Goal: Task Accomplishment & Management: Complete application form

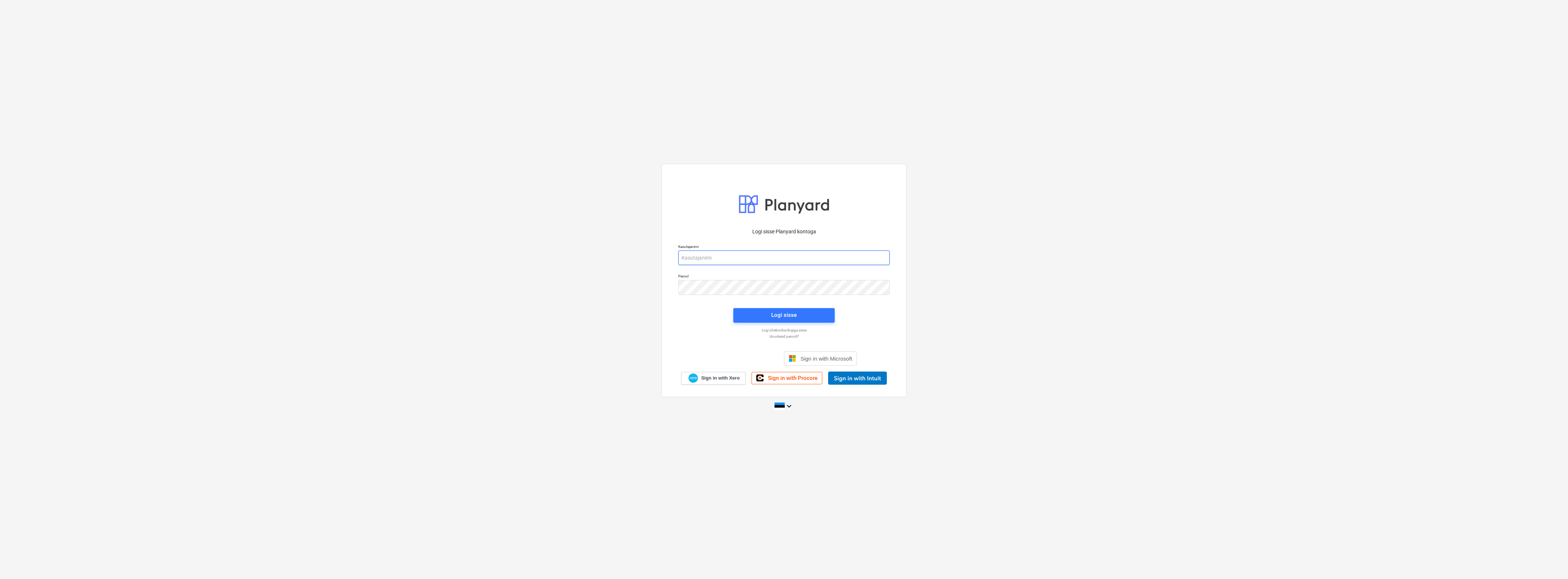
click at [712, 259] on input "email" at bounding box center [783, 258] width 211 height 14
type input "[EMAIL_ADDRESS][MEDICAL_DATA][DOMAIN_NAME]"
click at [803, 314] on span "Logi sisse" at bounding box center [784, 315] width 84 height 9
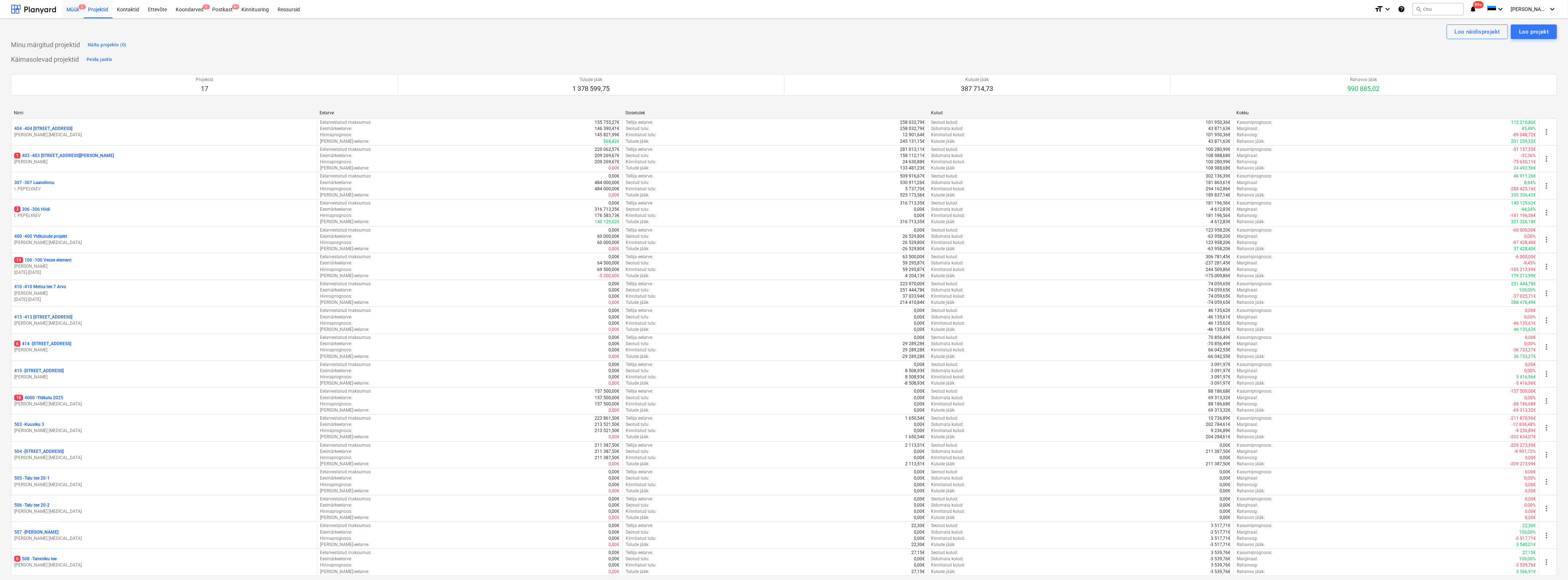
click at [69, 8] on div "Müük 2" at bounding box center [72, 9] width 21 height 19
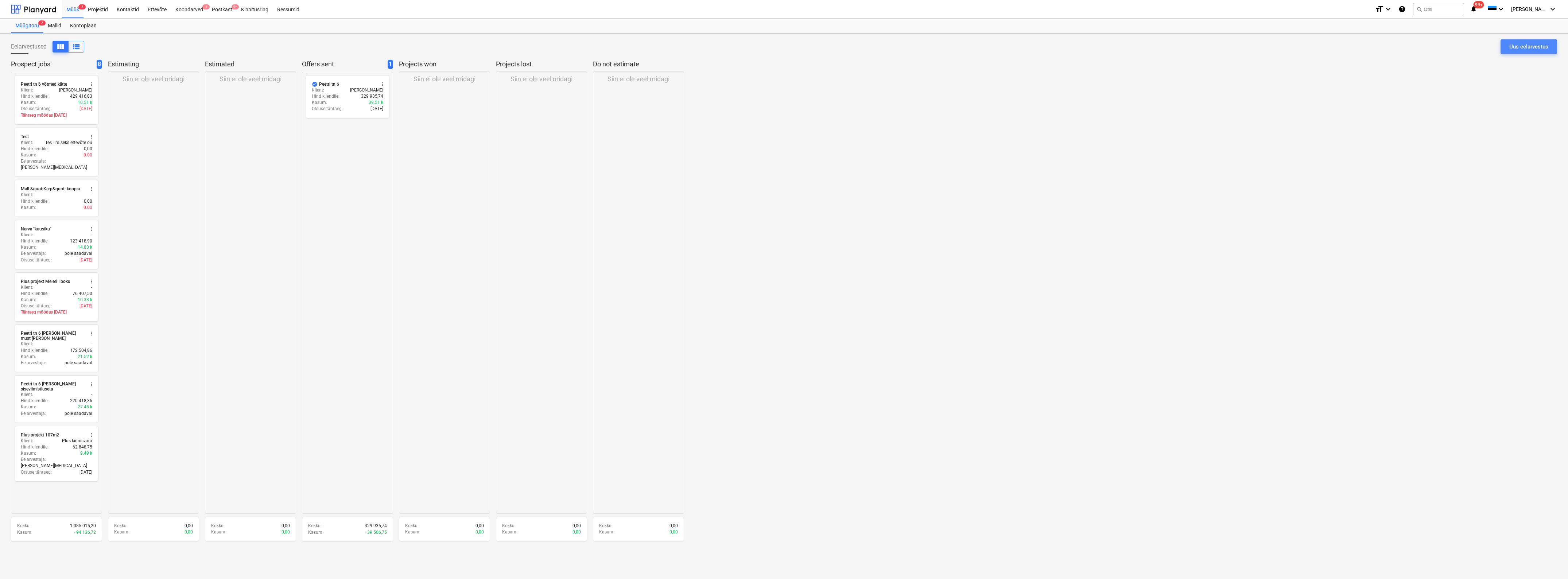
click at [1520, 46] on div "Uus eelarvestus" at bounding box center [1529, 46] width 39 height 9
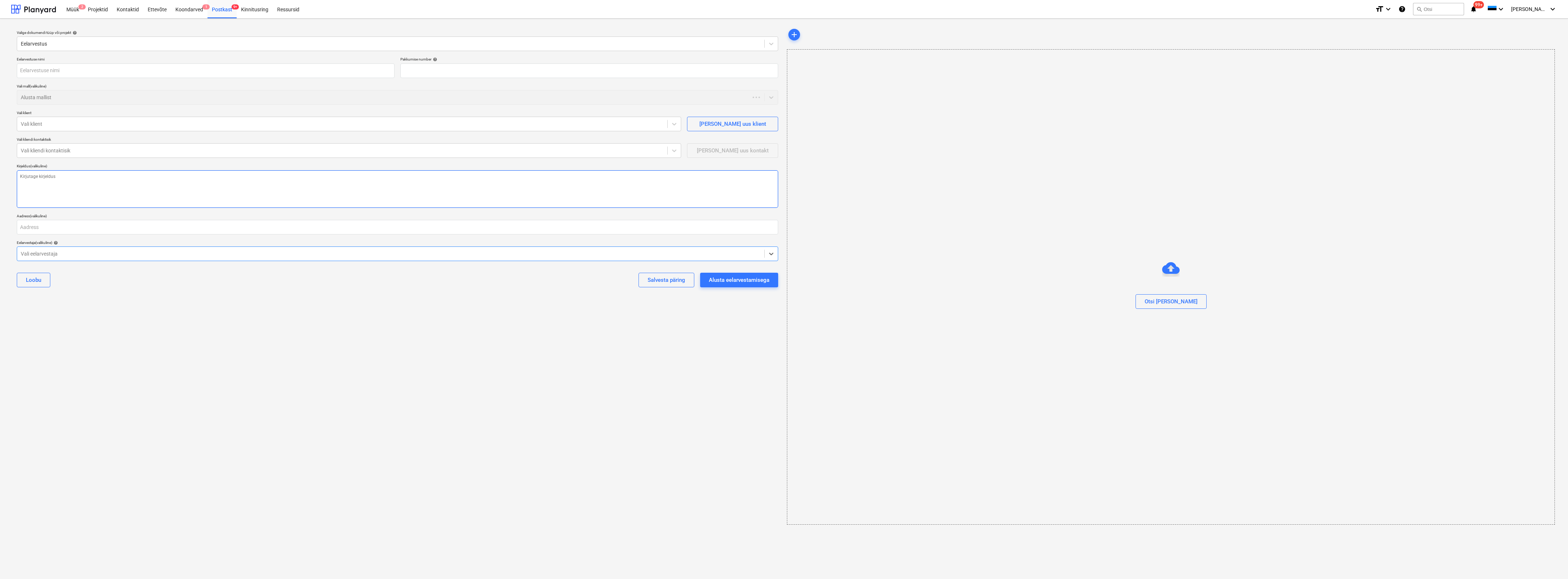
type textarea "x"
type input "QU-0015"
click at [67, 69] on input "text" at bounding box center [206, 71] width 378 height 14
type textarea "x"
type input "V"
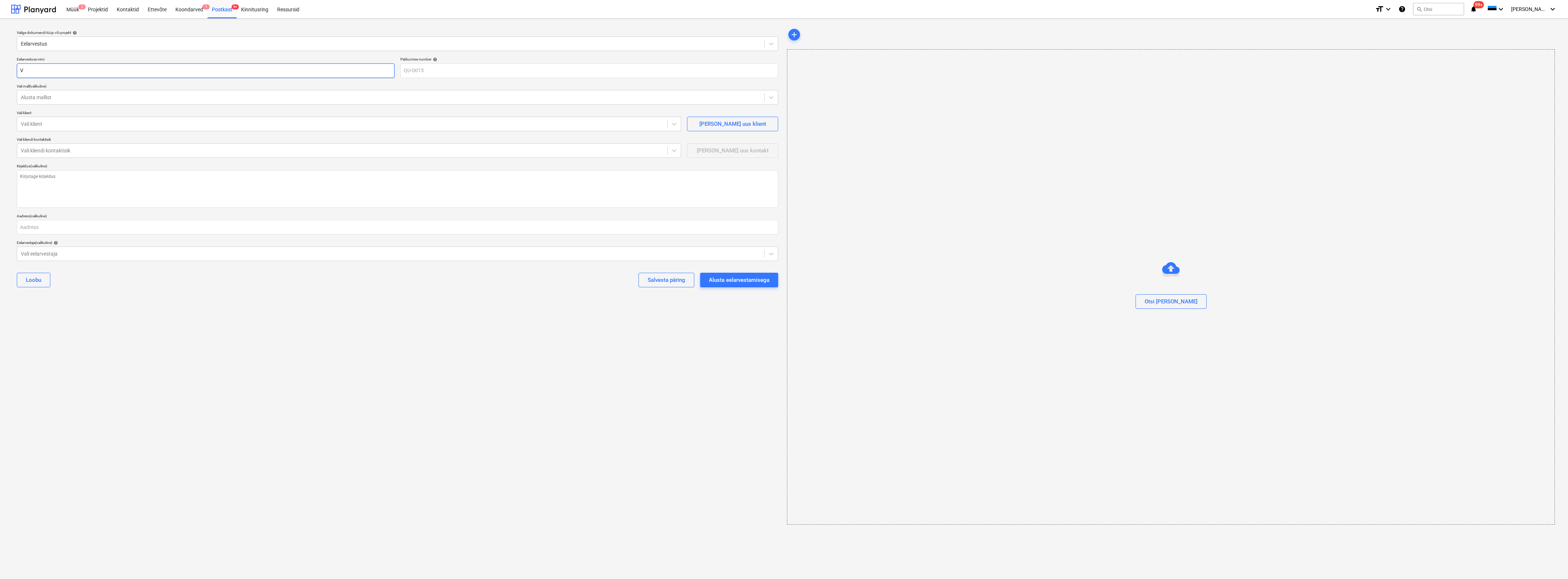
type textarea "x"
type input "Va"
type textarea "x"
type input "Val"
type textarea "x"
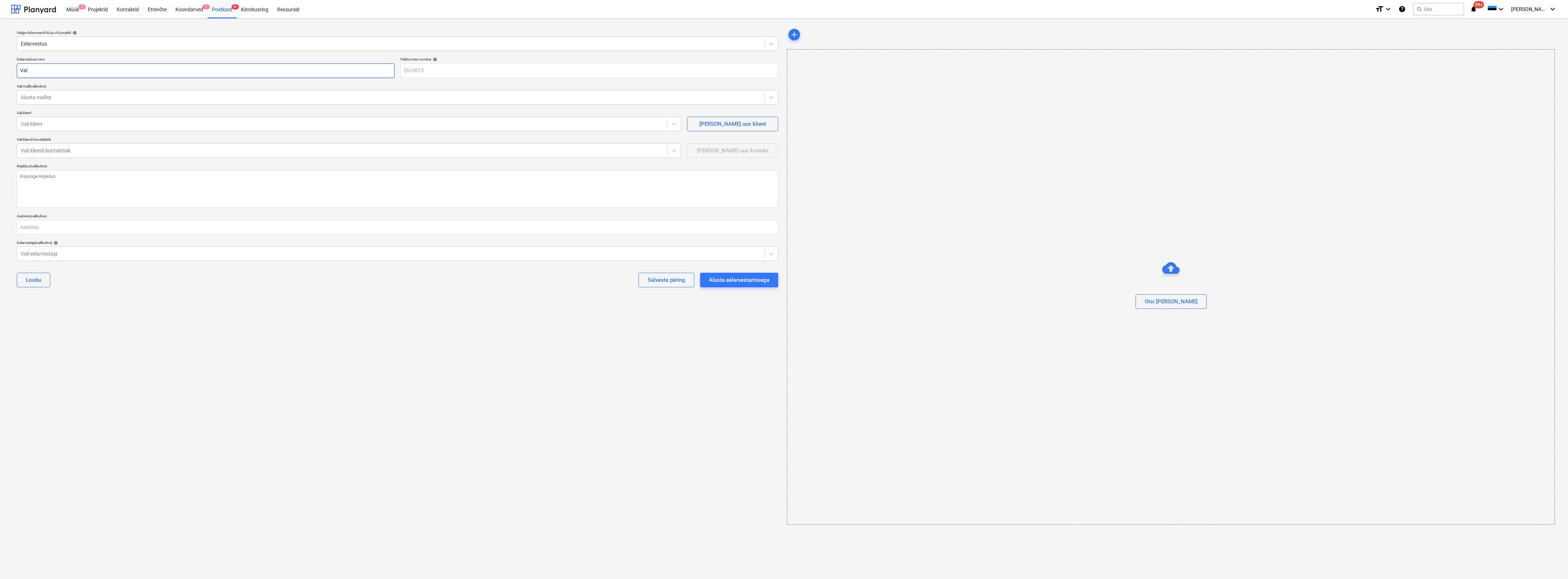
type input "Vald"
type textarea "x"
type input "Valdi"
type textarea "x"
type input "Valdi"
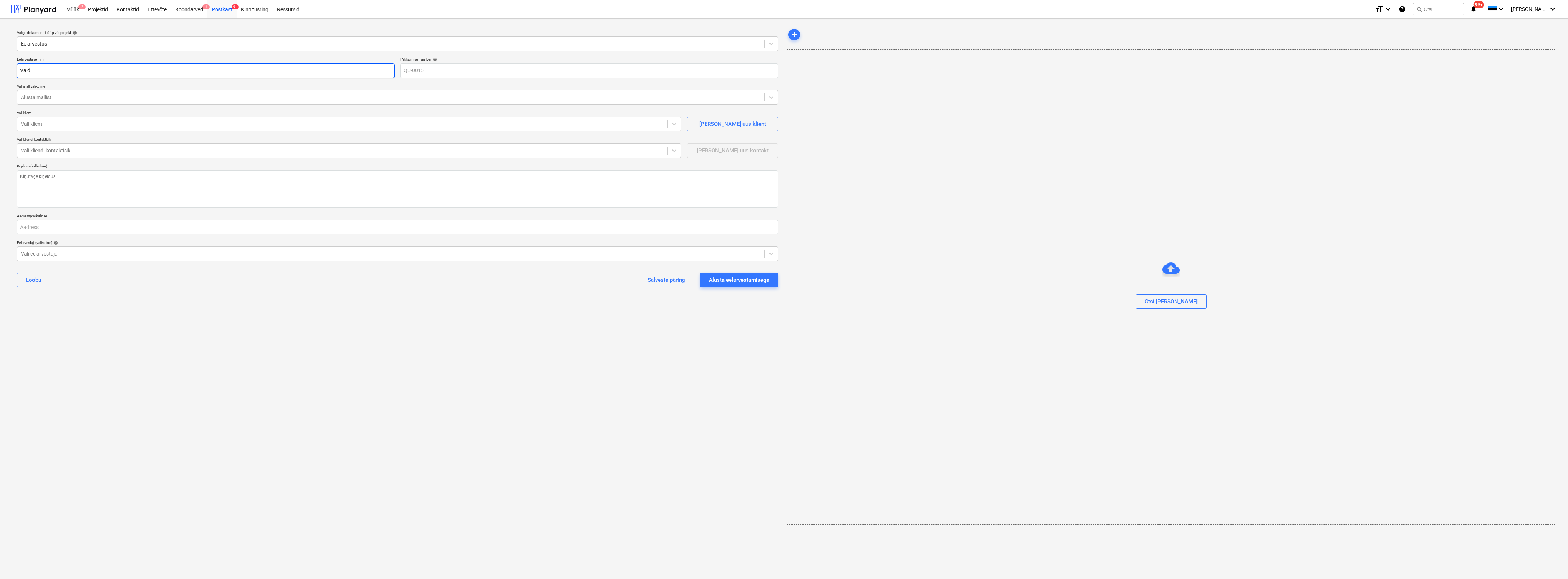
type textarea "x"
type input "Valdi t"
type textarea "x"
type input "Valdi te"
type textarea "x"
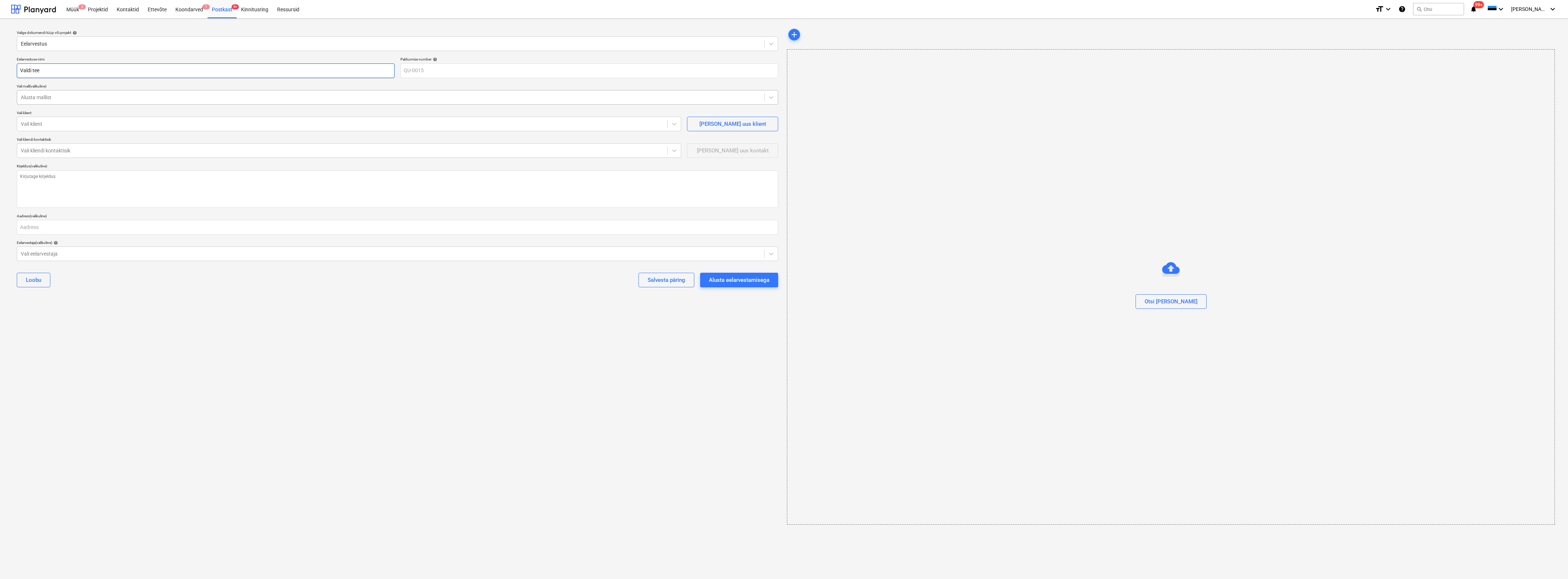
type input "Valdi tee"
click at [74, 98] on div at bounding box center [390, 97] width 740 height 7
click at [59, 124] on div "Võtmed Kätte Mall (0,00)" at bounding box center [397, 127] width 762 height 12
type textarea "x"
click at [48, 120] on div at bounding box center [342, 124] width 643 height 7
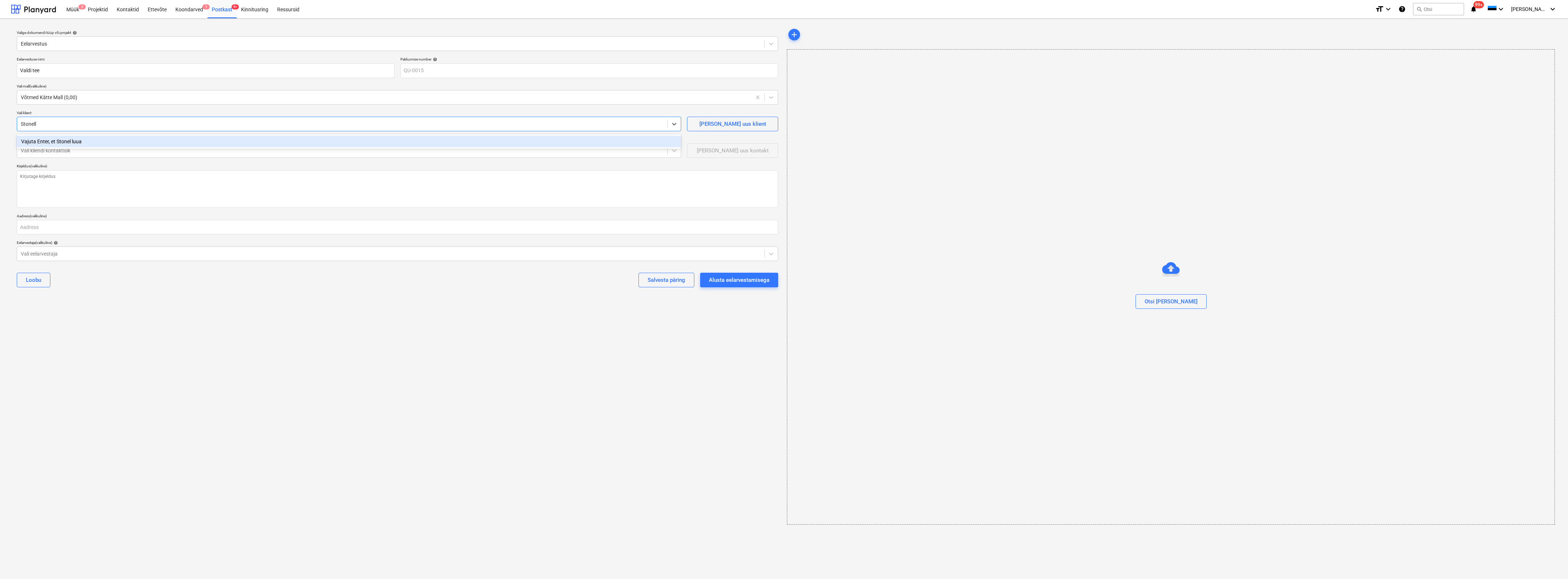
type input "Stonelle"
type textarea "x"
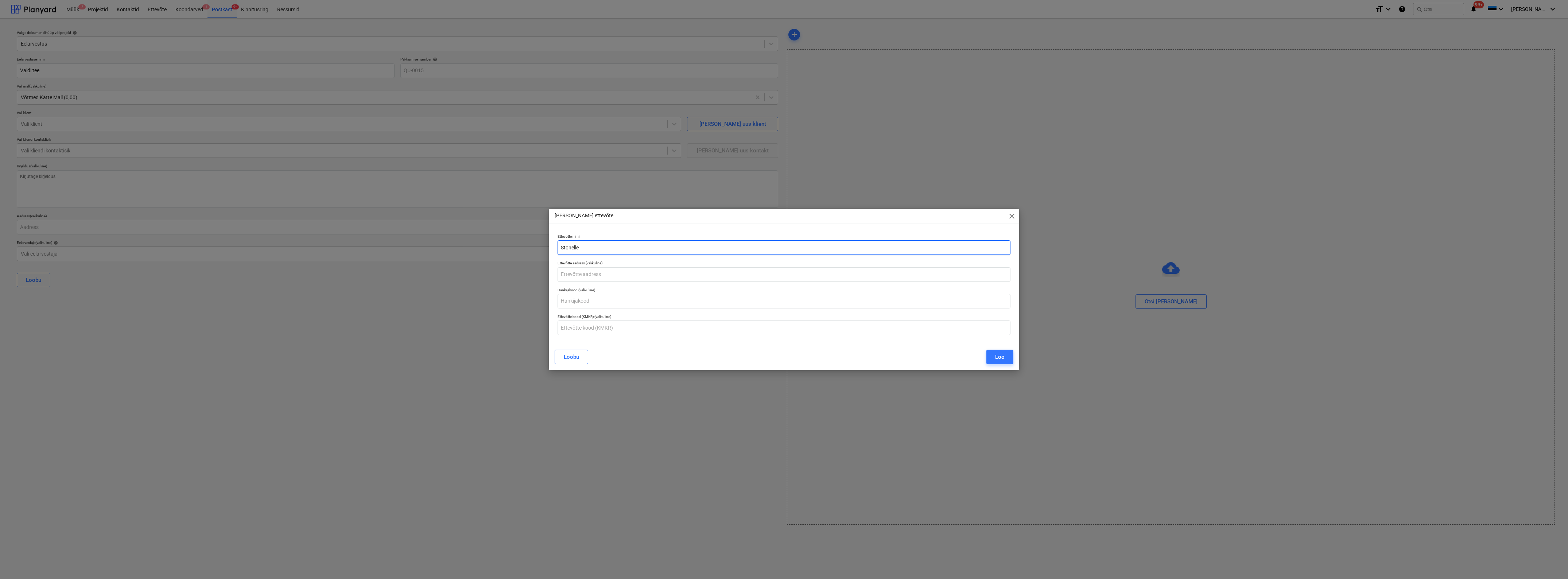
click at [603, 247] on input "Stonelle" at bounding box center [784, 247] width 453 height 14
type input "Stonelle oü"
click at [995, 356] on div "Loo" at bounding box center [999, 357] width 9 height 9
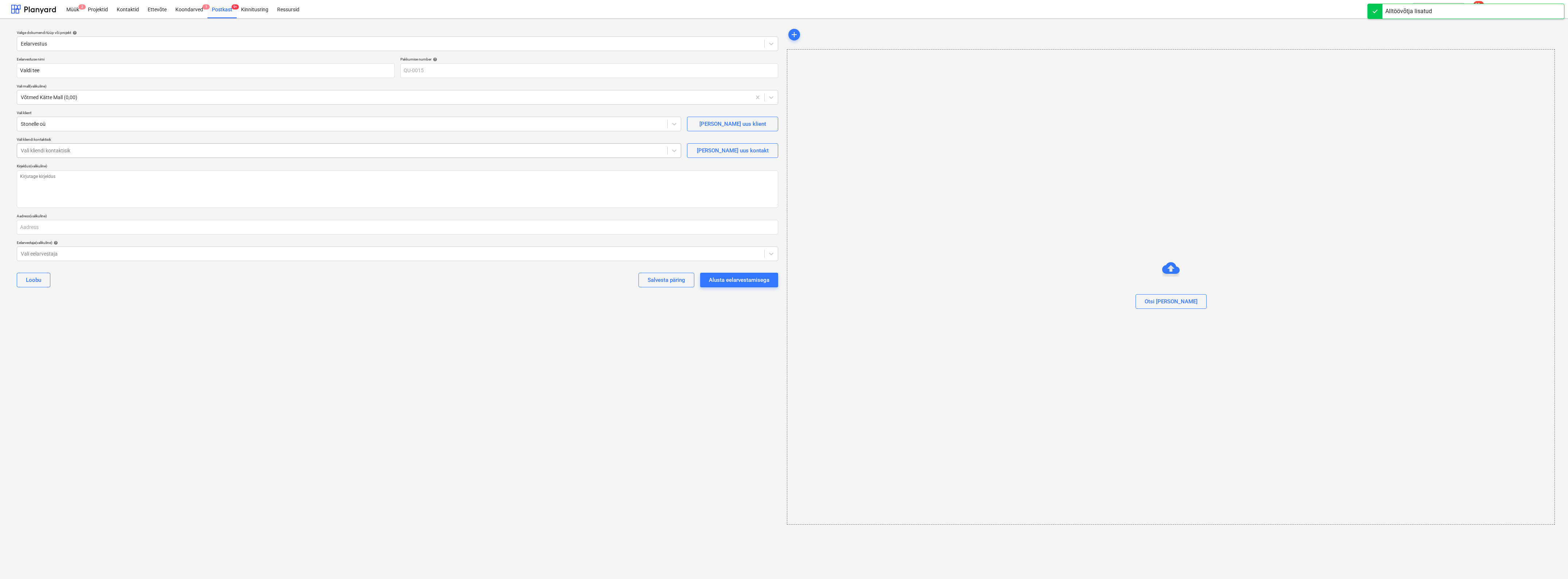
type textarea "x"
click at [50, 152] on div at bounding box center [342, 151] width 643 height 7
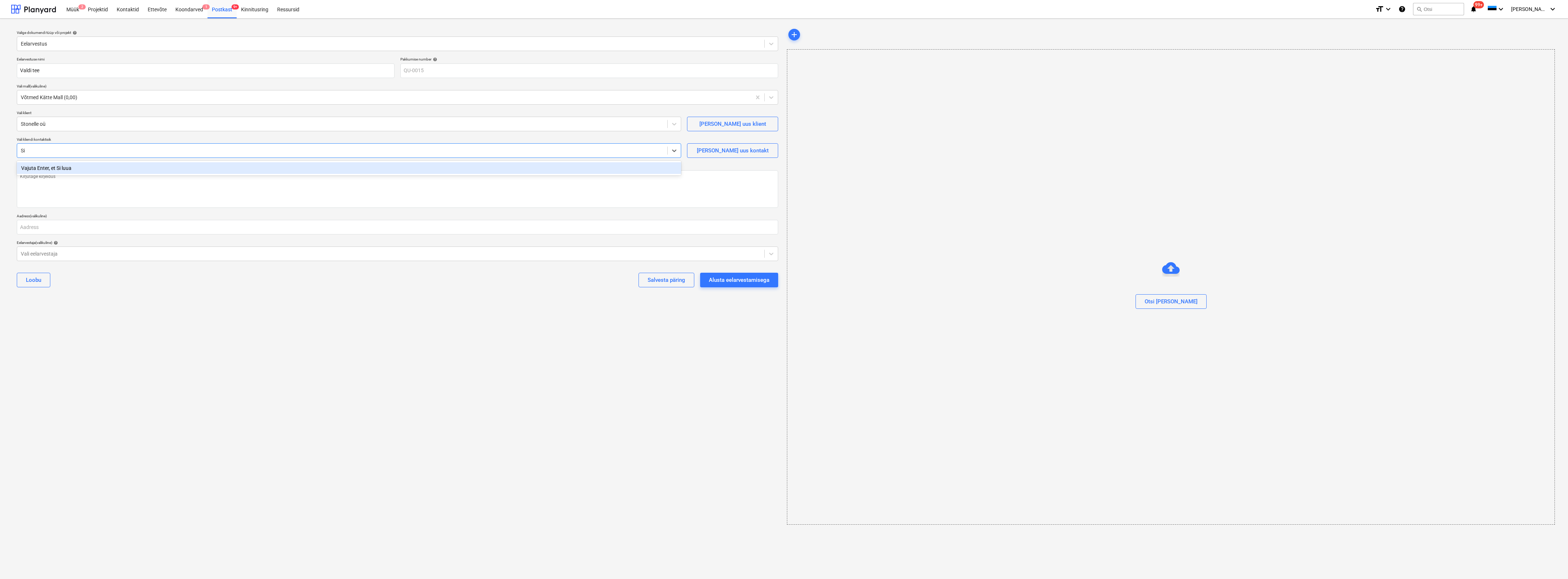
type input "S"
click at [737, 152] on div "[PERSON_NAME] uus kontakt" at bounding box center [732, 150] width 72 height 9
type textarea "x"
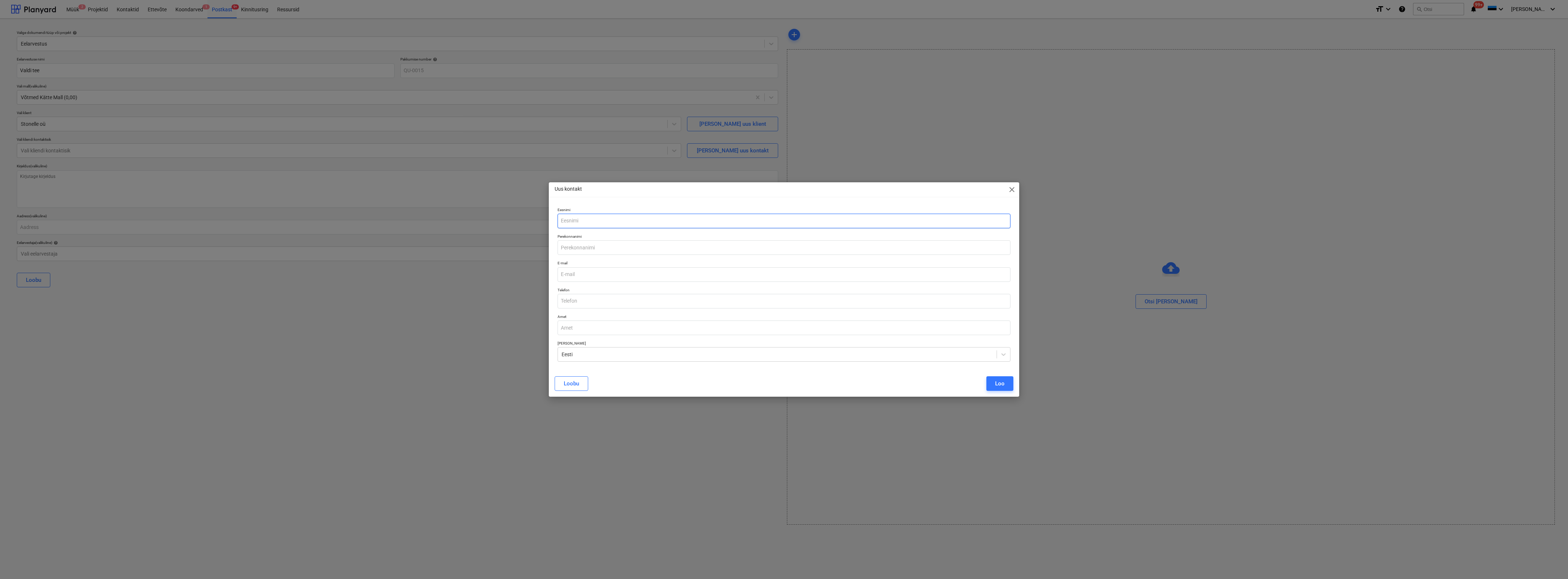
click at [586, 219] on input "text" at bounding box center [784, 221] width 453 height 14
type input "Siim"
type input "Niinsalu"
paste input "[PERSON_NAME] <[PERSON_NAME][EMAIL_ADDRESS][DOMAIN_NAME]>"
click at [1004, 386] on div "Loo" at bounding box center [999, 383] width 9 height 9
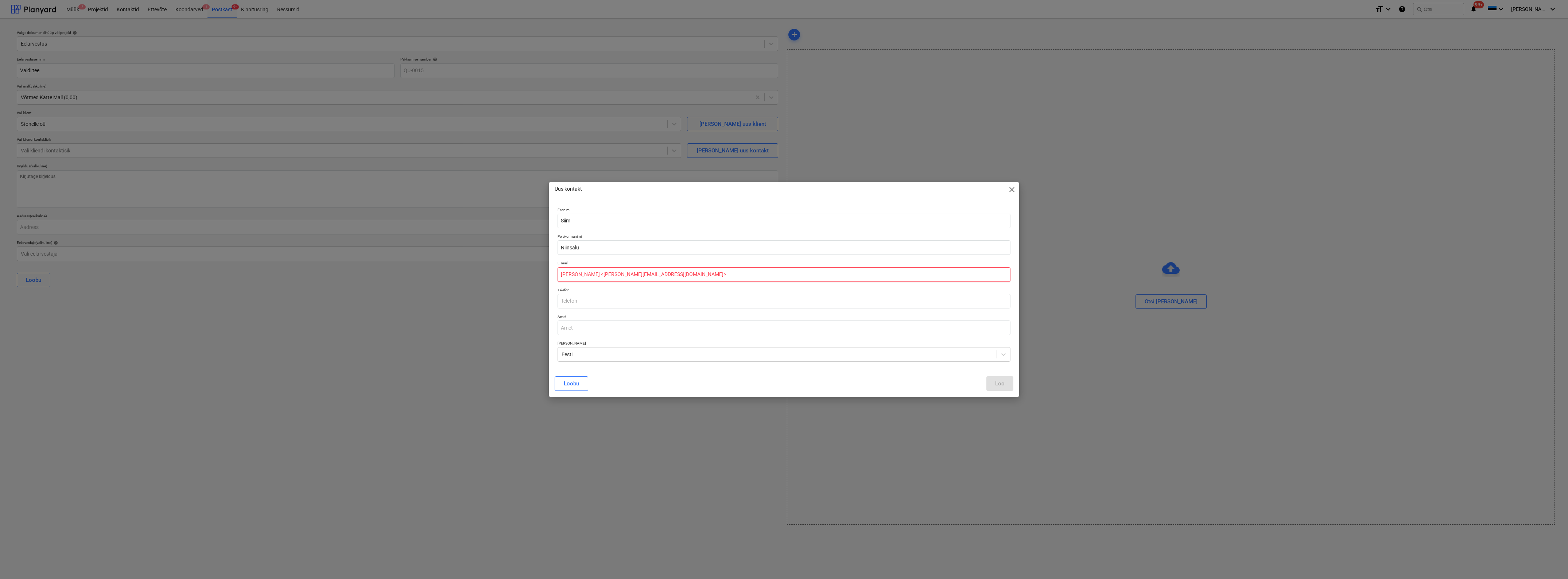
click at [662, 275] on input "[PERSON_NAME] <[PERSON_NAME][EMAIL_ADDRESS][DOMAIN_NAME]>" at bounding box center [784, 275] width 453 height 14
click at [595, 273] on input "[PERSON_NAME] <[PERSON_NAME][EMAIL_ADDRESS][DOMAIN_NAME]" at bounding box center [784, 275] width 453 height 14
type input "[EMAIL_ADDRESS][DOMAIN_NAME]"
click at [1004, 383] on div "Loo" at bounding box center [999, 383] width 9 height 9
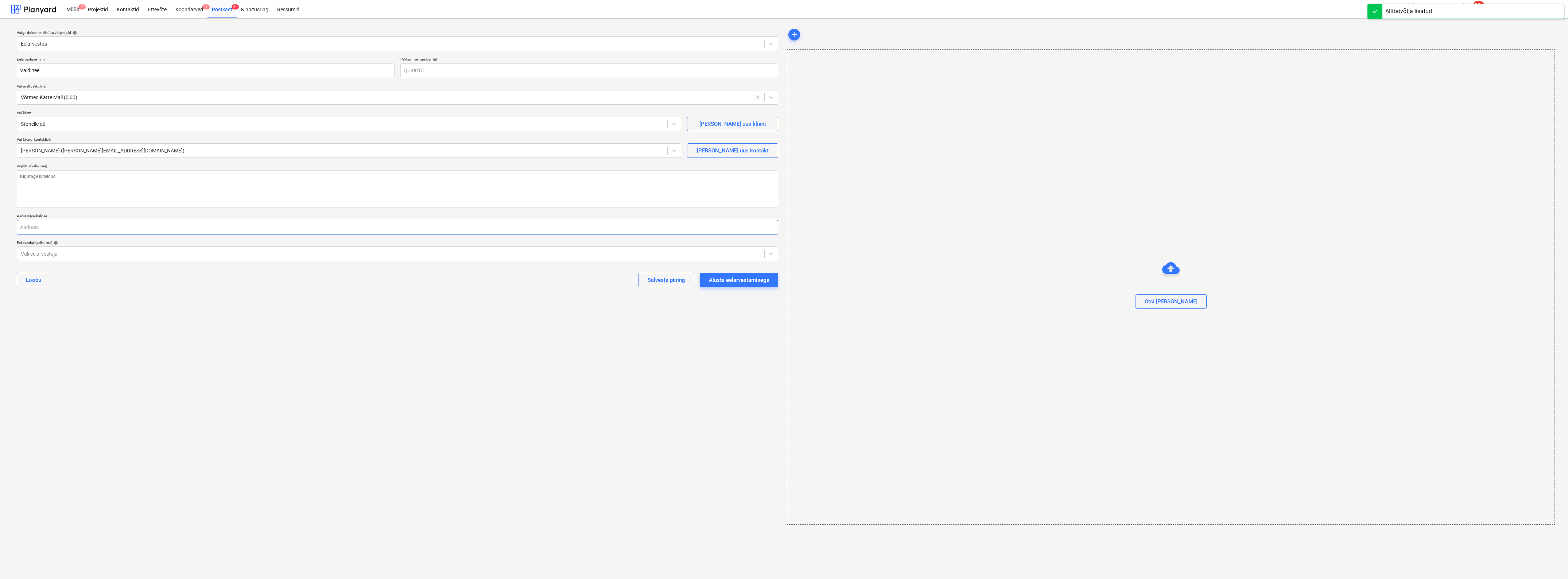
click at [50, 231] on input "text" at bounding box center [397, 227] width 762 height 14
type textarea "x"
type input "V"
type textarea "x"
type input "Va"
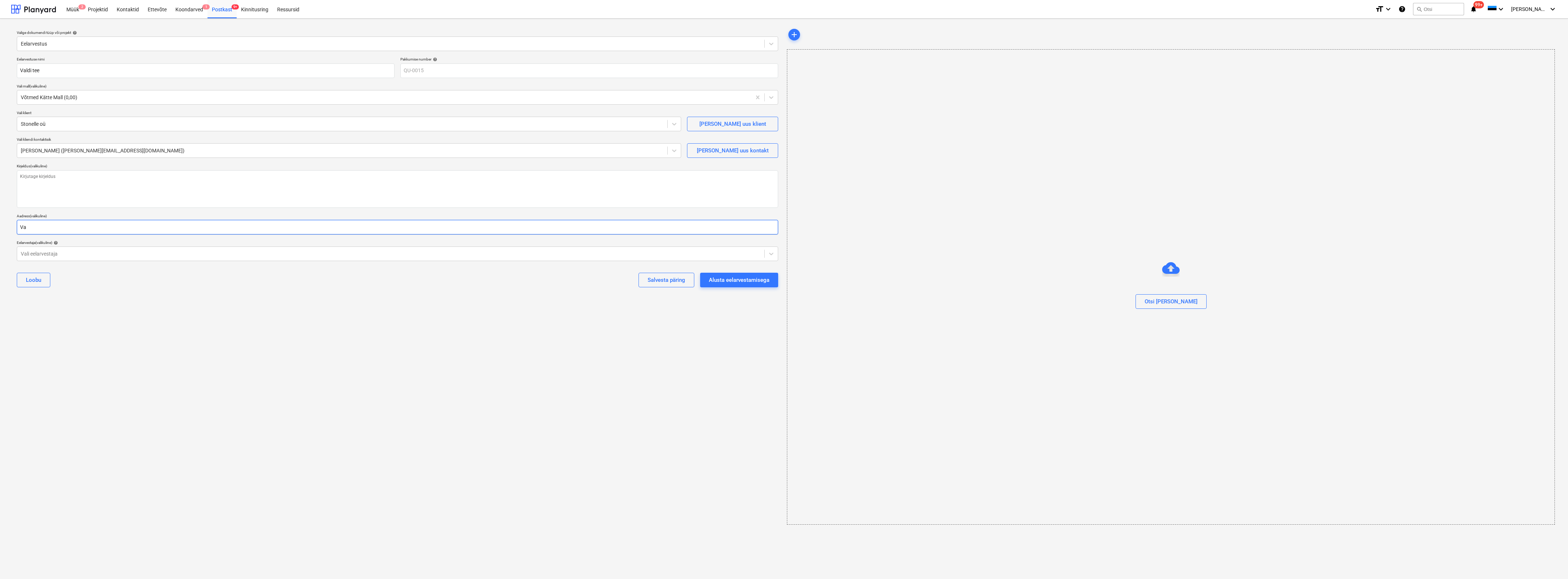
type textarea "x"
type input "Val"
type textarea "x"
type input "Vald"
type textarea "x"
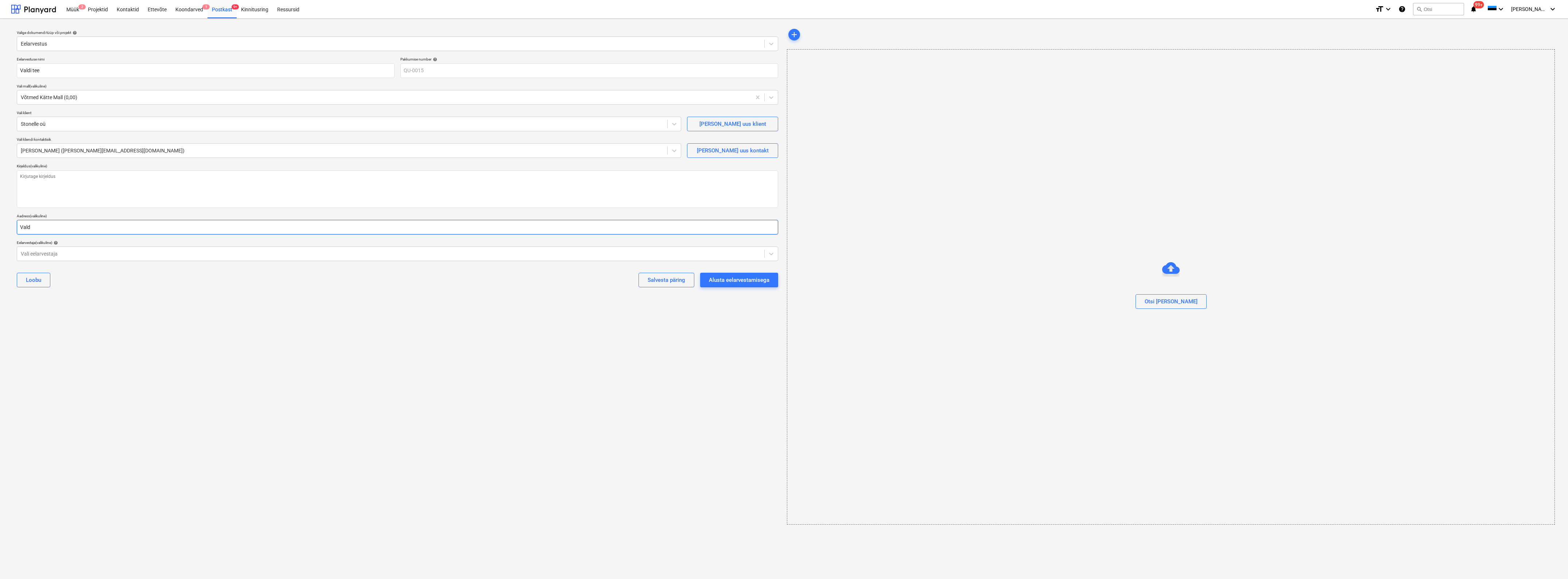
type input "Valdi"
type textarea "x"
type input "Valdi"
type textarea "x"
type input "Valdi t"
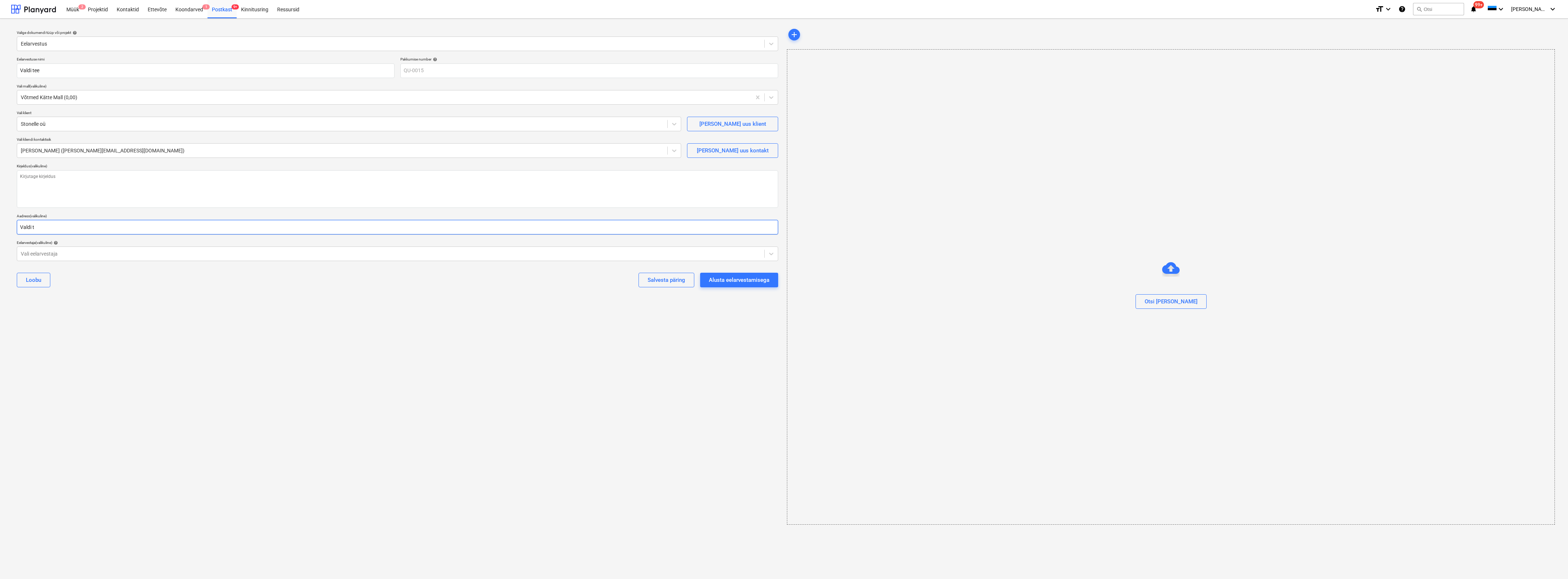
type textarea "x"
type input "Valdi te"
type textarea "x"
type input "Valdi tee"
type textarea "x"
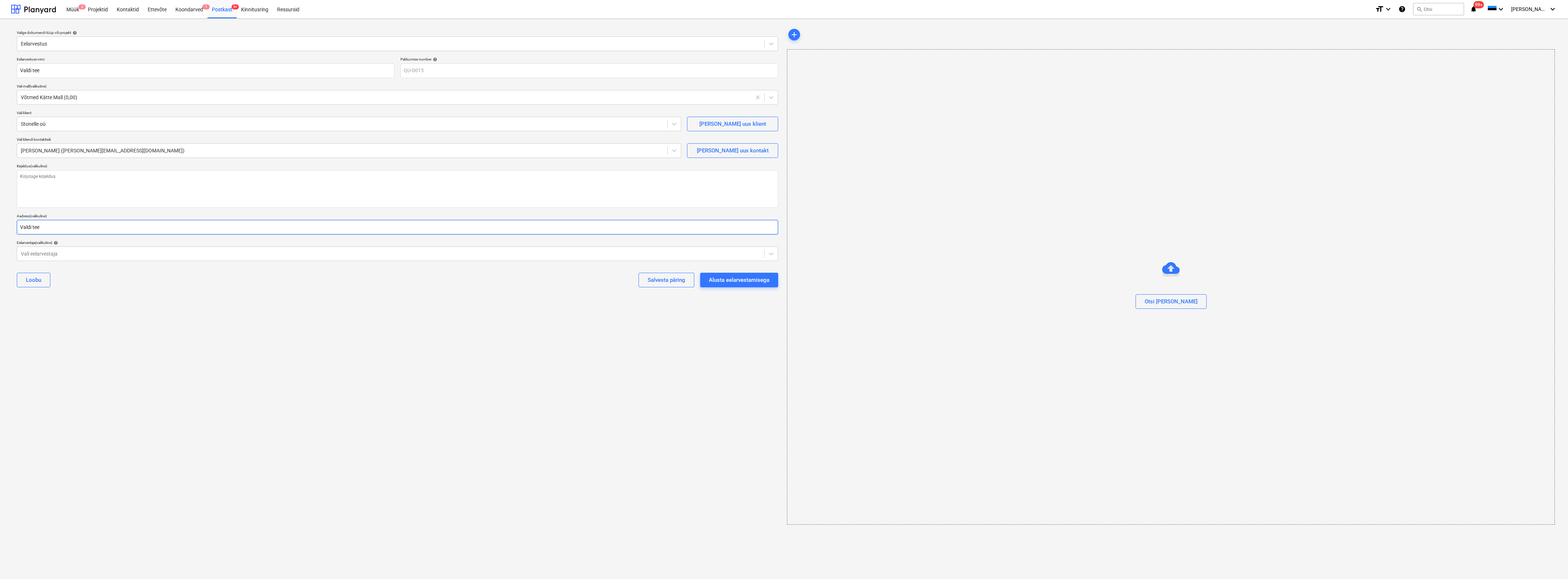
type input "Valdi tee"
type textarea "x"
type input "Valdi tee 6"
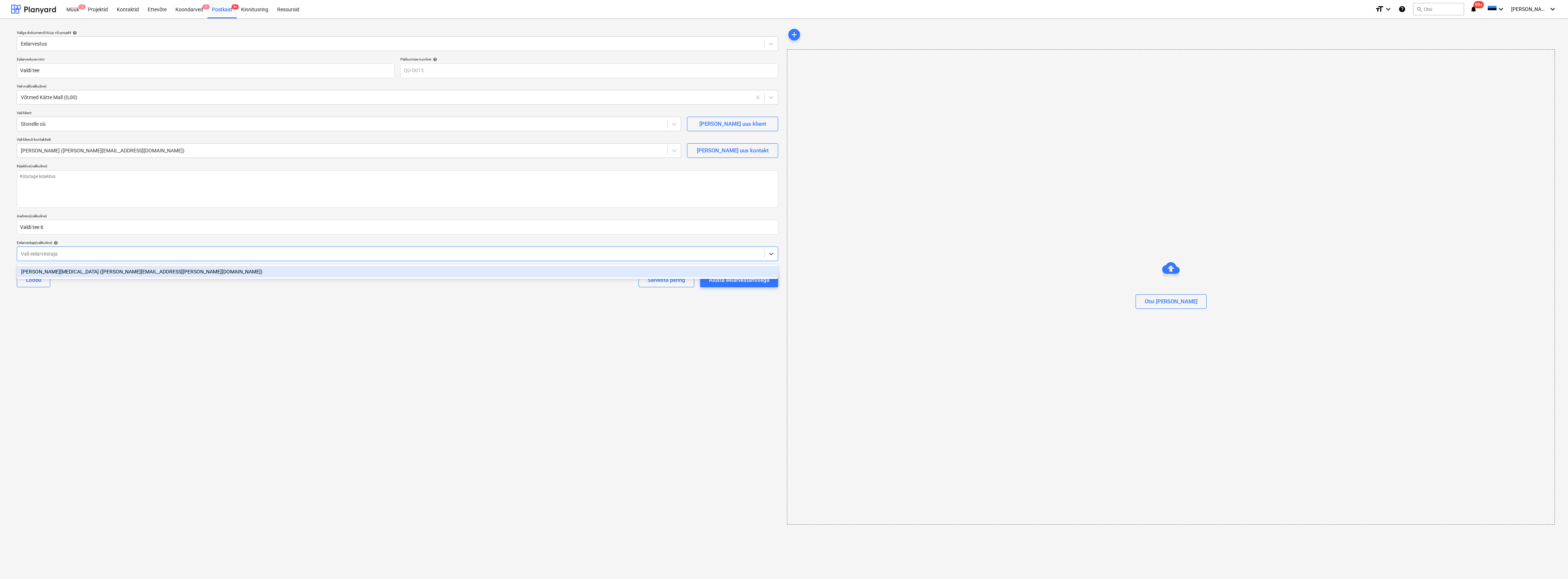
click at [60, 255] on div at bounding box center [390, 254] width 740 height 7
click at [59, 268] on div "[PERSON_NAME][MEDICAL_DATA] ([PERSON_NAME][EMAIL_ADDRESS][PERSON_NAME][DOMAIN_N…" at bounding box center [397, 271] width 762 height 12
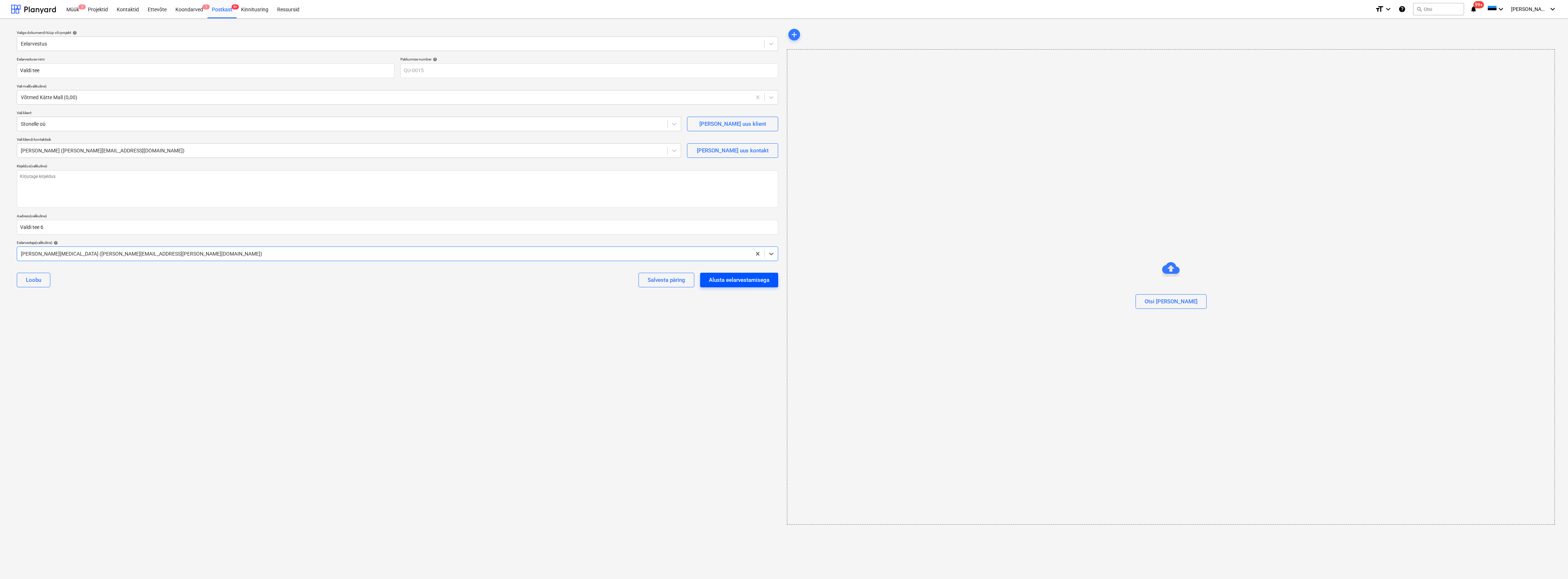
click at [744, 279] on div "Alusta eelarvestamisega" at bounding box center [739, 280] width 60 height 9
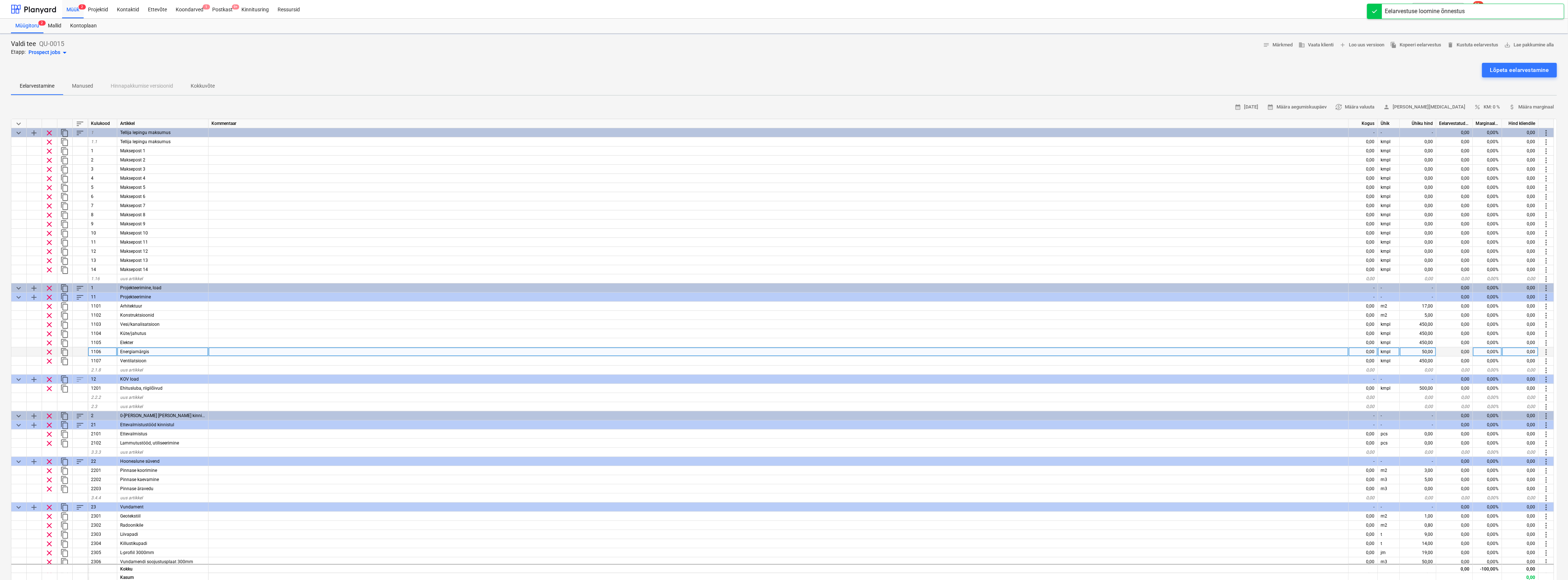
type textarea "x"
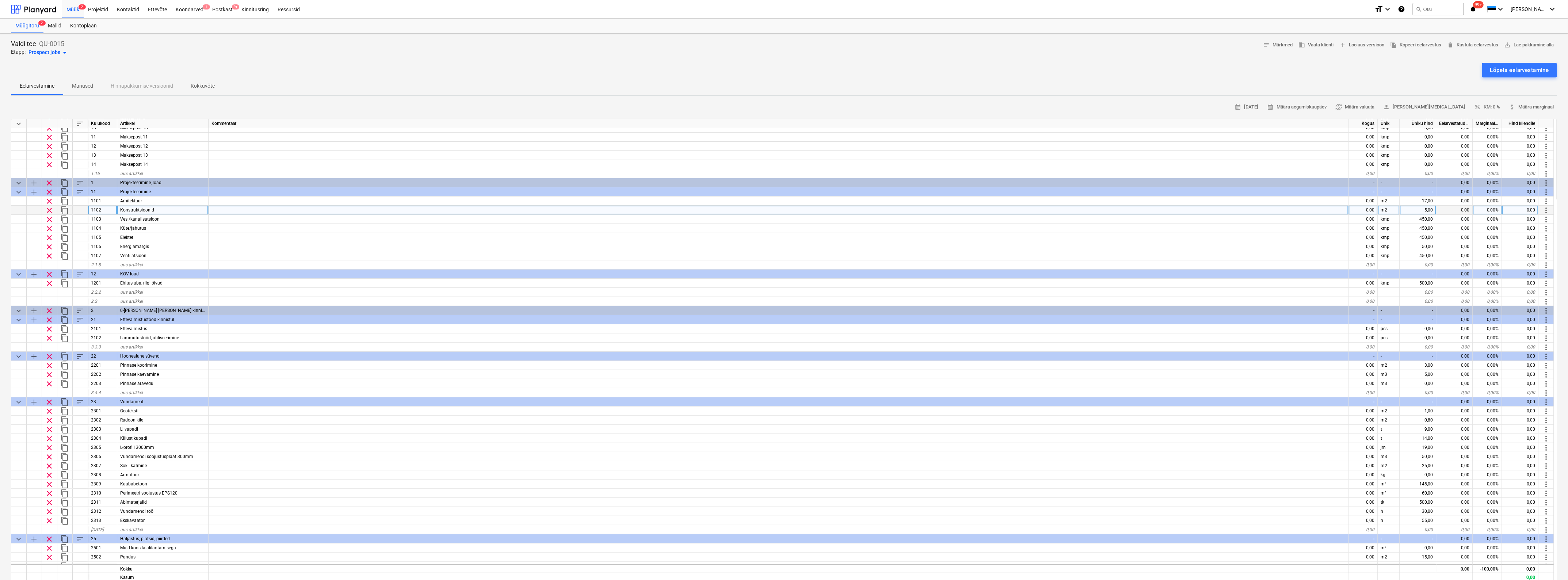
scroll to position [91, 0]
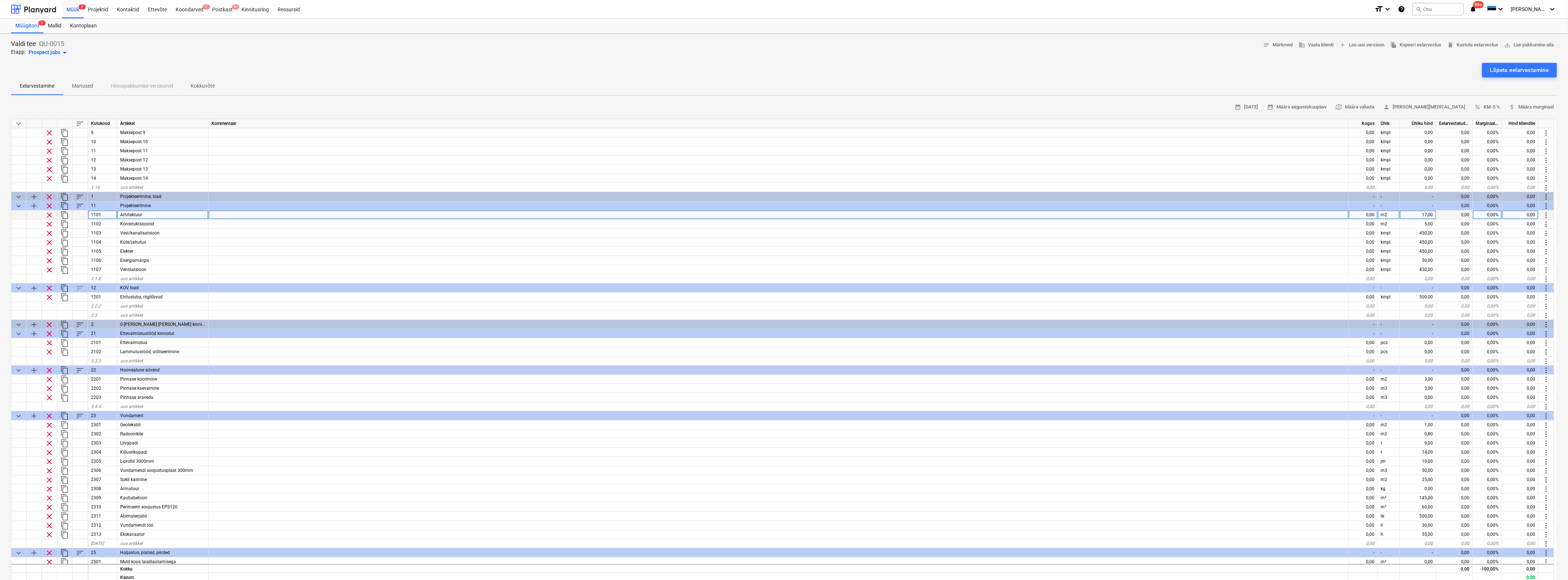
click at [1367, 214] on div "0,00" at bounding box center [1363, 215] width 29 height 9
type input "1"
click at [1384, 215] on div "m2" at bounding box center [1389, 215] width 22 height 9
type textarea "x"
type input "tk"
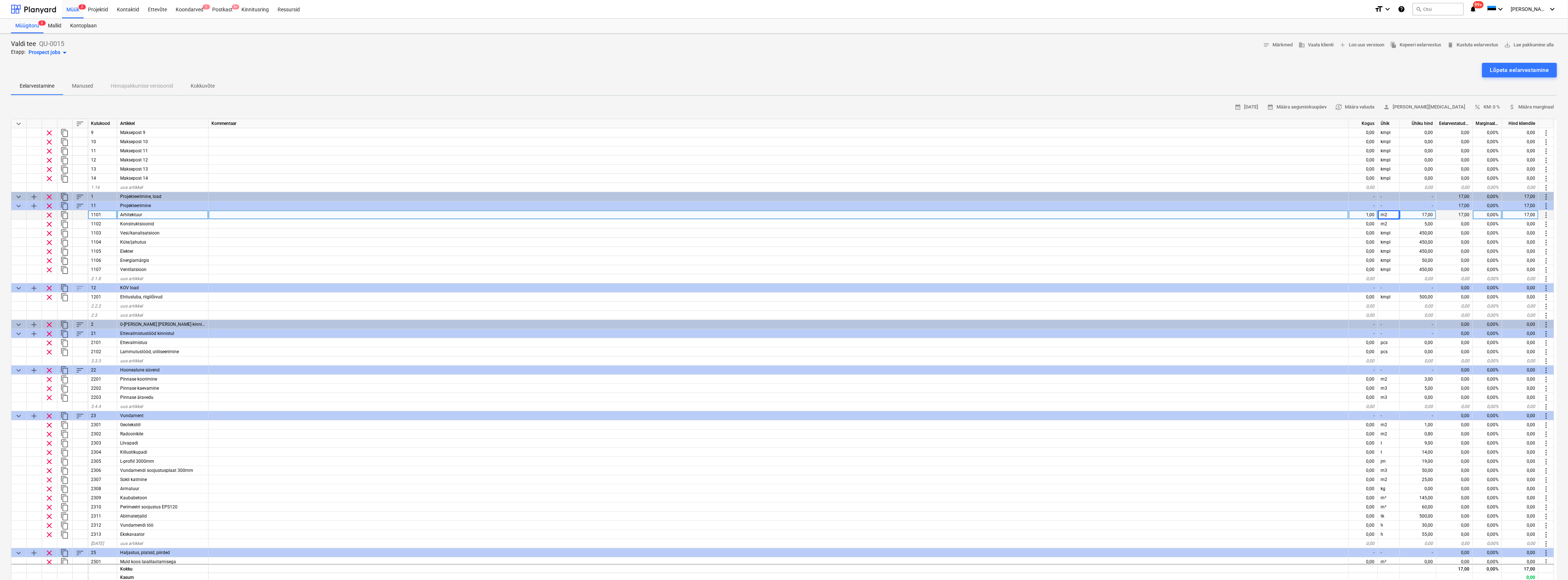
click at [1426, 214] on div "17,00" at bounding box center [1418, 215] width 36 height 9
type textarea "x"
type input "2800"
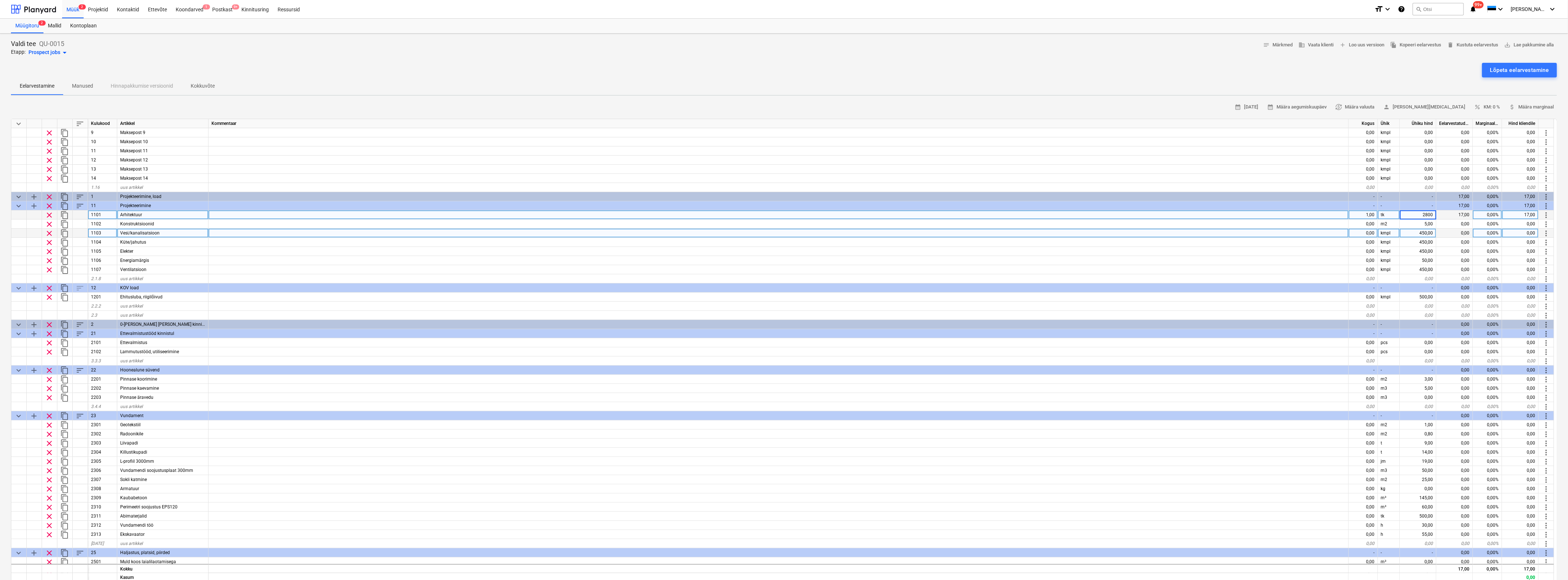
click at [1365, 234] on div "0,00" at bounding box center [1363, 233] width 29 height 9
type textarea "x"
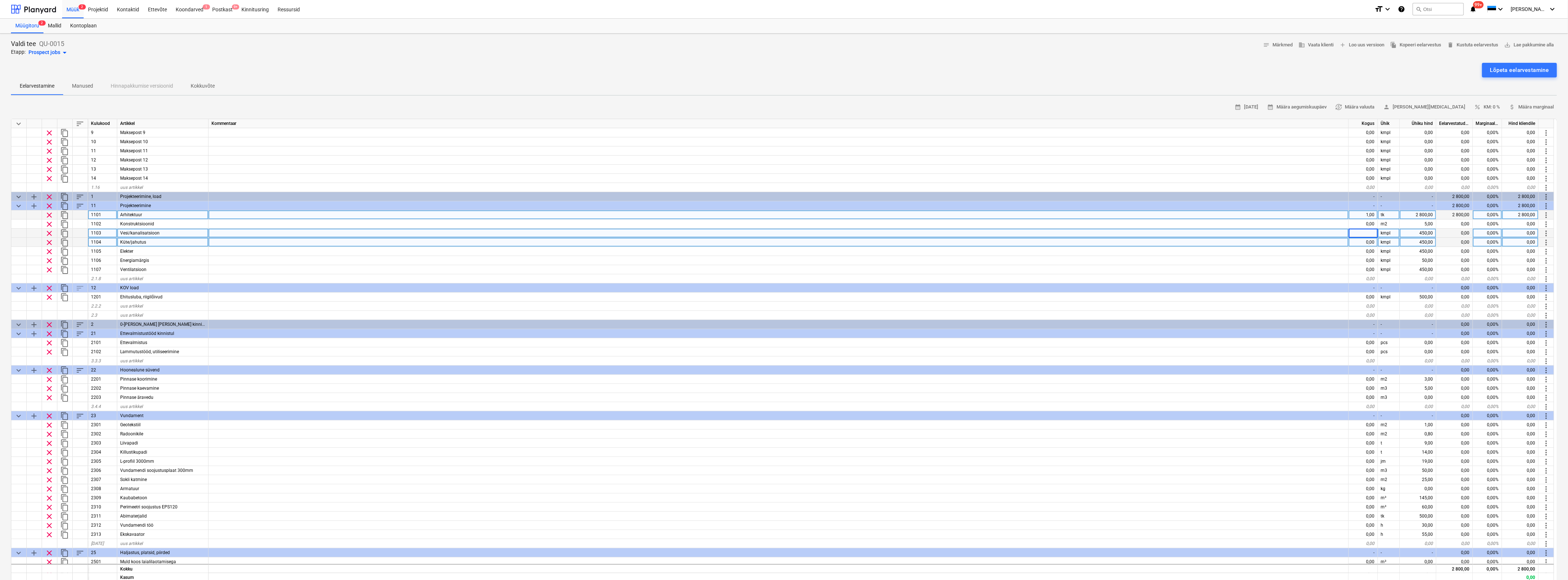
click at [1367, 243] on div "0,00" at bounding box center [1363, 242] width 29 height 9
type input "1"
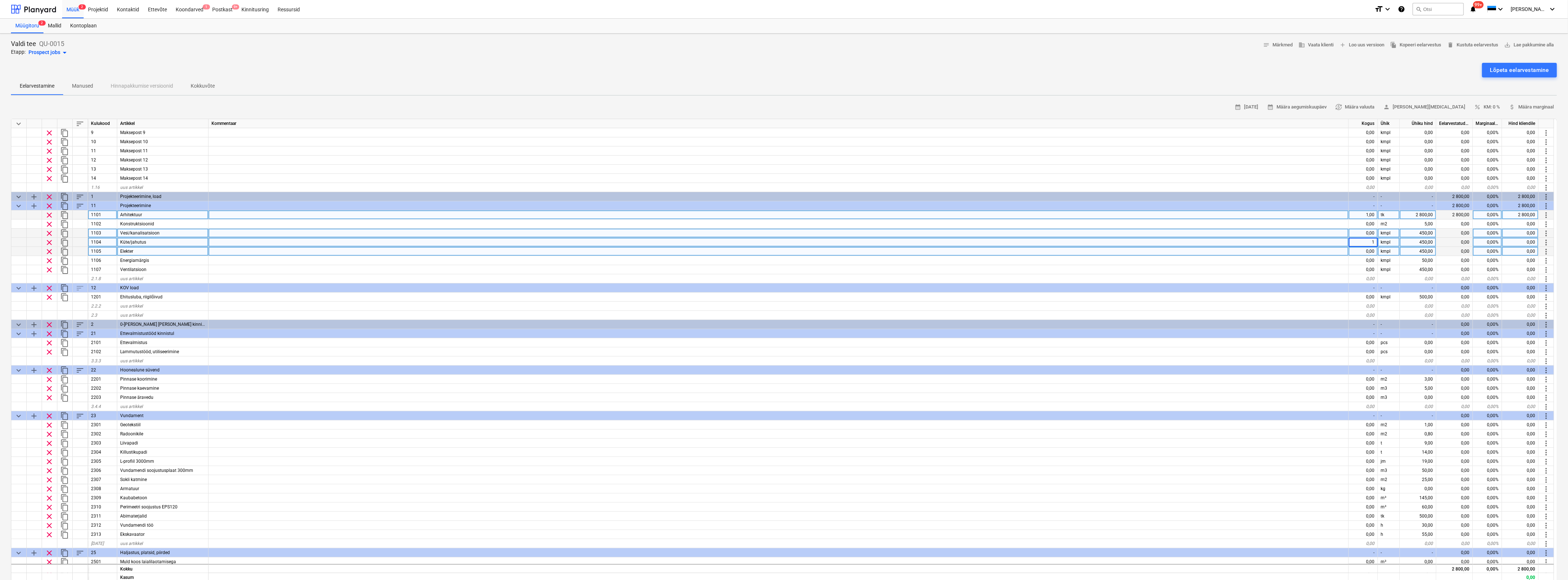
click at [1367, 249] on div "0,00" at bounding box center [1363, 251] width 29 height 9
type textarea "x"
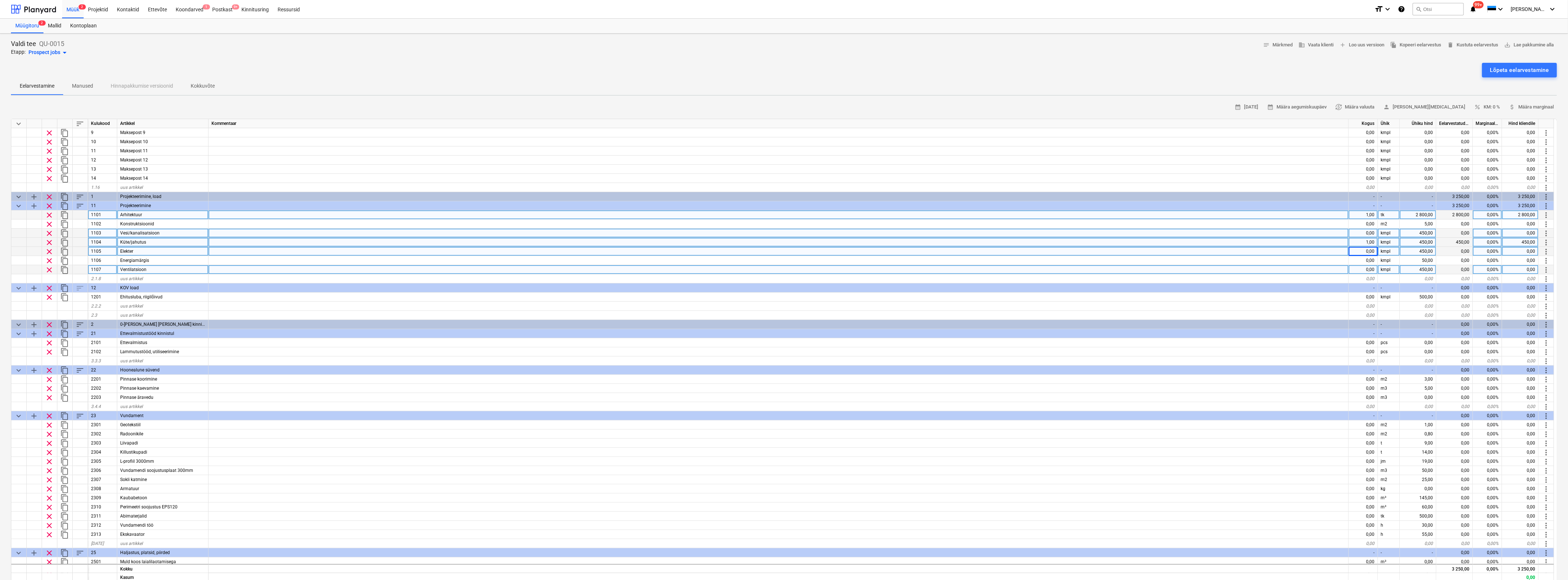
click at [1366, 266] on div "0,00" at bounding box center [1363, 269] width 29 height 9
type input "1"
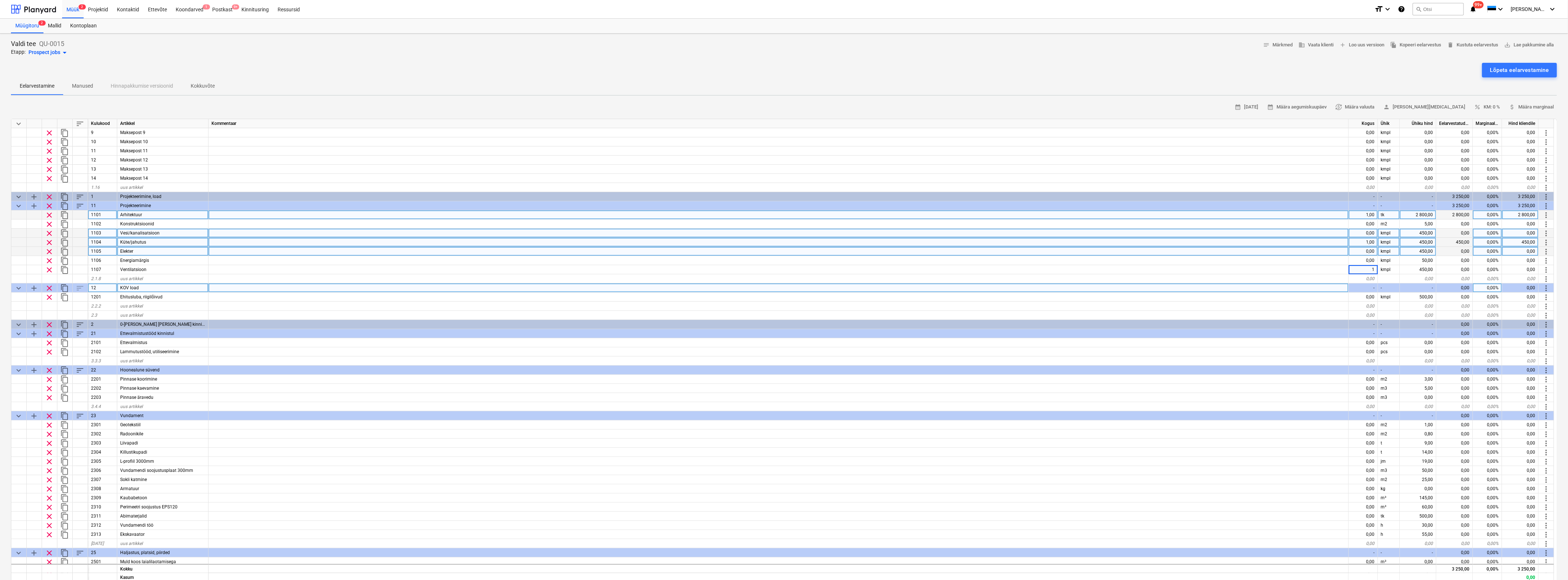
click at [1020, 284] on div at bounding box center [778, 288] width 1140 height 9
type textarea "x"
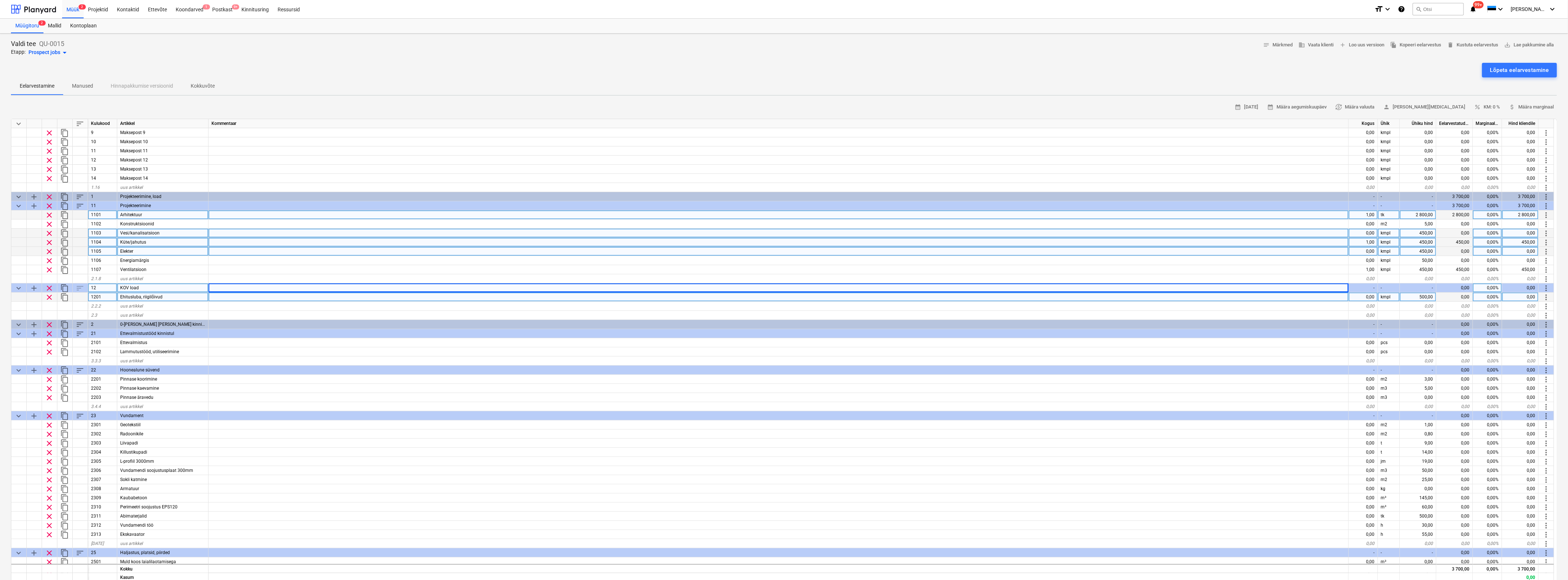
click at [1367, 296] on div "0,00" at bounding box center [1363, 297] width 29 height 9
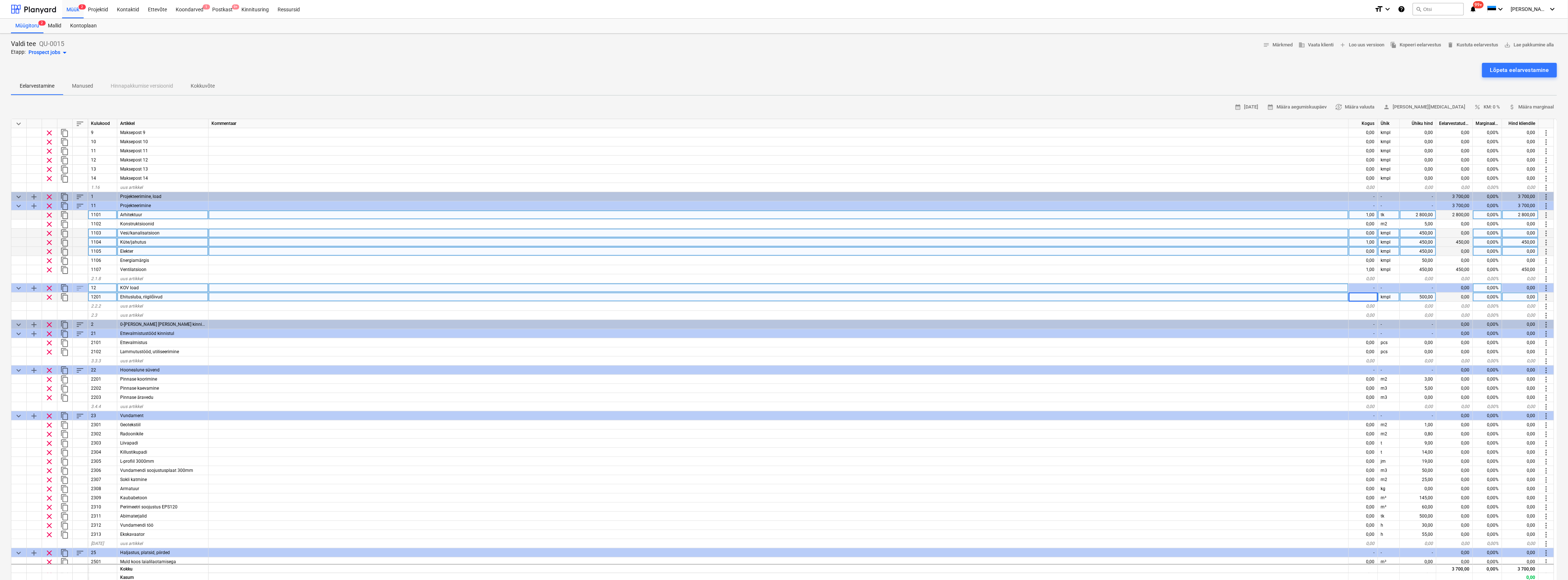
type input "1"
click at [1412, 294] on div "500,00" at bounding box center [1418, 297] width 36 height 9
type textarea "x"
type input "150"
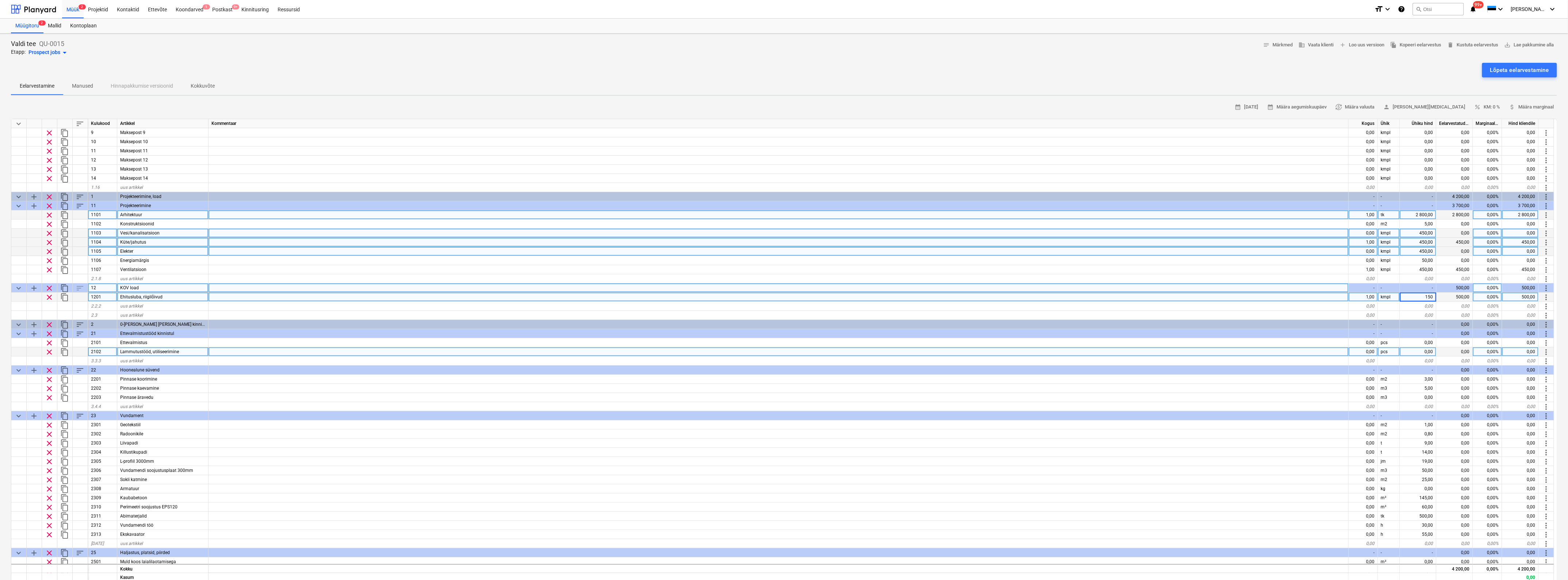
click at [1308, 349] on div at bounding box center [778, 352] width 1140 height 9
type textarea "x"
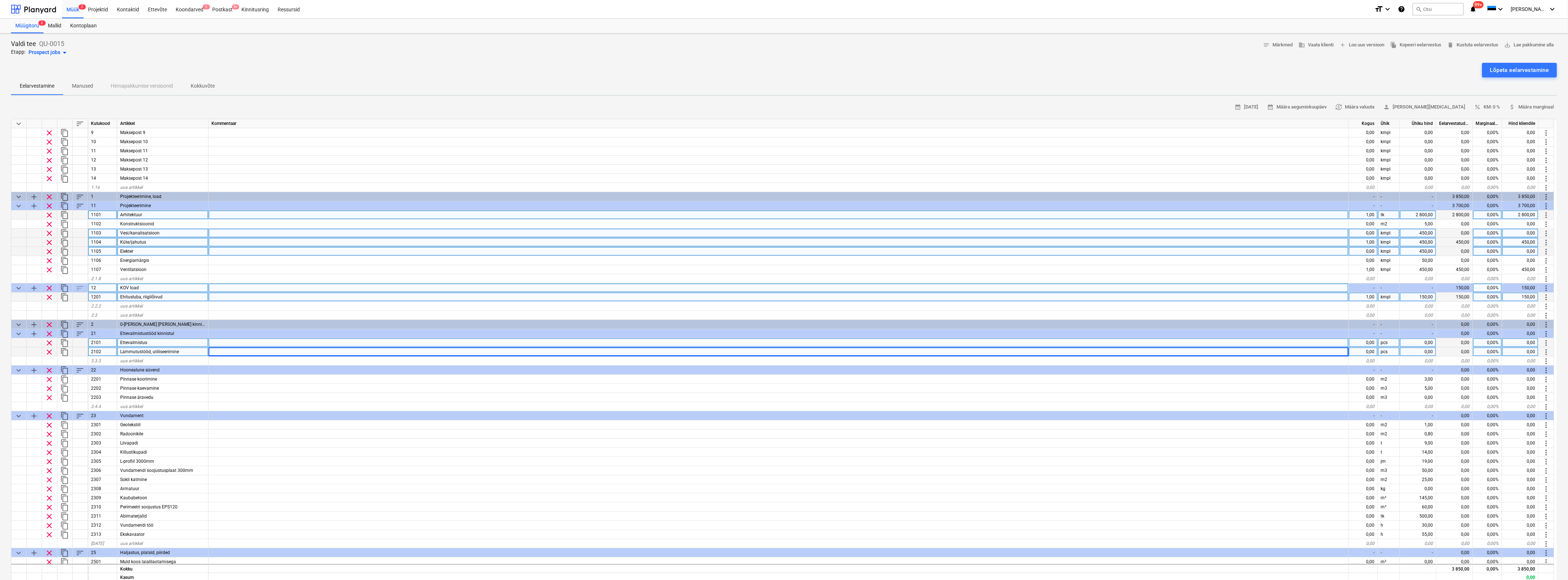
click at [1355, 341] on div "0,00" at bounding box center [1363, 342] width 29 height 9
type input "1"
click at [1424, 340] on div "0,00" at bounding box center [1418, 342] width 36 height 9
type textarea "x"
type input "500"
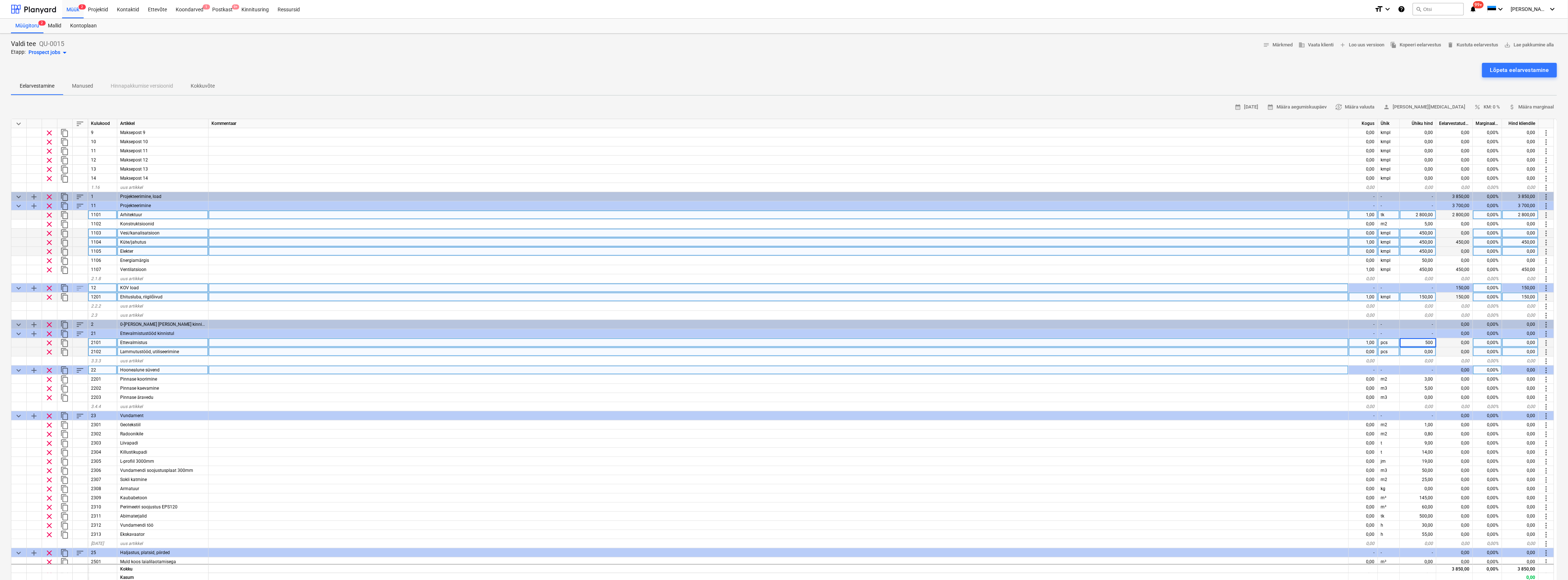
click at [1076, 373] on div at bounding box center [778, 370] width 1140 height 9
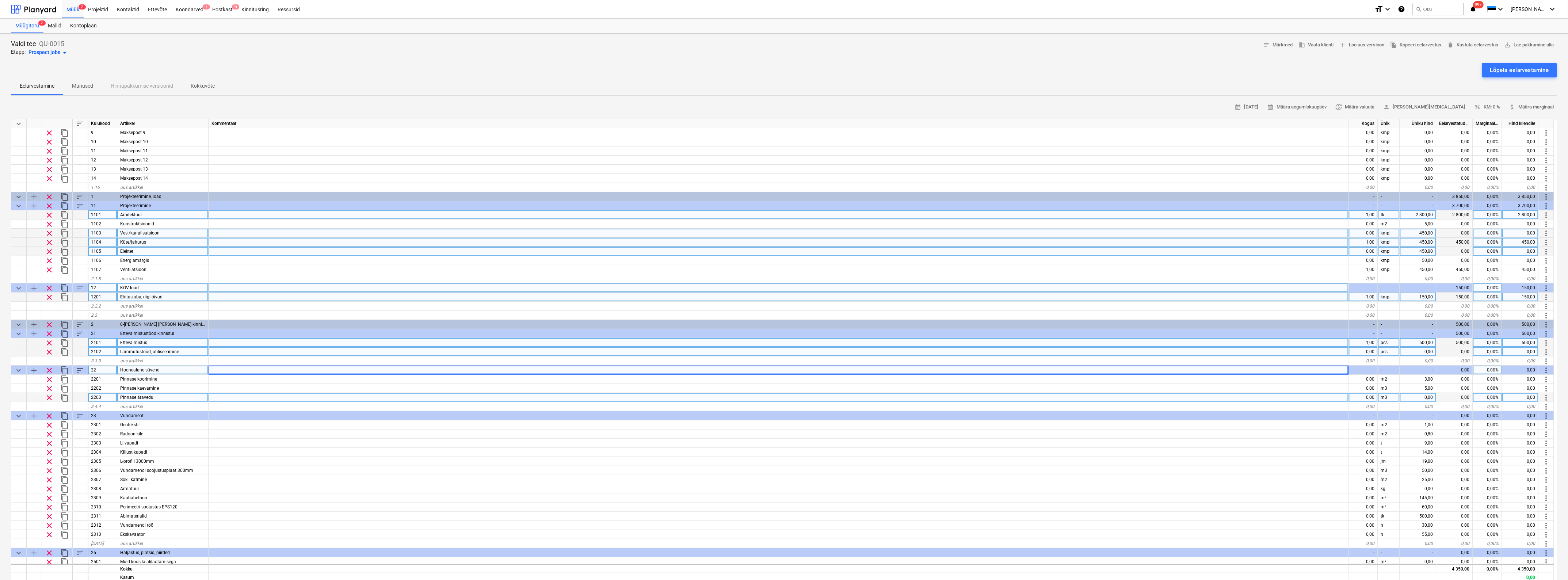
click at [61, 397] on span "content_copy" at bounding box center [64, 398] width 9 height 9
type textarea "x"
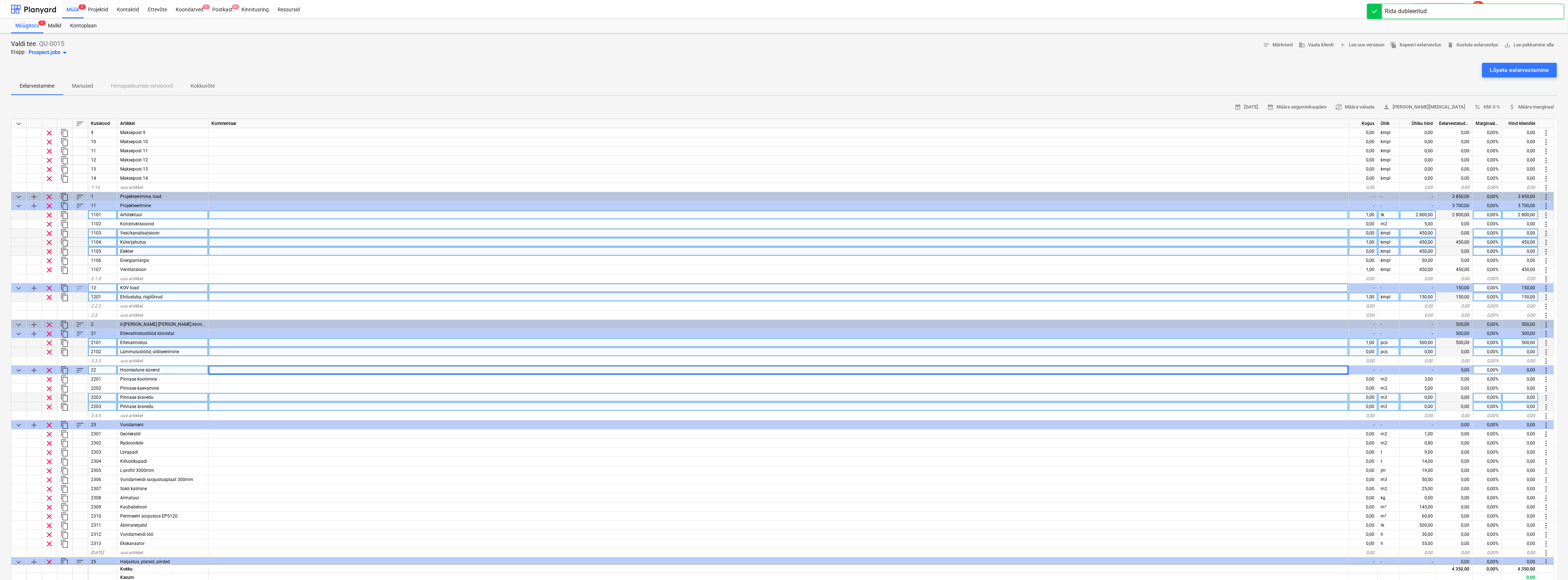
click at [101, 406] on div "2203" at bounding box center [102, 407] width 29 height 9
click at [101, 406] on input "2203" at bounding box center [102, 407] width 29 height 9
type input "2204"
type textarea "x"
drag, startPoint x: 158, startPoint y: 404, endPoint x: 124, endPoint y: 404, distance: 34.0
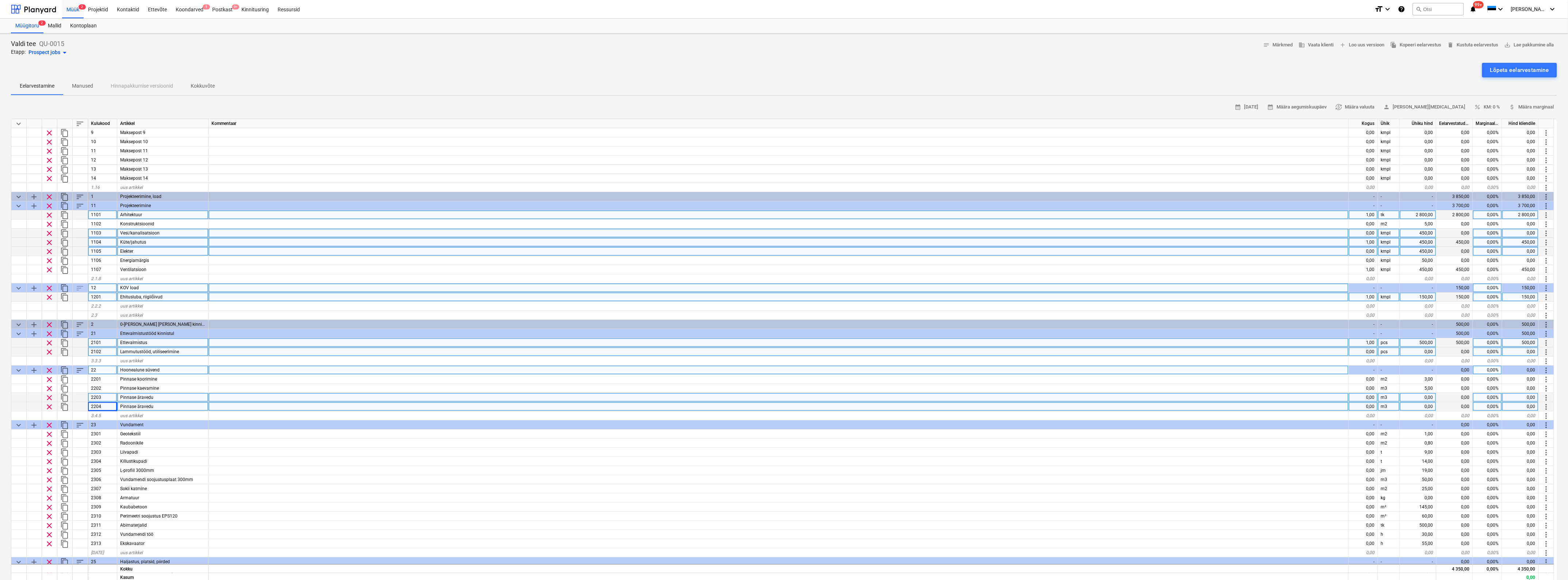
click at [124, 404] on div "Pinnase äravedu" at bounding box center [163, 407] width 91 height 9
type input "Rokson"
click at [1371, 404] on div "0,00" at bounding box center [1363, 407] width 29 height 9
type textarea "x"
type input "22"
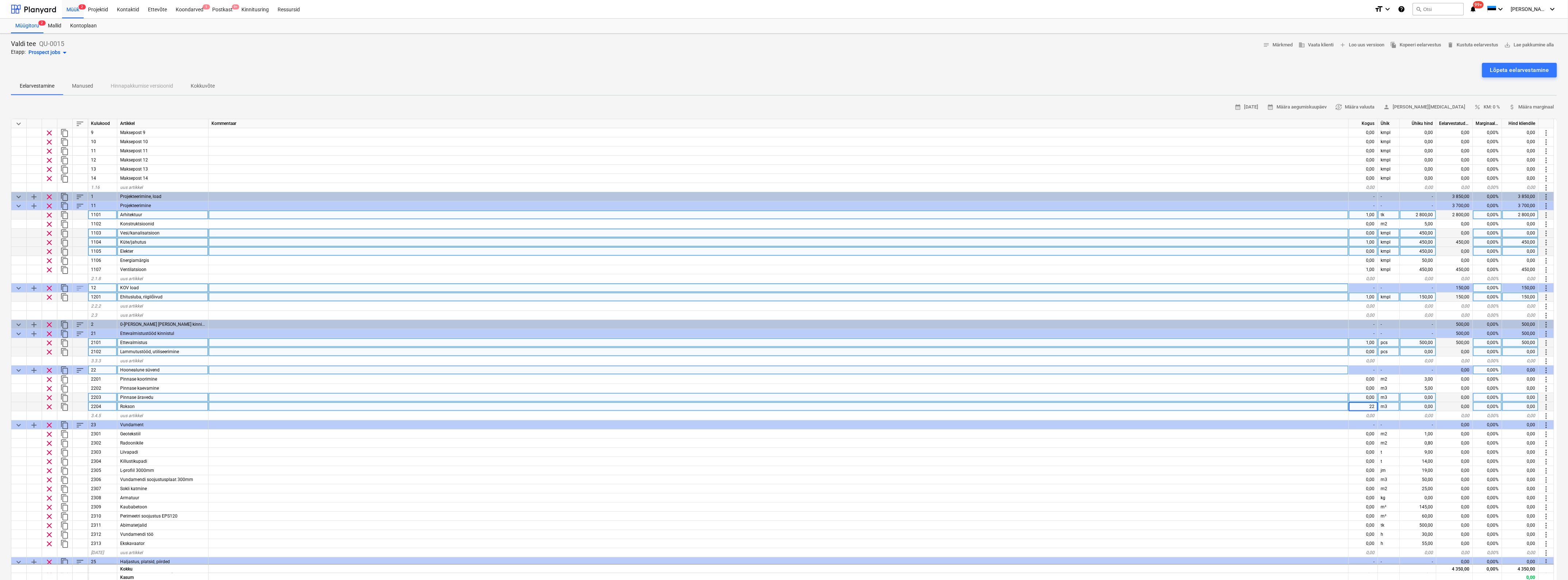
click at [1389, 404] on div "m3" at bounding box center [1389, 407] width 22 height 9
type textarea "x"
type input "h"
click at [1430, 406] on div "0,00" at bounding box center [1418, 407] width 36 height 9
type textarea "x"
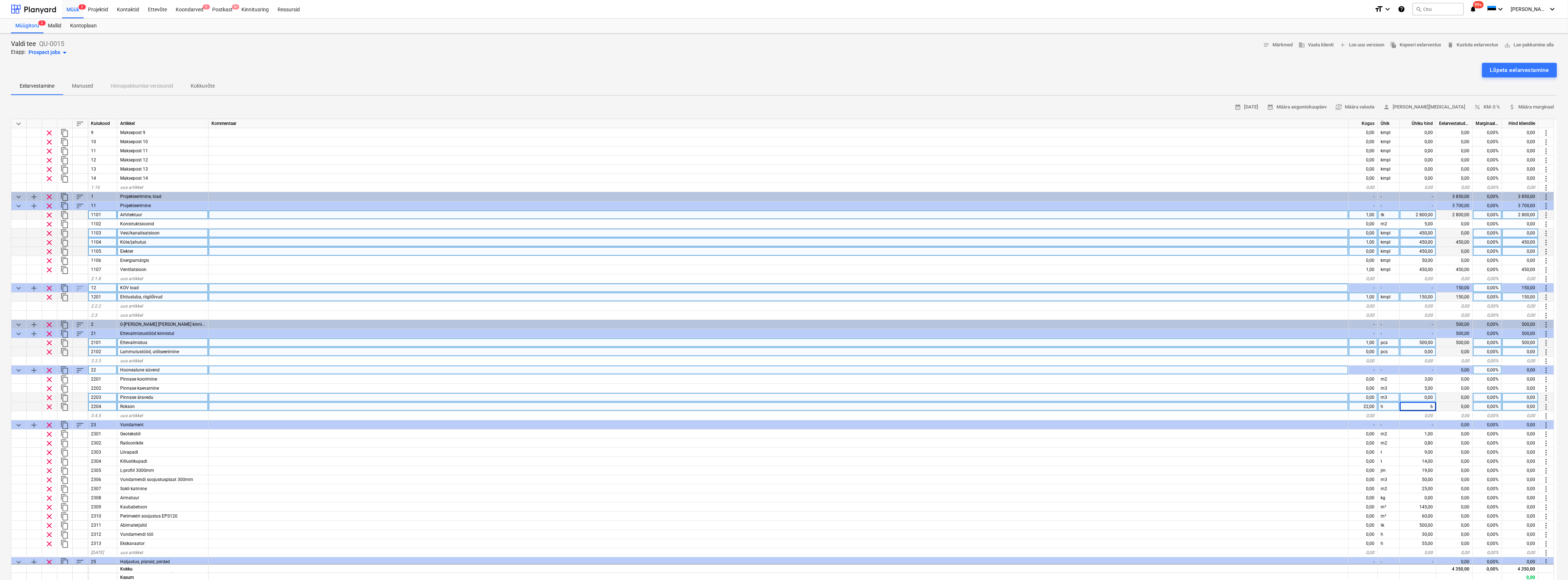
type input "65"
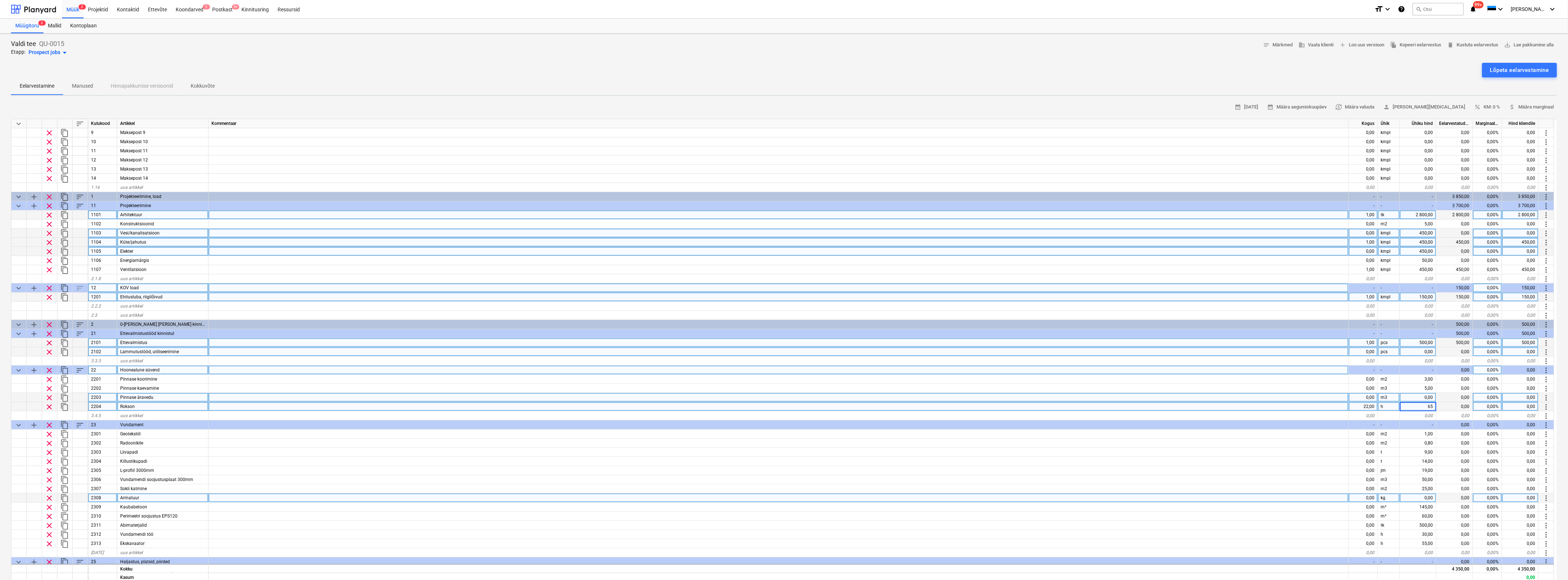
click at [1248, 498] on div at bounding box center [778, 498] width 1140 height 9
type textarea "x"
click at [1429, 405] on div "65,00" at bounding box center [1418, 407] width 36 height 9
click at [1429, 405] on input "65" at bounding box center [1418, 407] width 36 height 9
type input "75"
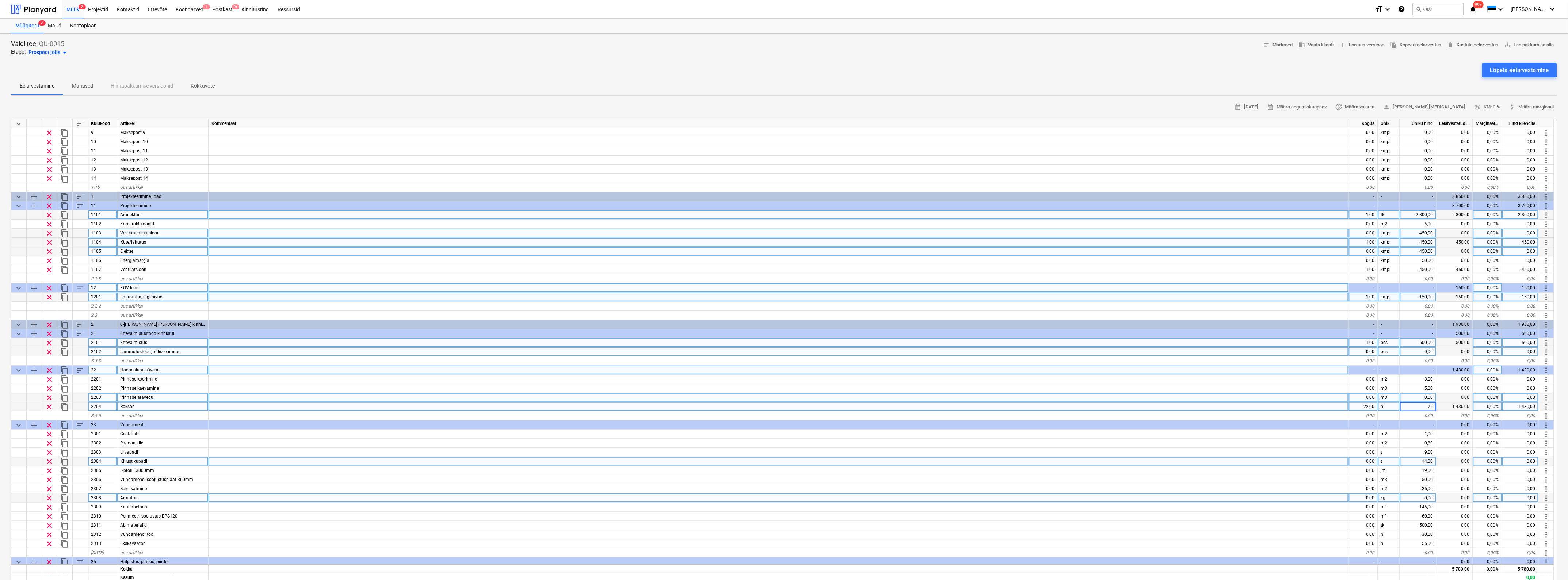
click at [1335, 458] on div at bounding box center [778, 461] width 1140 height 9
type textarea "x"
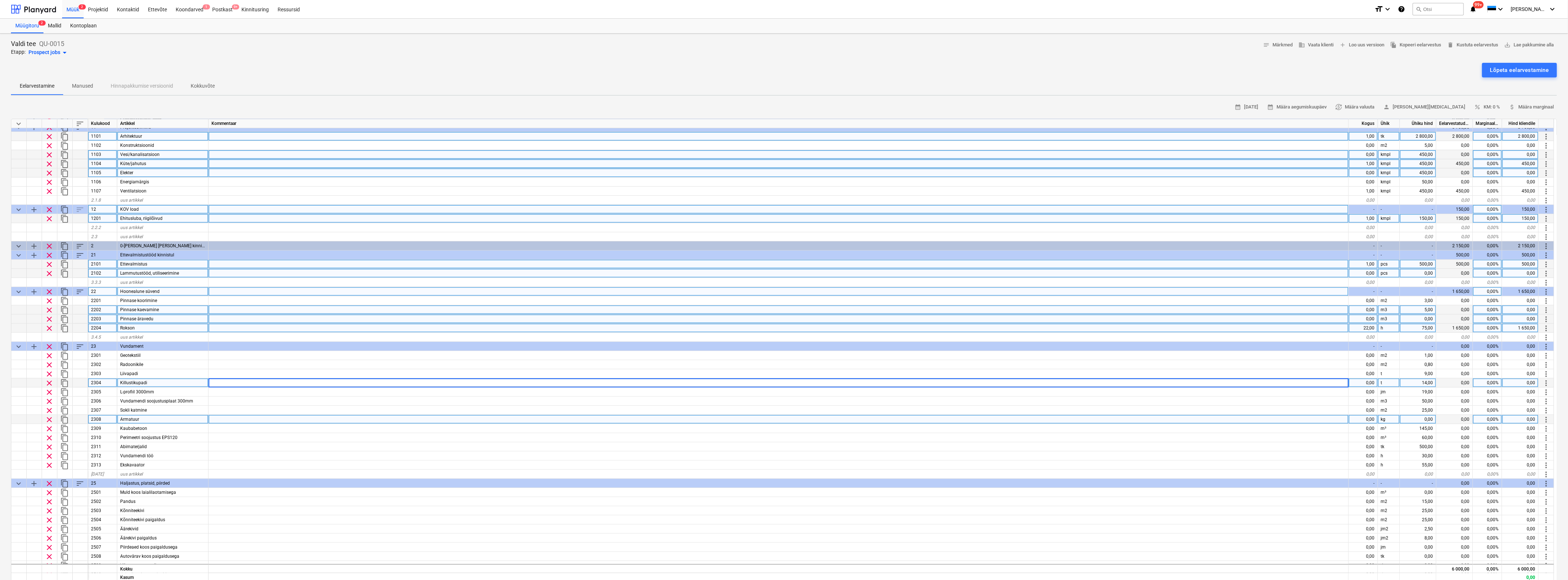
scroll to position [182, 0]
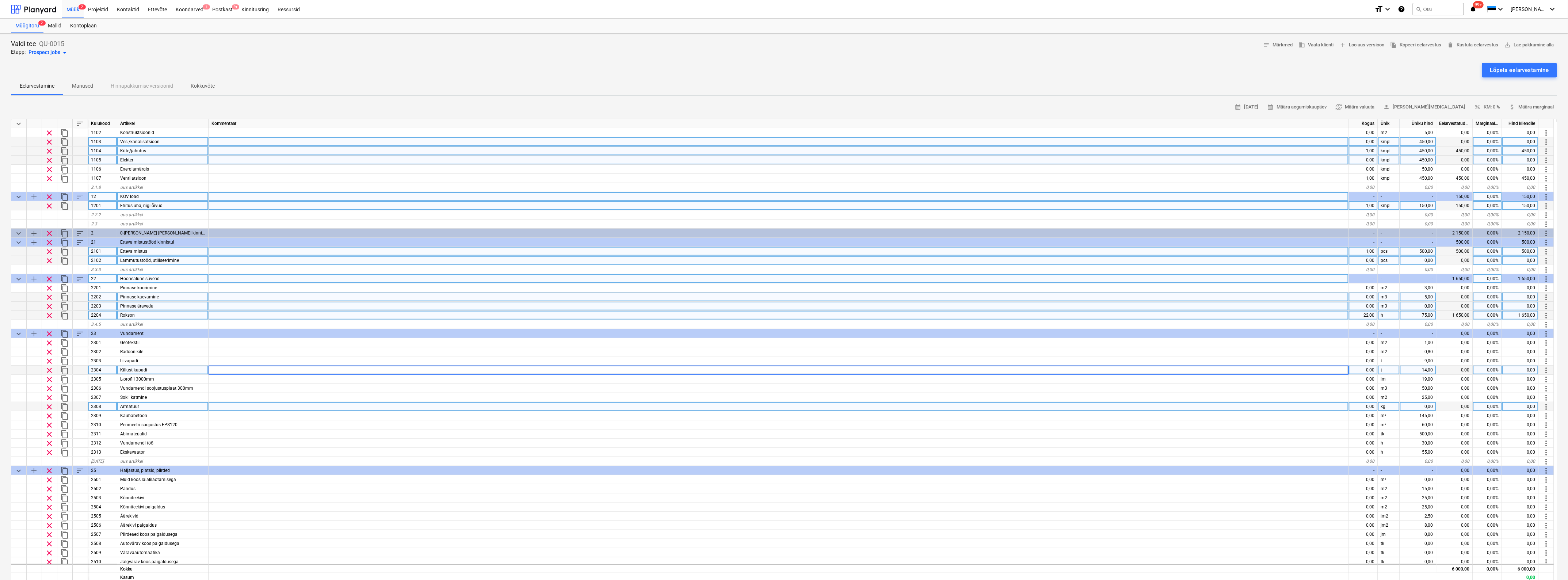
click at [1372, 296] on div "0,00" at bounding box center [1363, 297] width 29 height 9
type input "10"
type textarea "x"
type input "45"
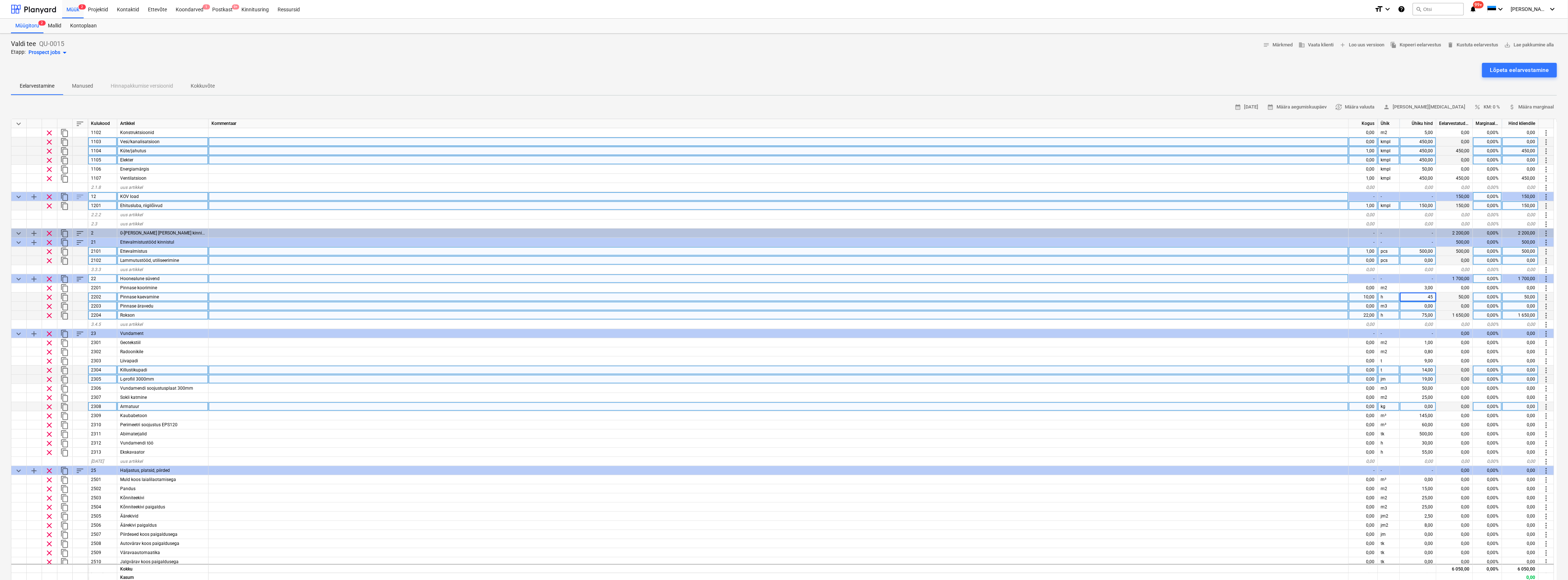
click at [1219, 383] on div at bounding box center [778, 379] width 1140 height 9
type textarea "x"
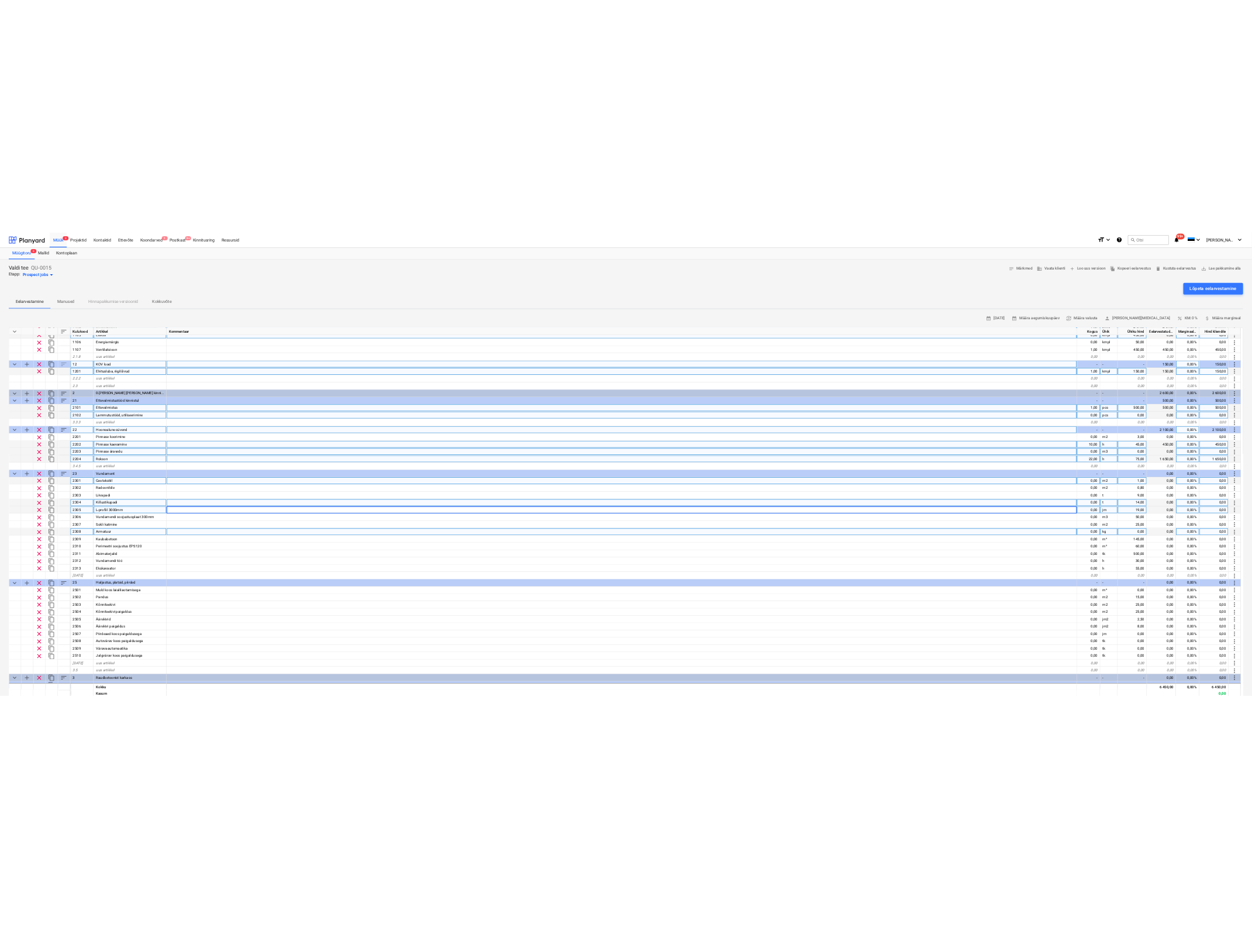
scroll to position [365, 0]
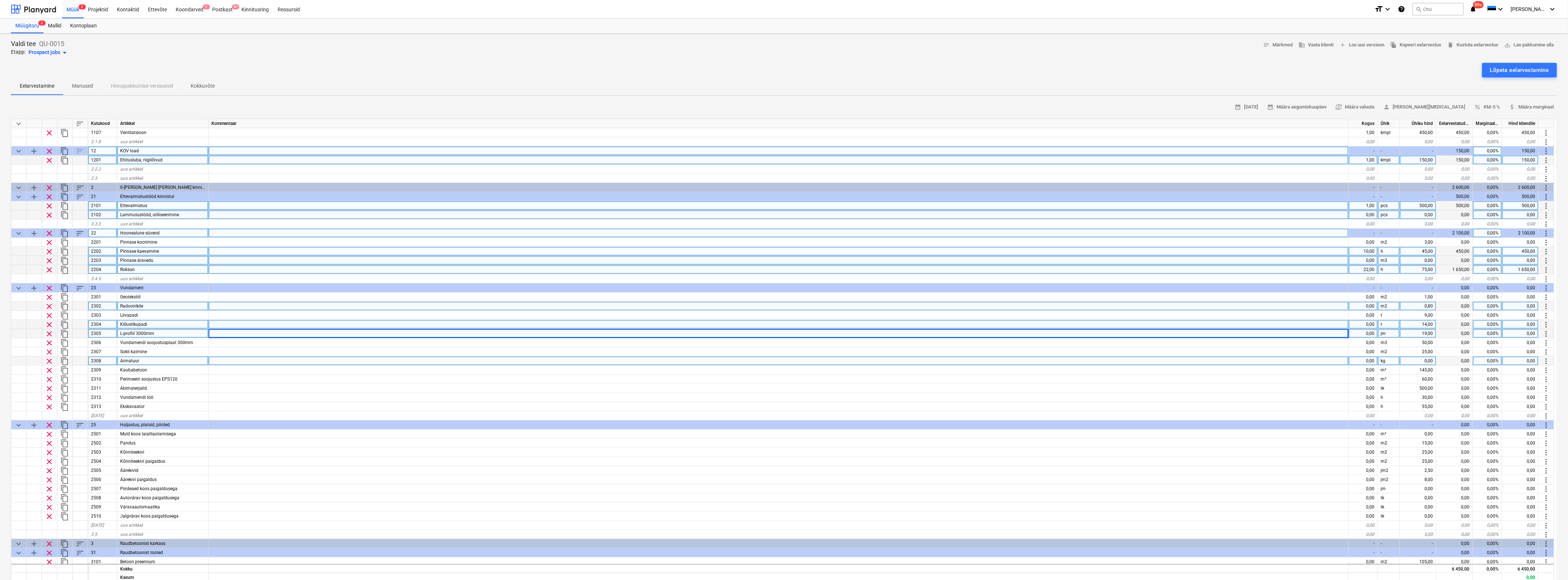
click at [1372, 305] on div "0,00" at bounding box center [1363, 306] width 29 height 9
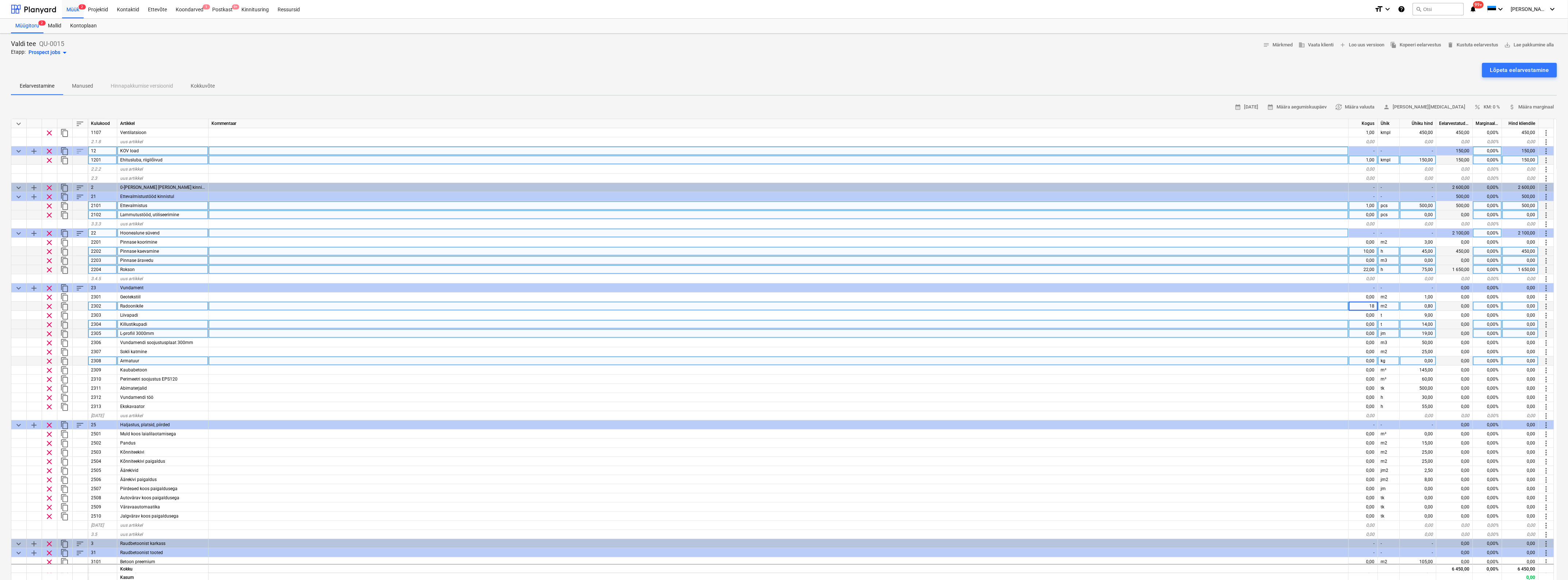
type input "180"
click at [1348, 122] on div "Kommentaar" at bounding box center [778, 124] width 1140 height 9
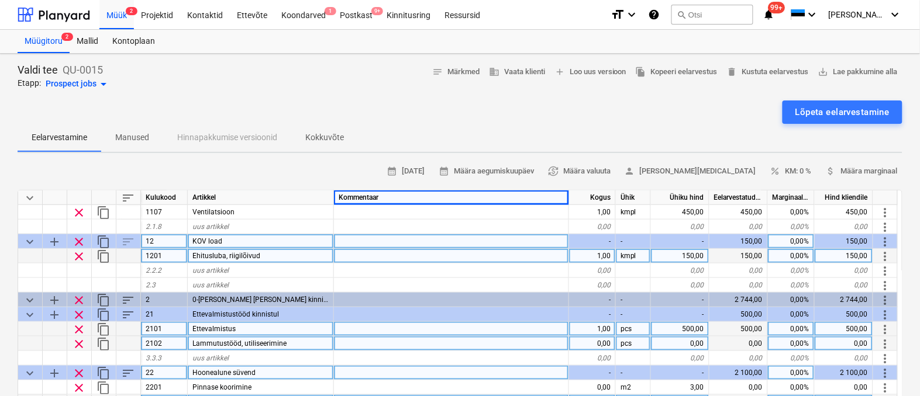
type textarea "x"
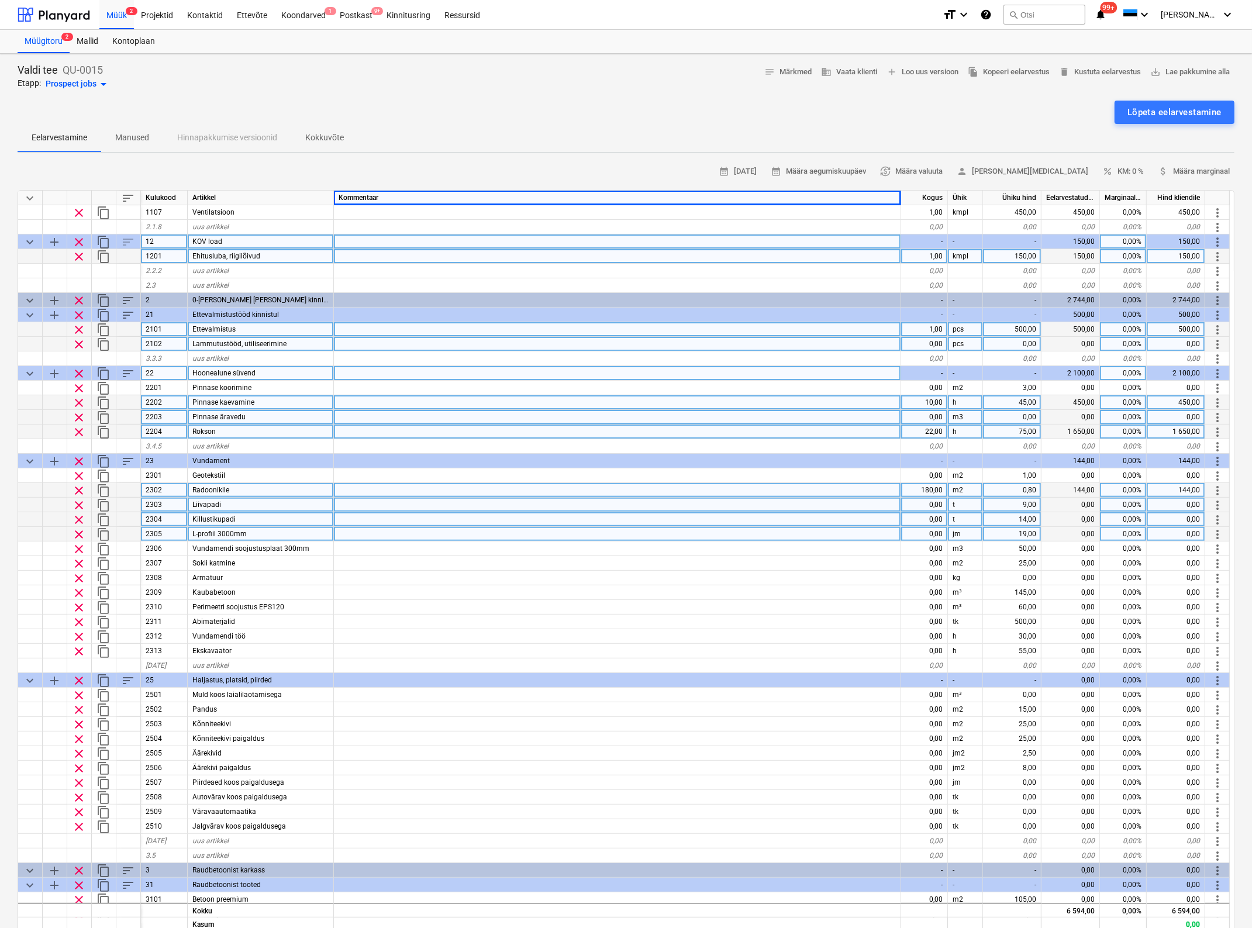
click at [930, 503] on div "0,00" at bounding box center [924, 505] width 47 height 15
type input "250"
click at [925, 519] on div "0,00" at bounding box center [924, 519] width 47 height 15
type textarea "x"
click at [930, 533] on div "0,00" at bounding box center [924, 534] width 47 height 15
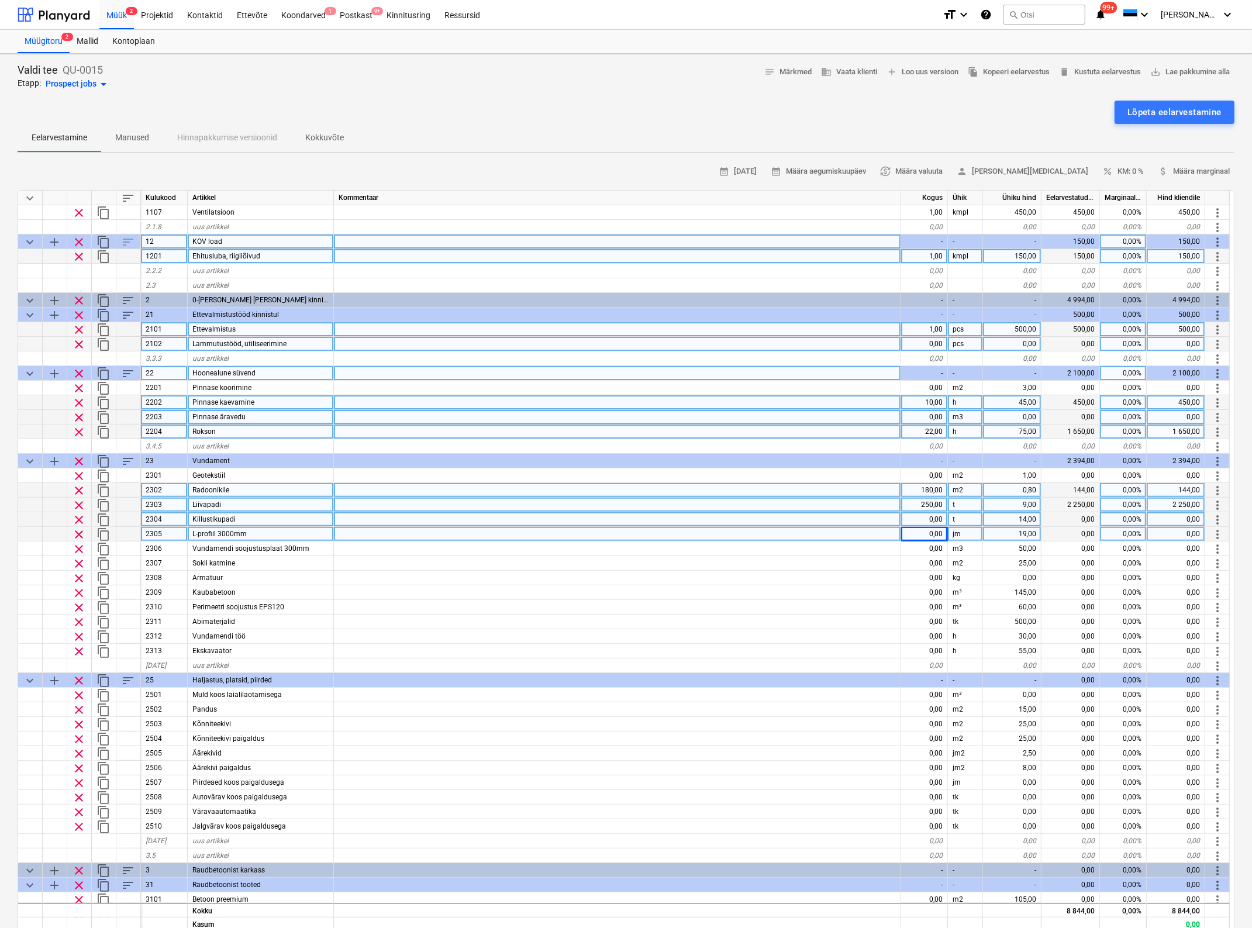
click at [927, 535] on div "0,00" at bounding box center [924, 534] width 47 height 15
click at [927, 535] on input at bounding box center [924, 534] width 46 height 14
type input "72"
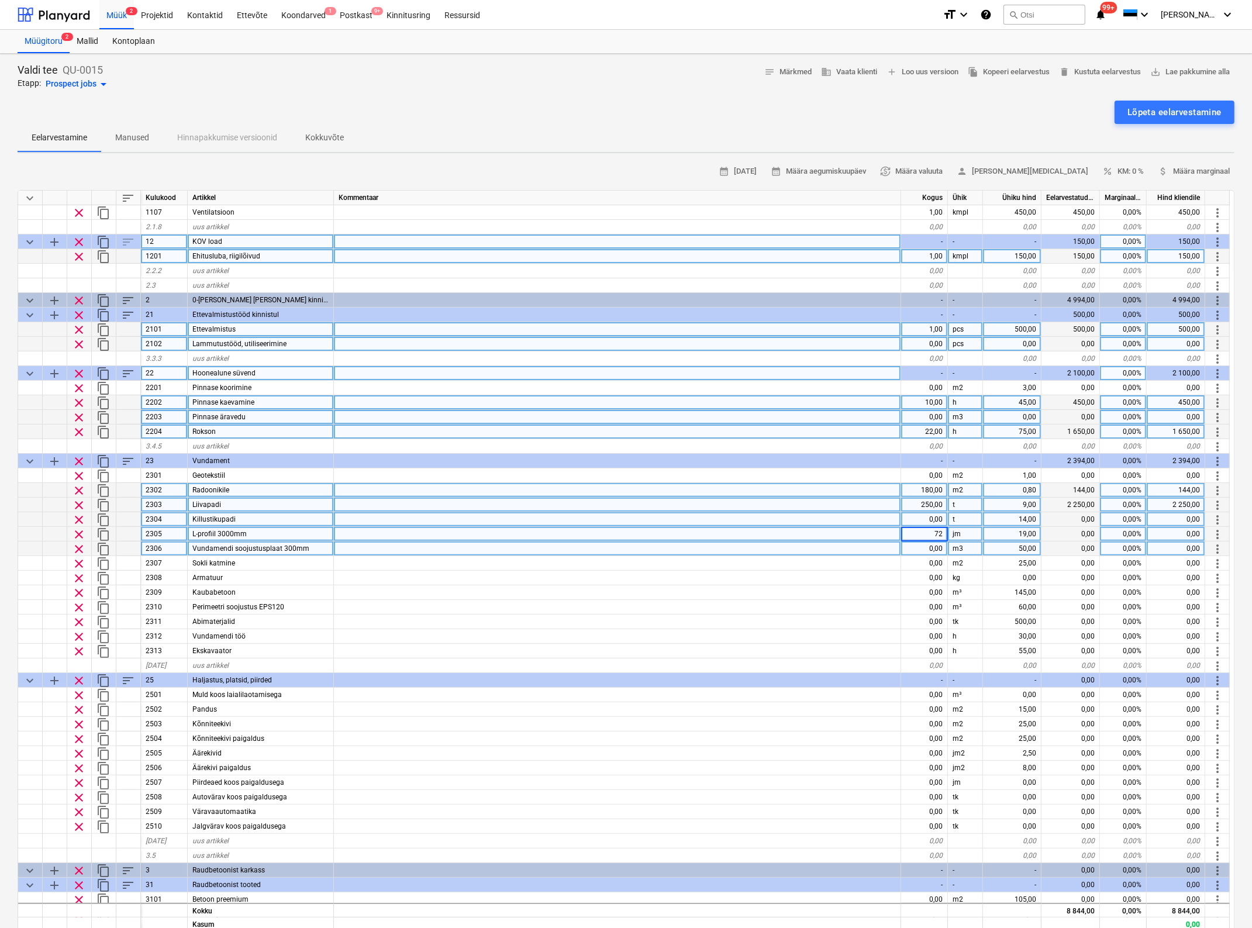
click at [932, 545] on div "0,00" at bounding box center [924, 548] width 47 height 15
type textarea "x"
type input "41"
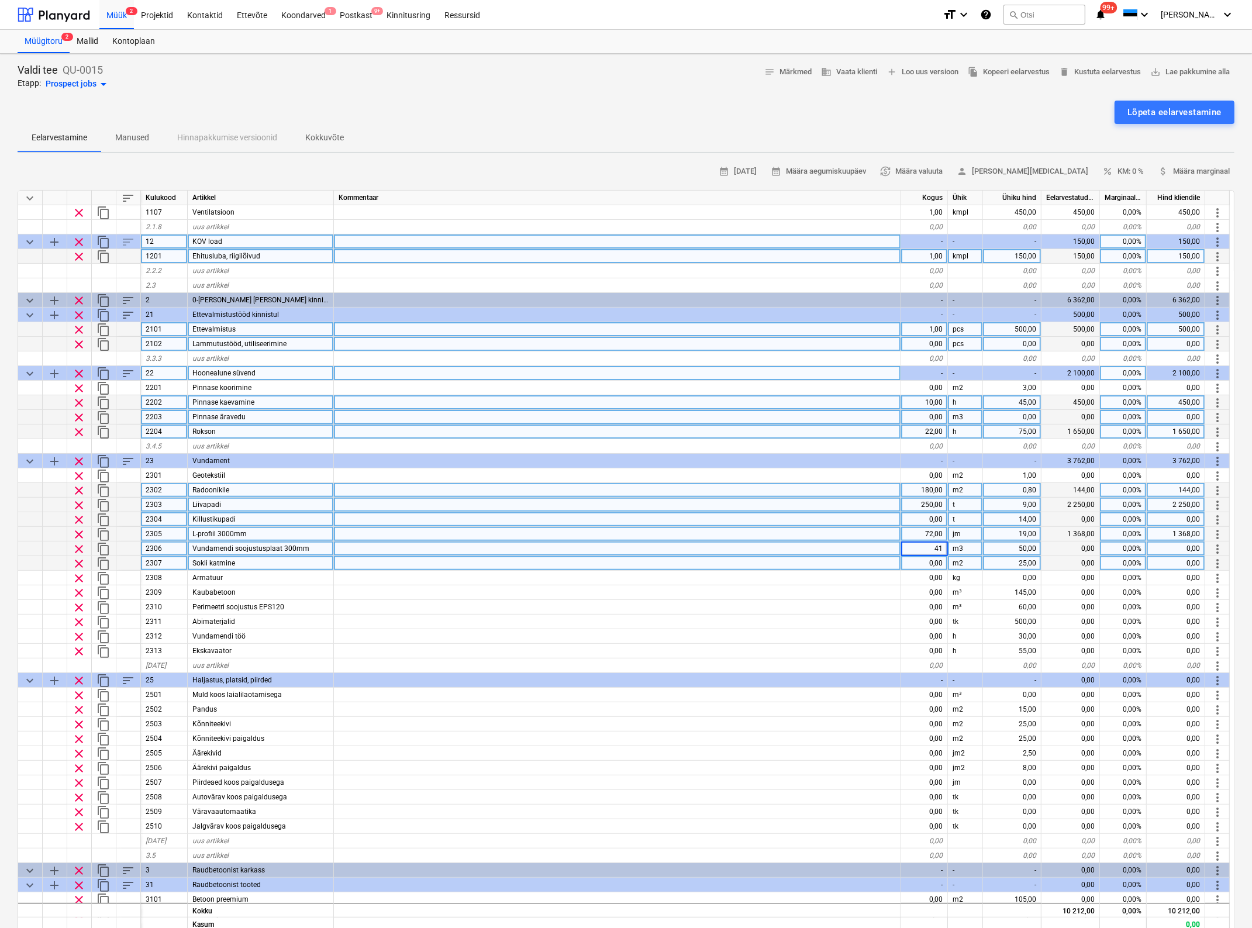
click at [734, 567] on div at bounding box center [617, 563] width 567 height 15
type textarea "x"
click at [935, 563] on div "0,00" at bounding box center [924, 563] width 47 height 15
type input "50"
click at [931, 597] on div "0,00" at bounding box center [924, 592] width 47 height 15
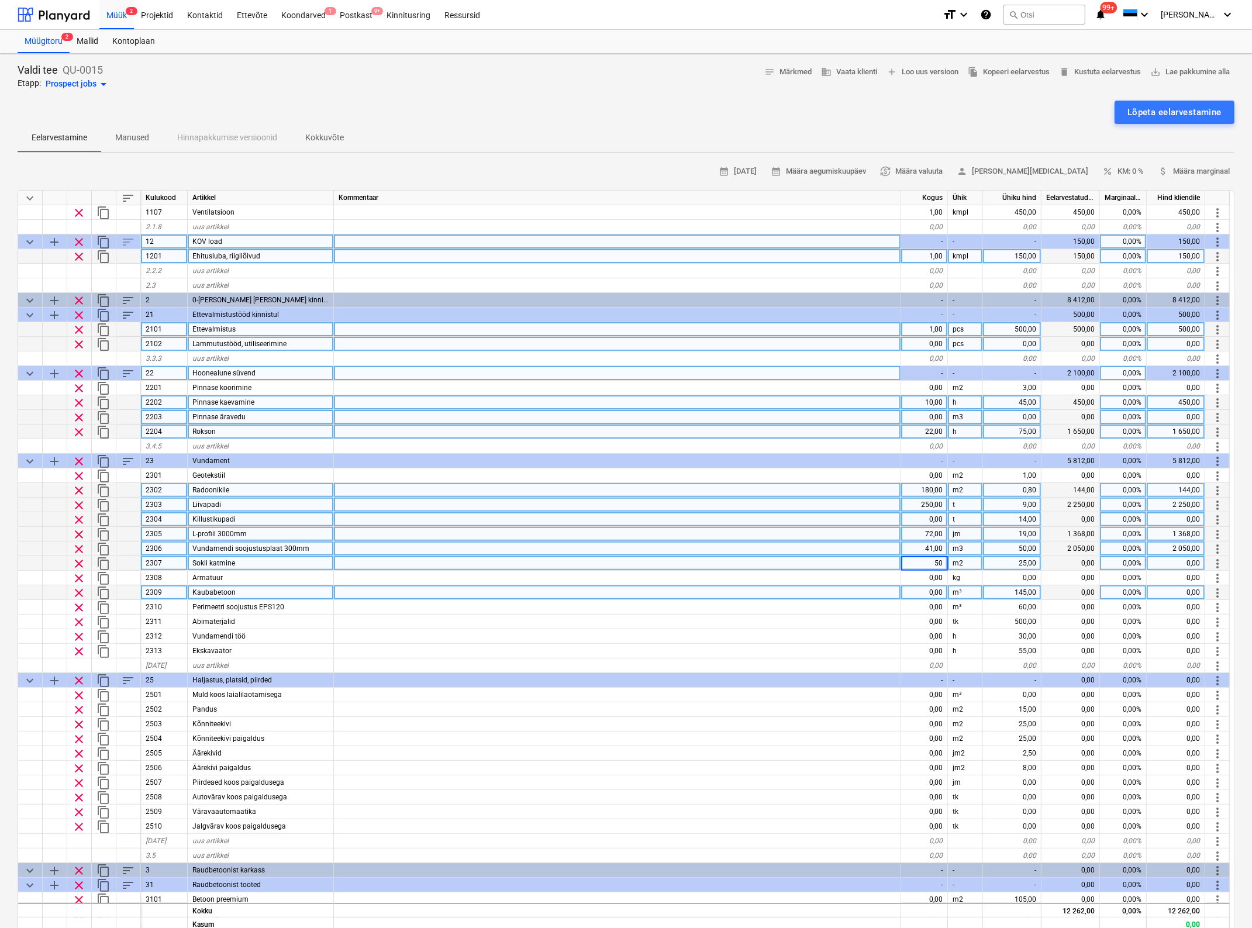
type textarea "x"
click at [1021, 559] on div "25,00" at bounding box center [1012, 563] width 58 height 15
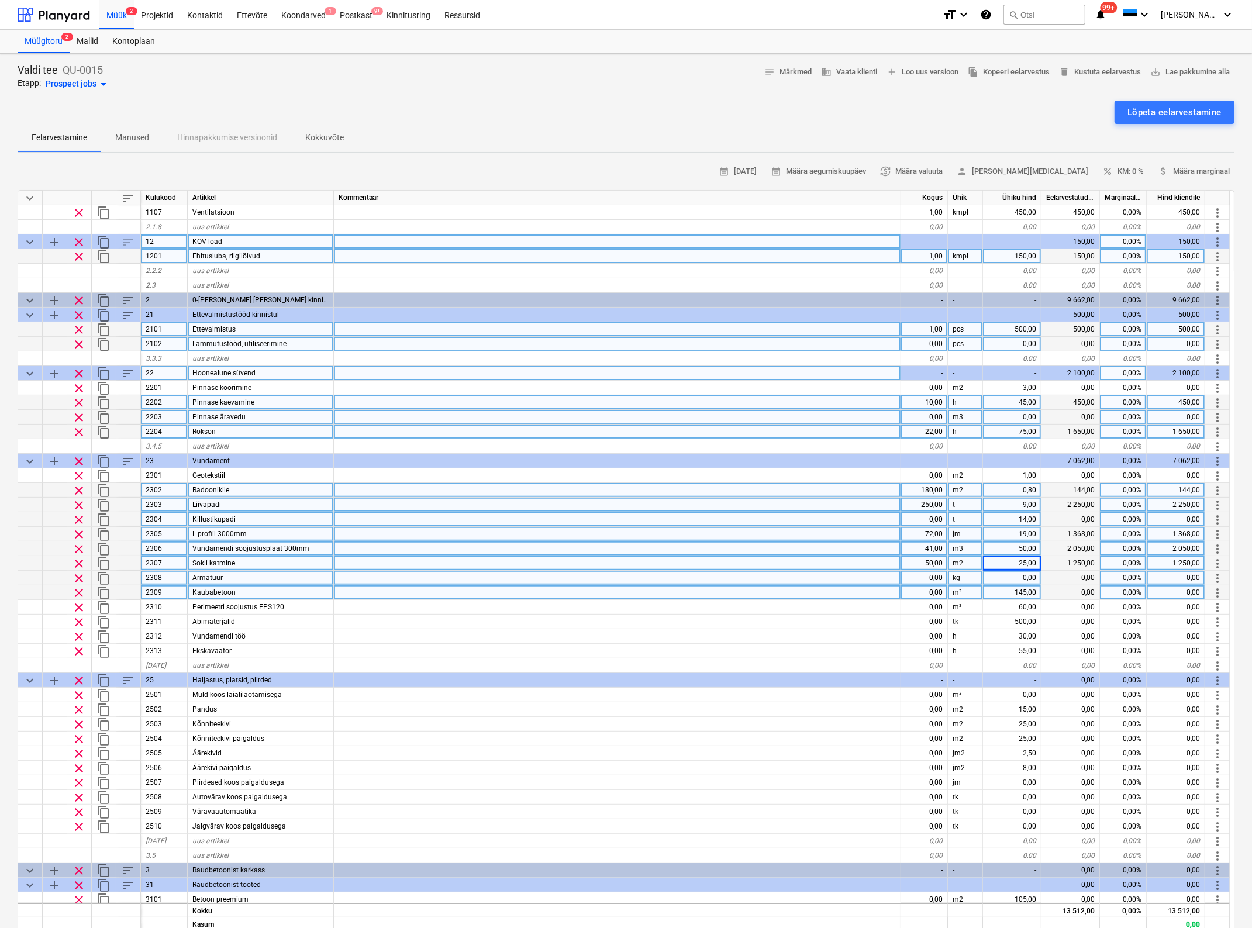
click at [930, 574] on div "0,00" at bounding box center [924, 578] width 47 height 15
type input "1500"
click at [1021, 574] on div "0,00" at bounding box center [1012, 578] width 58 height 15
type textarea "x"
type input "1"
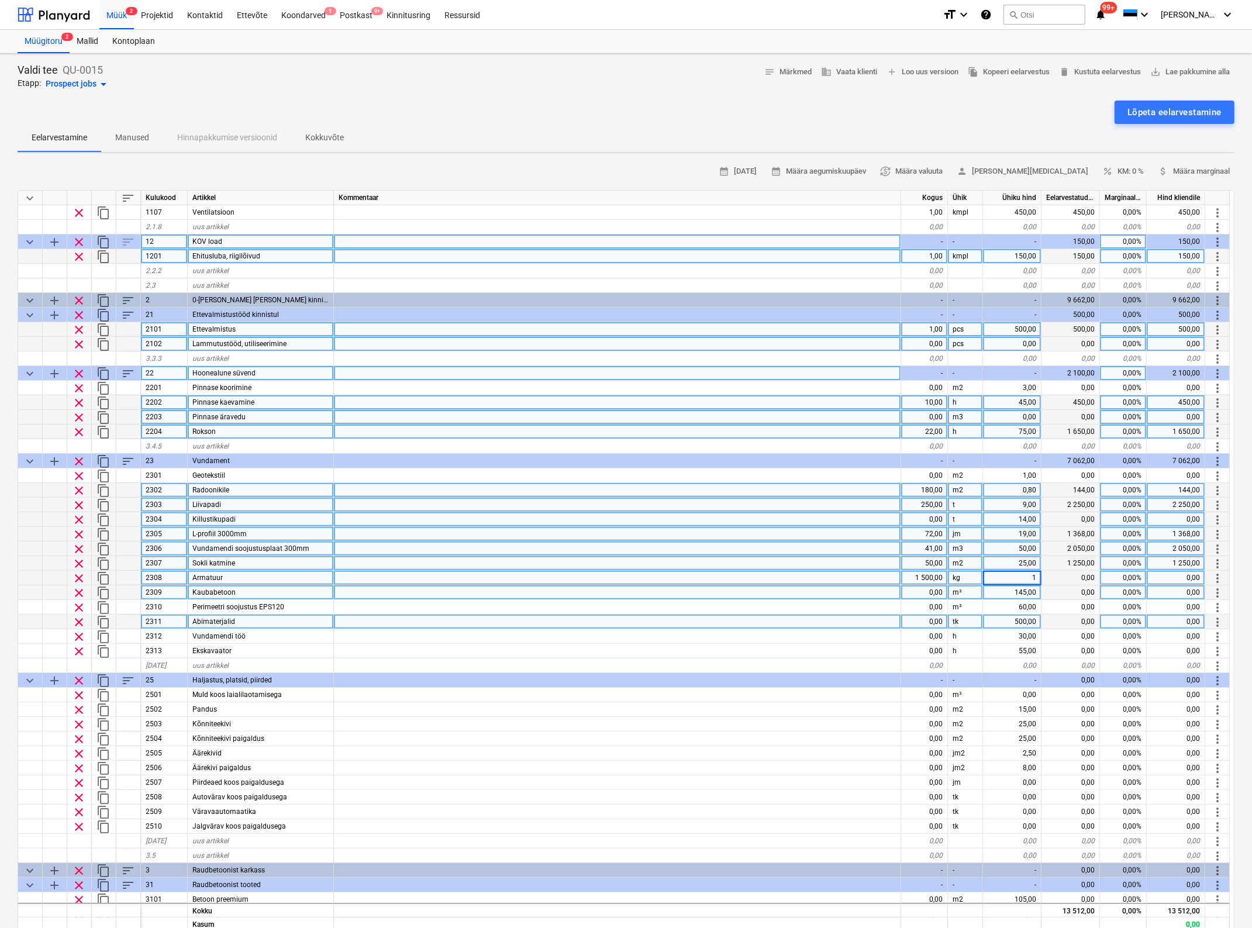
click at [951, 621] on div "tk" at bounding box center [965, 621] width 35 height 15
type textarea "x"
click at [913, 592] on div "0,00" at bounding box center [924, 592] width 47 height 15
click at [932, 589] on div "0,00" at bounding box center [924, 592] width 47 height 15
click at [932, 589] on input at bounding box center [924, 592] width 46 height 14
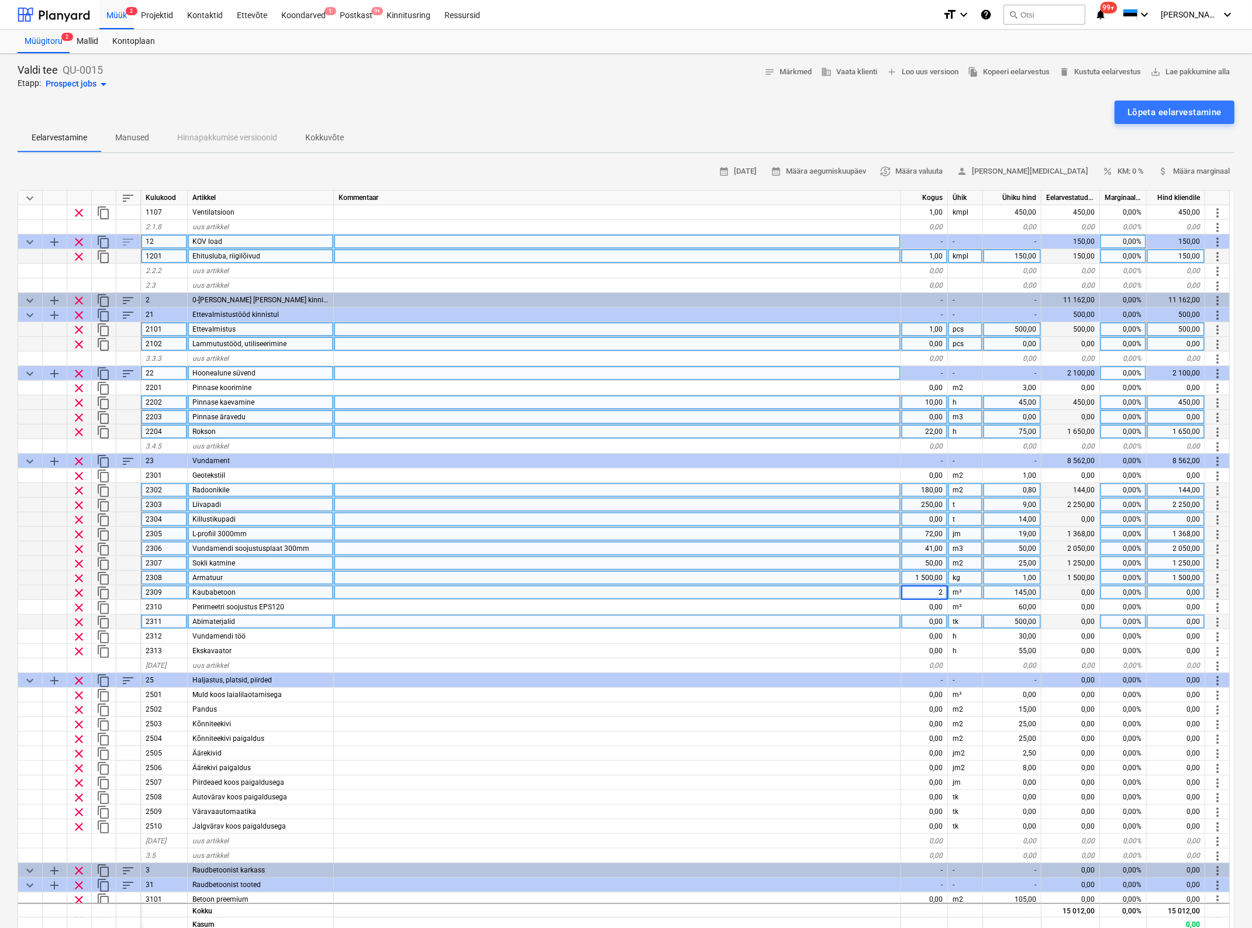
type input "27"
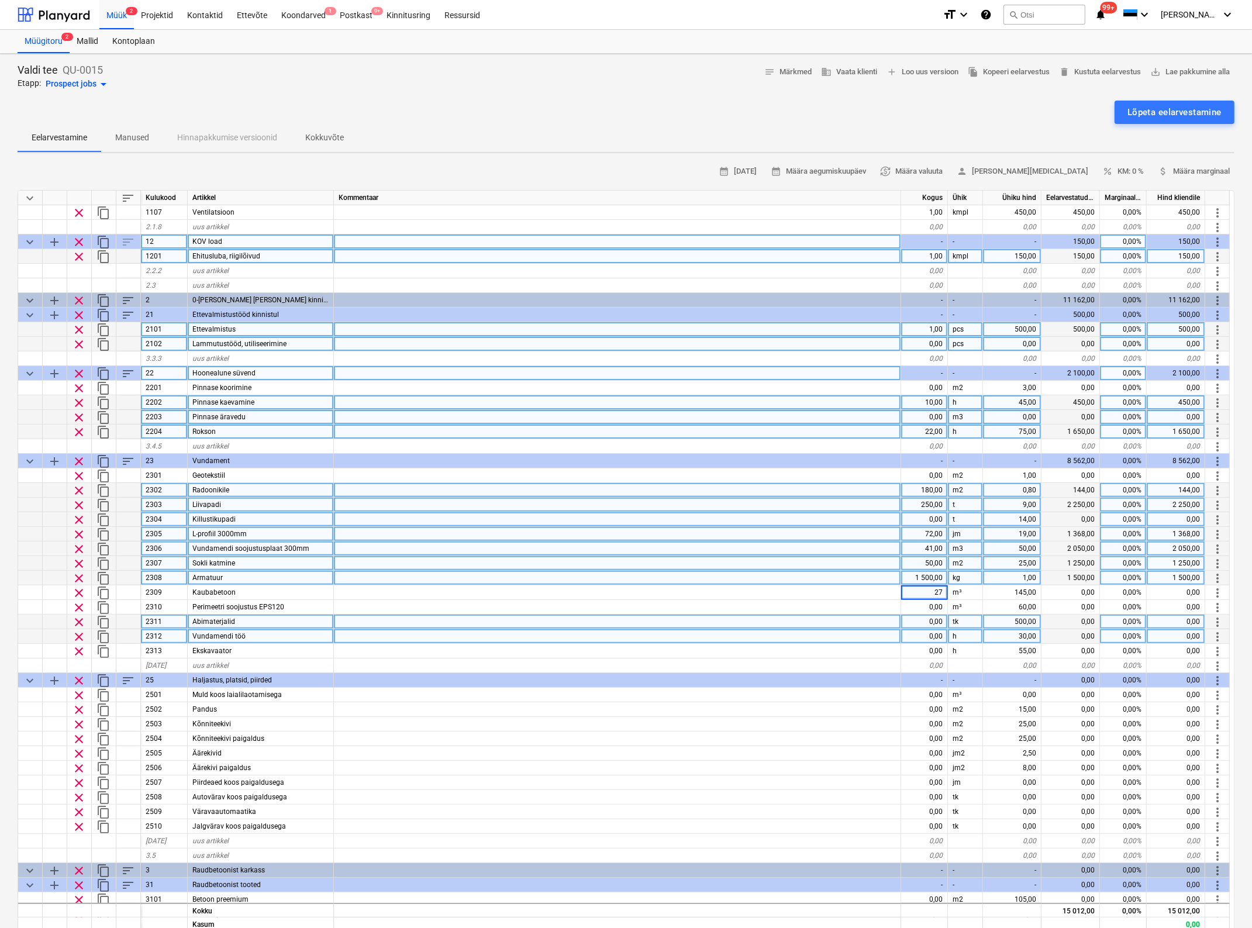
click at [978, 631] on div "h" at bounding box center [965, 636] width 35 height 15
type textarea "x"
click at [1025, 589] on div "145,00" at bounding box center [1012, 592] width 58 height 15
click at [1025, 589] on input "145" at bounding box center [1012, 592] width 58 height 14
type input "130"
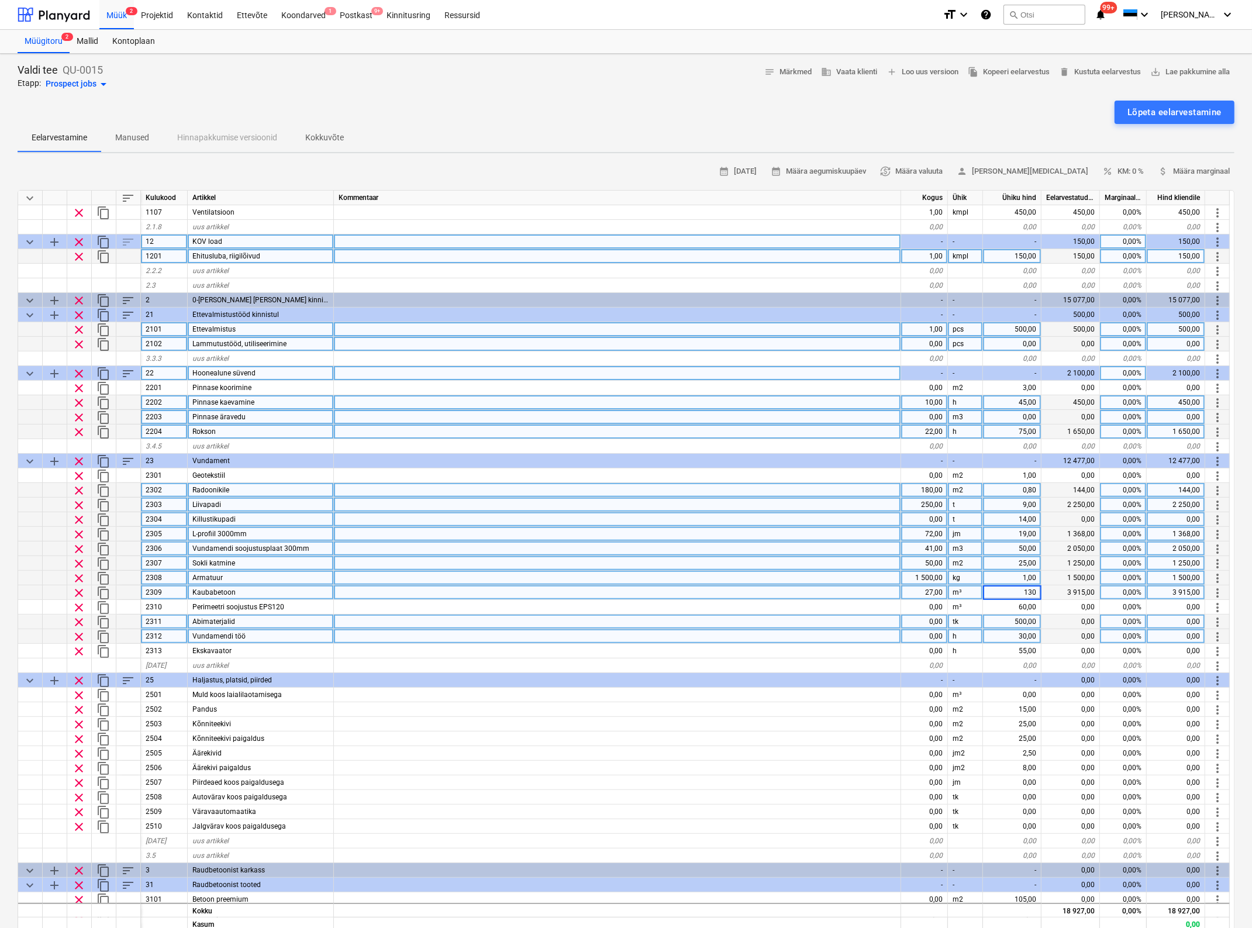
click at [989, 620] on div "500,00" at bounding box center [1012, 621] width 58 height 15
type textarea "x"
click at [933, 608] on div "0,00" at bounding box center [924, 607] width 47 height 15
click at [932, 609] on div "0,00" at bounding box center [924, 607] width 47 height 15
type input "7,2"
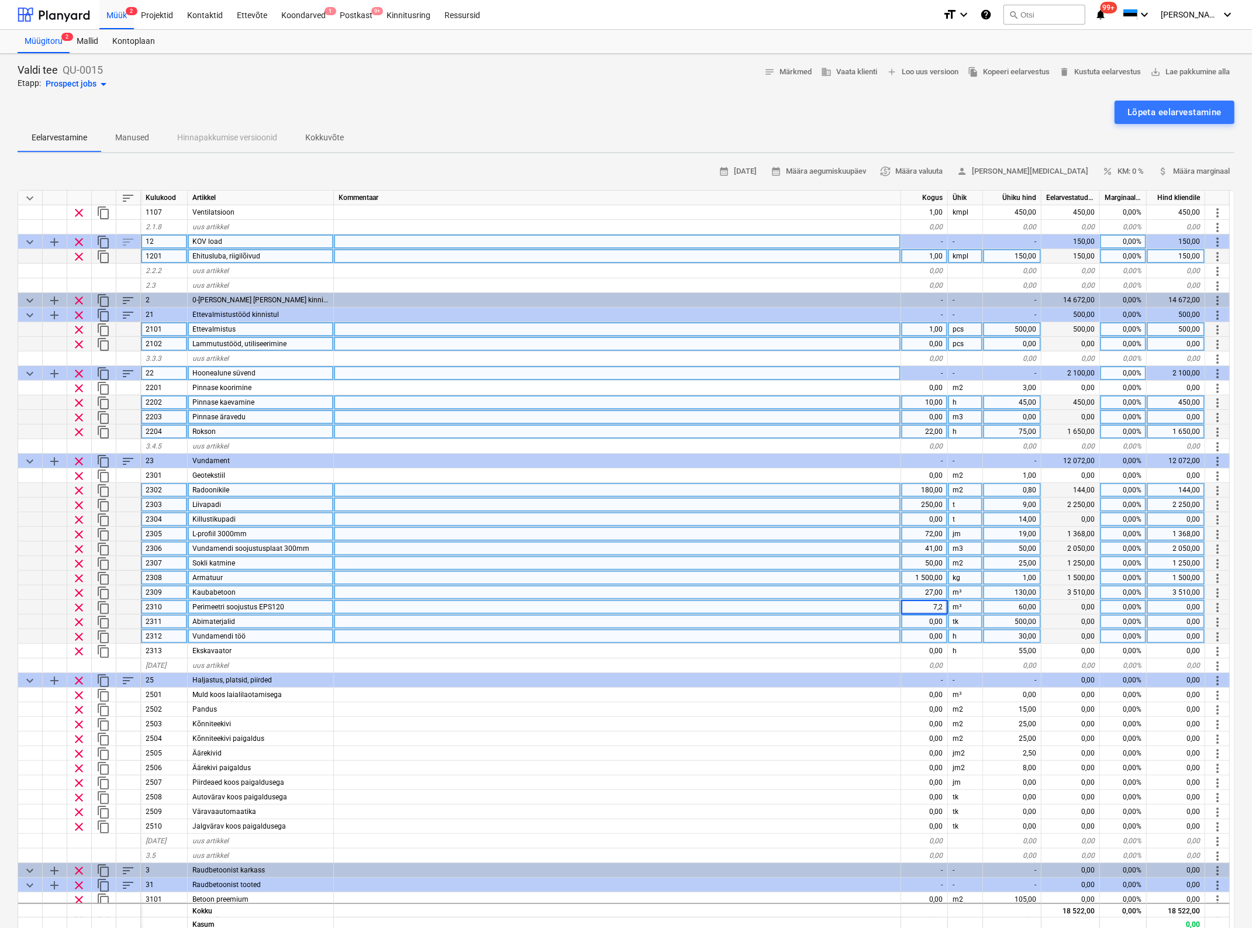
click at [807, 642] on div at bounding box center [617, 636] width 567 height 15
type textarea "x"
click at [934, 621] on div "0,00" at bounding box center [924, 621] width 47 height 15
type input "1"
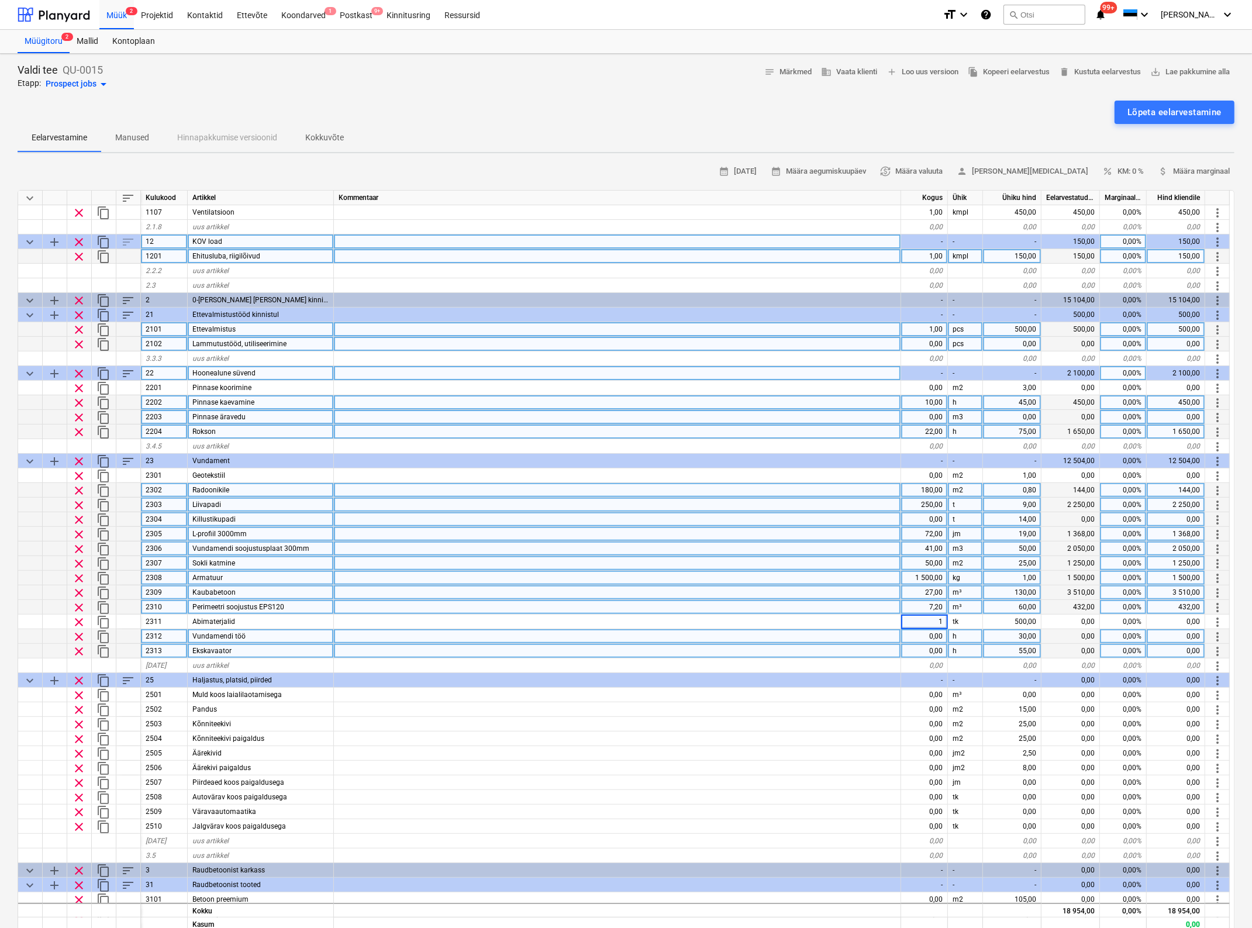
click at [826, 657] on div at bounding box center [617, 651] width 567 height 15
type textarea "x"
click at [932, 634] on div "0,00" at bounding box center [924, 636] width 47 height 15
type input "135"
type textarea "x"
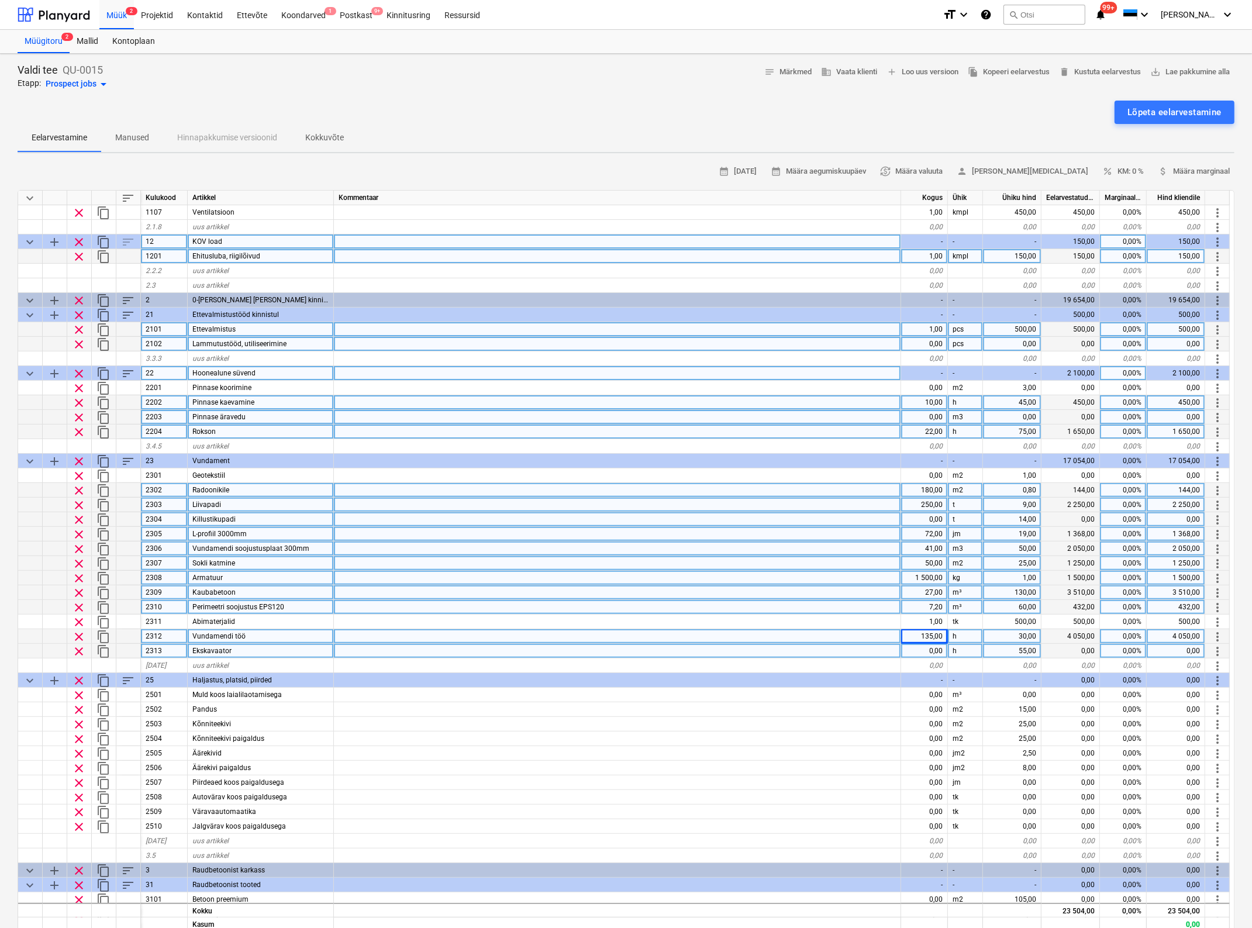
click at [933, 647] on div "0,00" at bounding box center [924, 651] width 47 height 15
type input "28"
click at [1021, 647] on div "55,00" at bounding box center [1012, 651] width 58 height 15
type textarea "x"
type input "45"
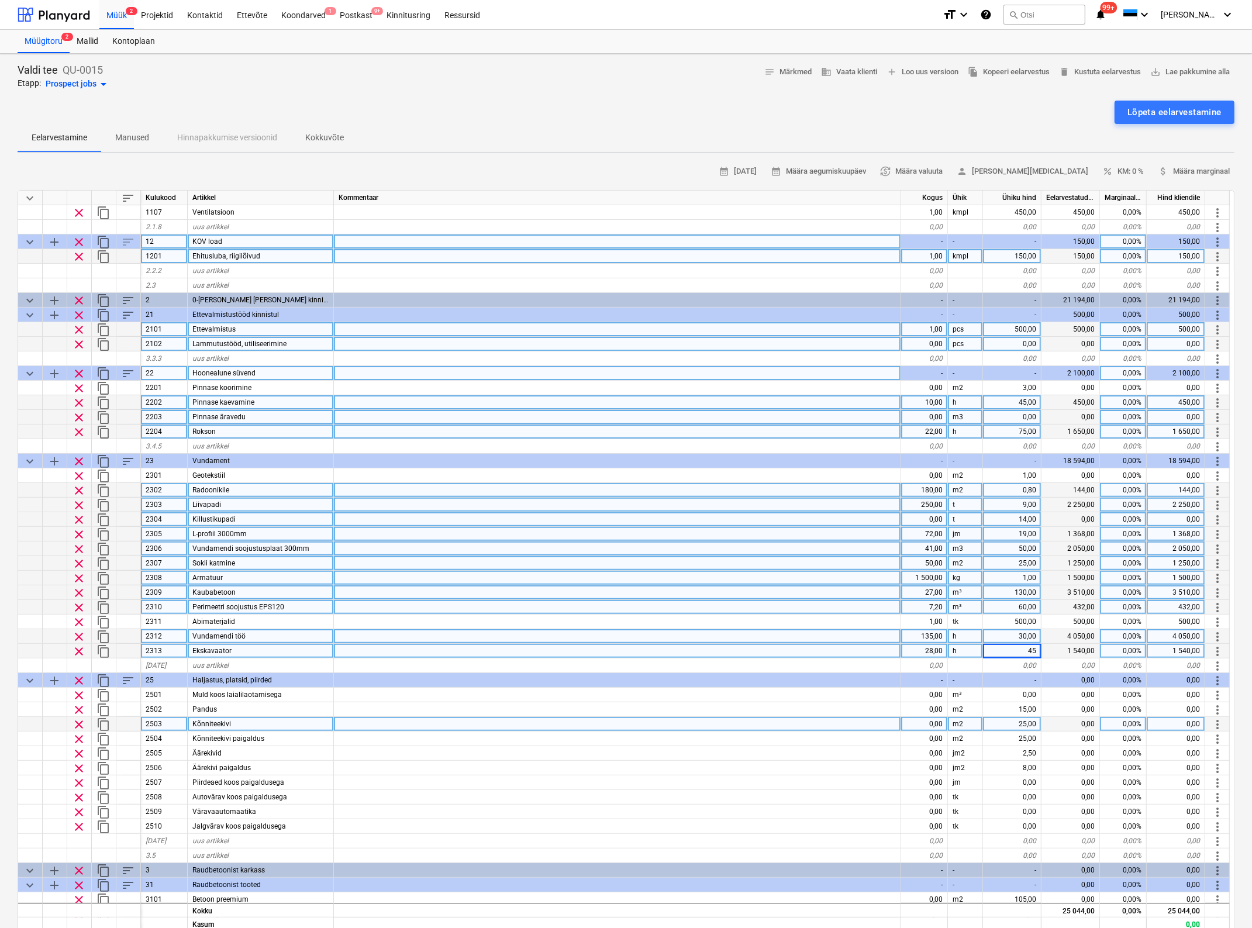
click at [825, 719] on div at bounding box center [617, 724] width 567 height 15
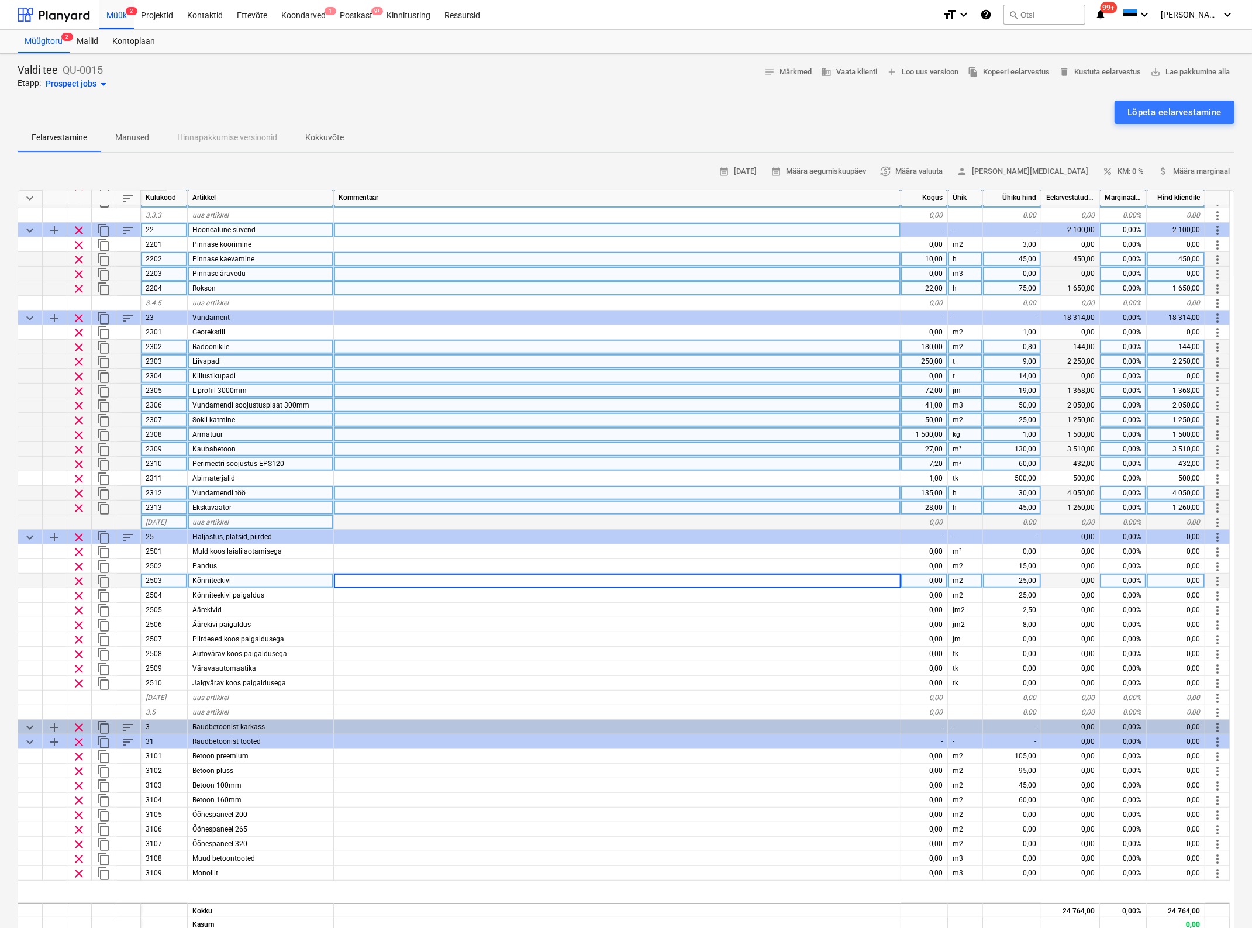
type textarea "x"
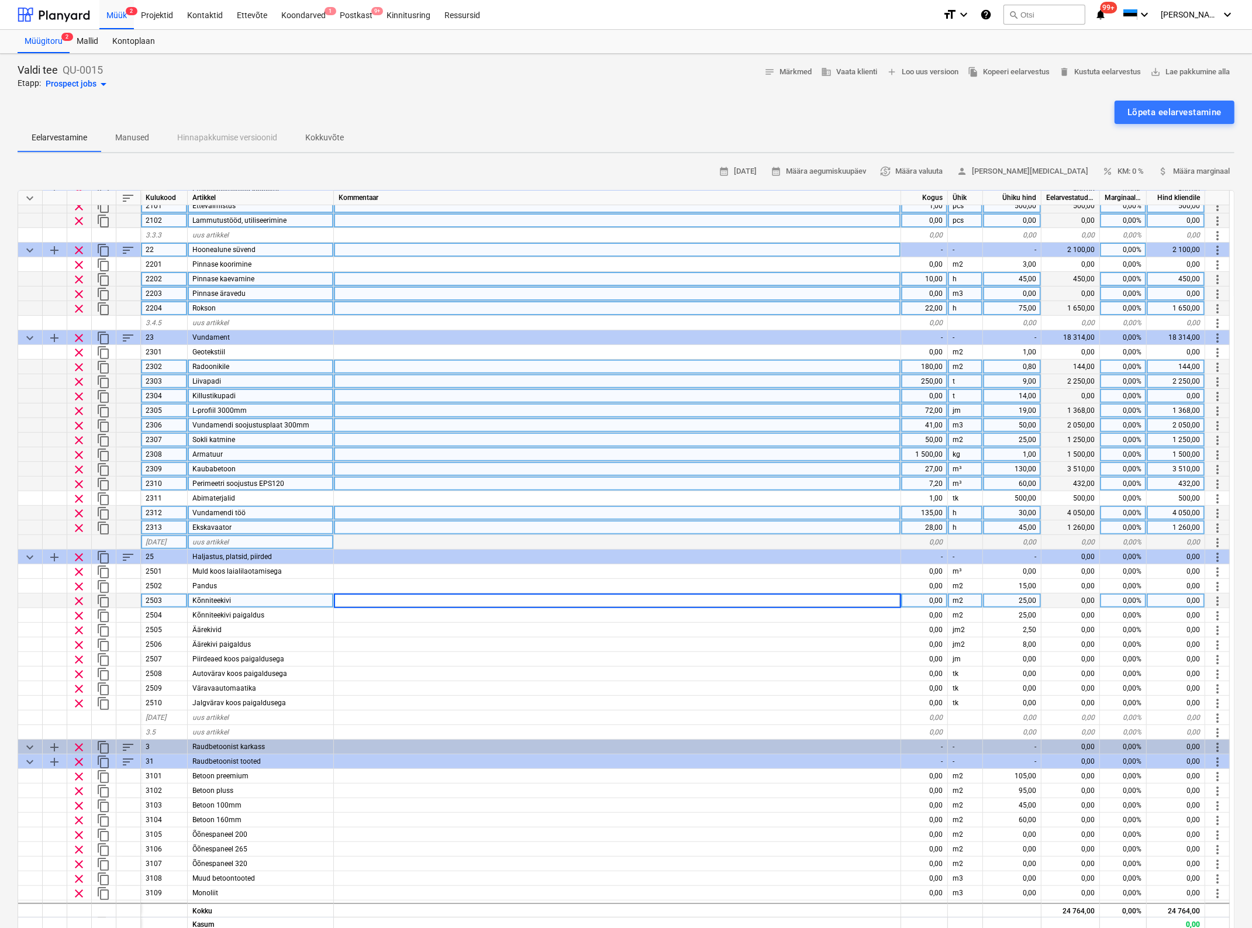
scroll to position [512, 0]
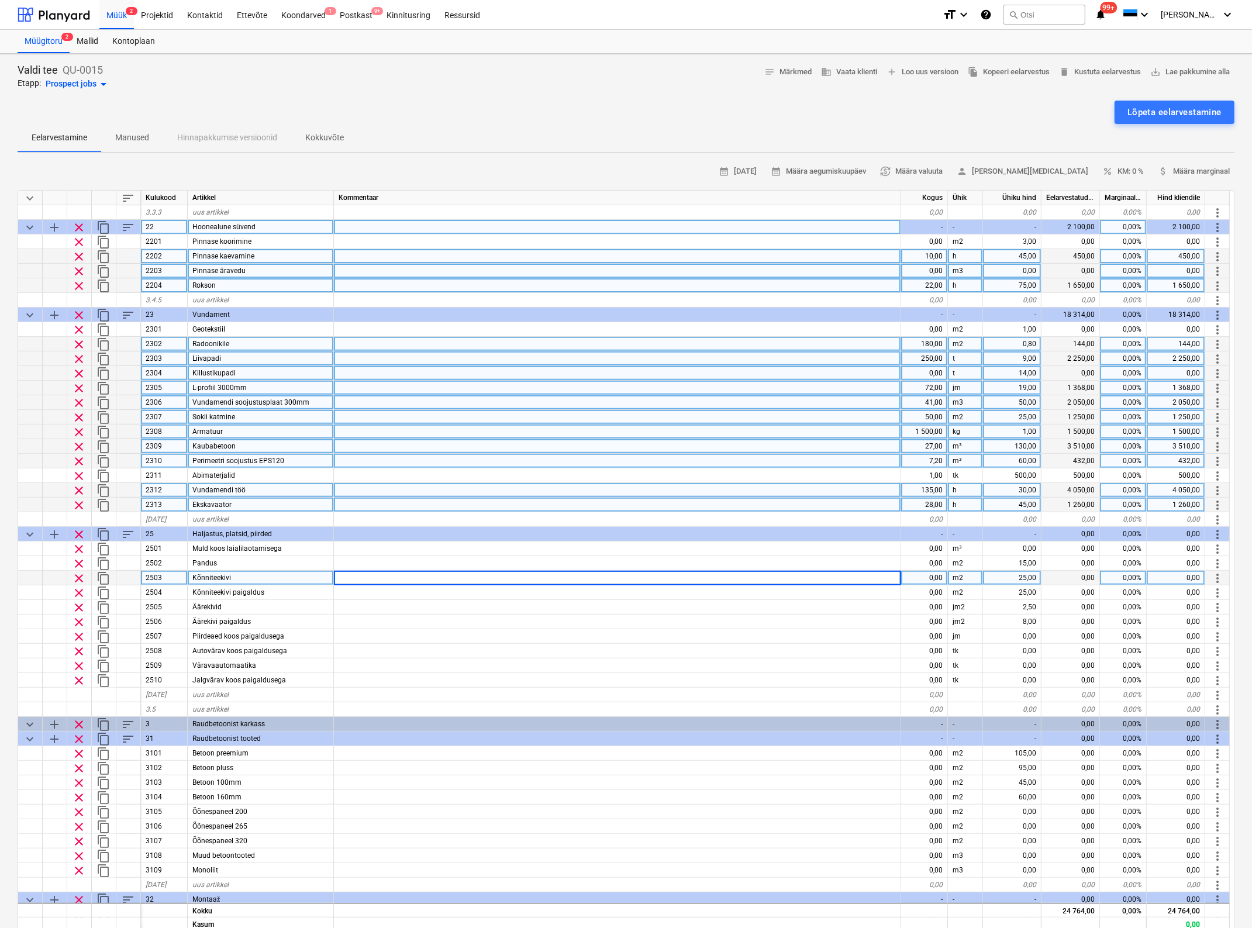
click at [924, 357] on div "250,00" at bounding box center [924, 358] width 47 height 15
type input "200"
click at [889, 400] on div at bounding box center [617, 402] width 567 height 15
type textarea "x"
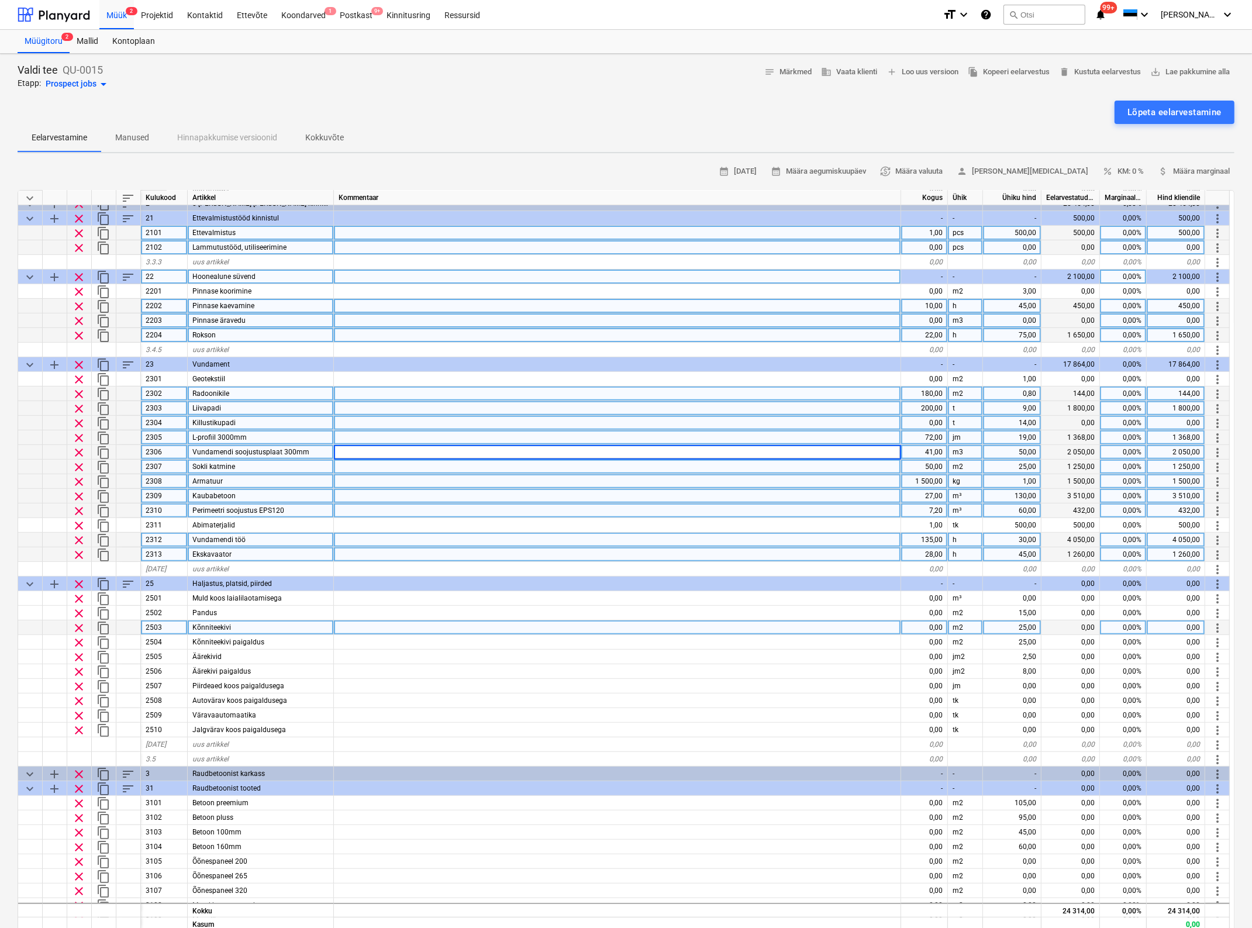
scroll to position [438, 0]
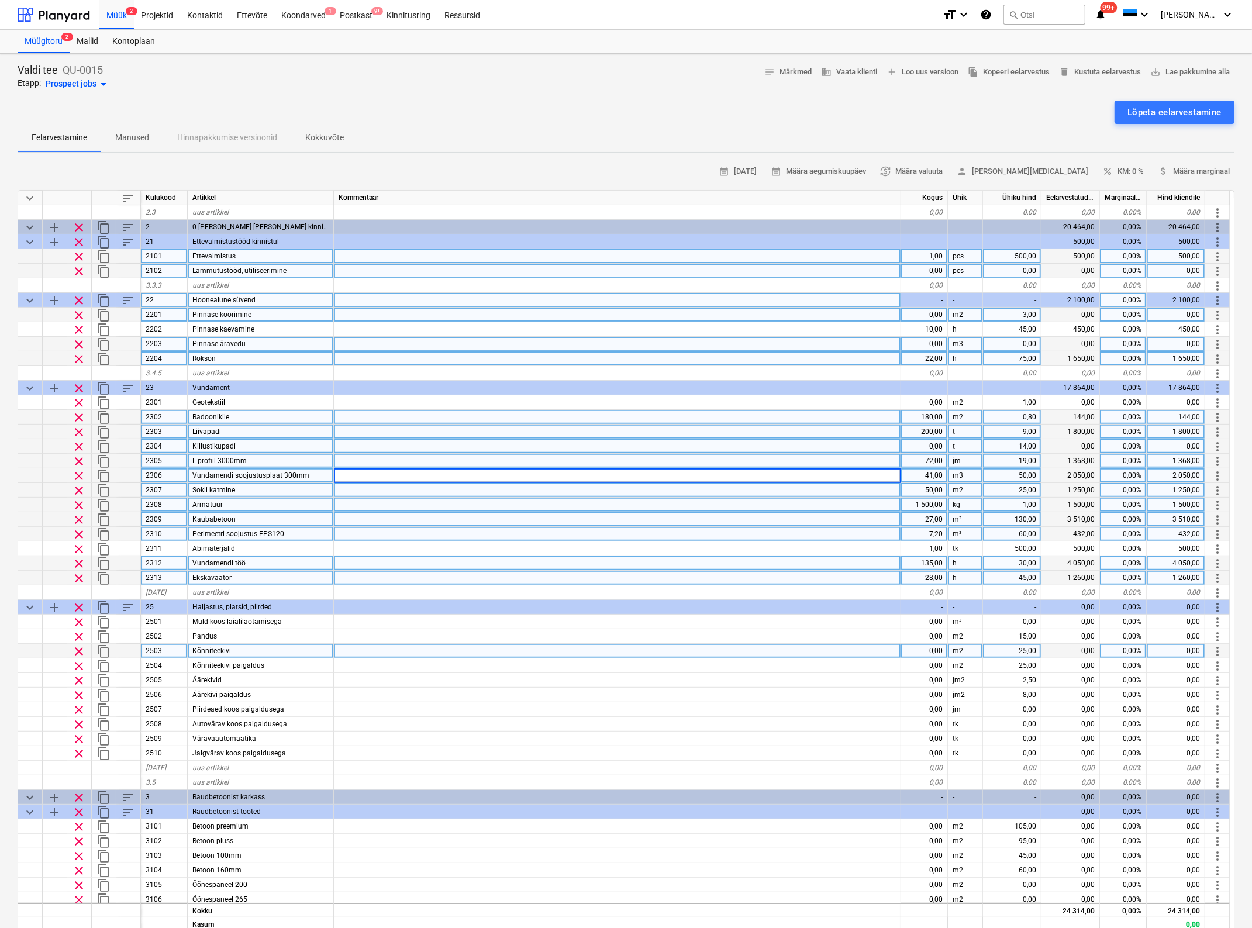
click at [1121, 310] on div "0,00%" at bounding box center [1123, 315] width 47 height 15
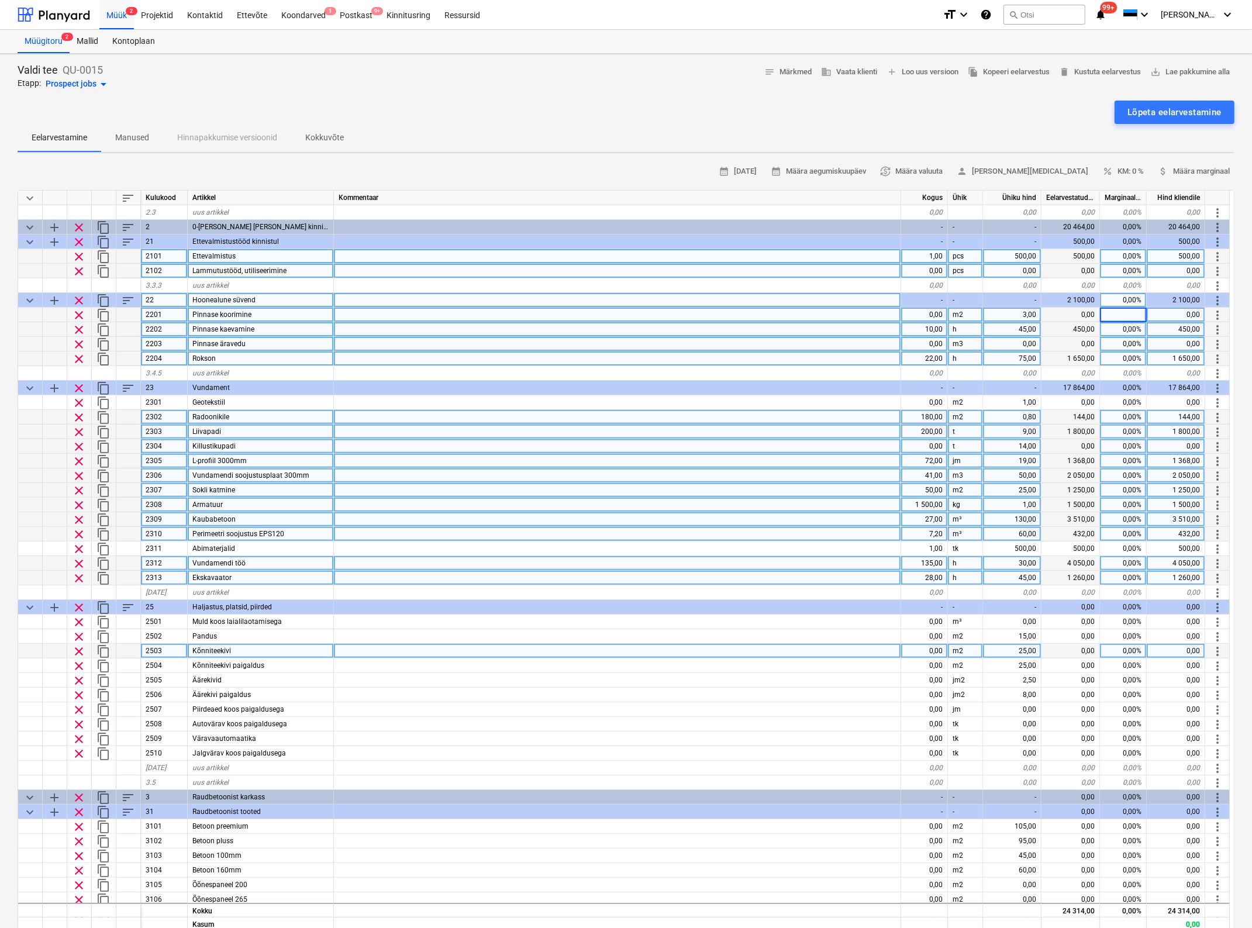
type input "7"
click at [1127, 329] on div "0,00%" at bounding box center [1123, 329] width 47 height 15
type textarea "x"
type input "7"
click at [1127, 346] on div "0,00%" at bounding box center [1123, 344] width 47 height 15
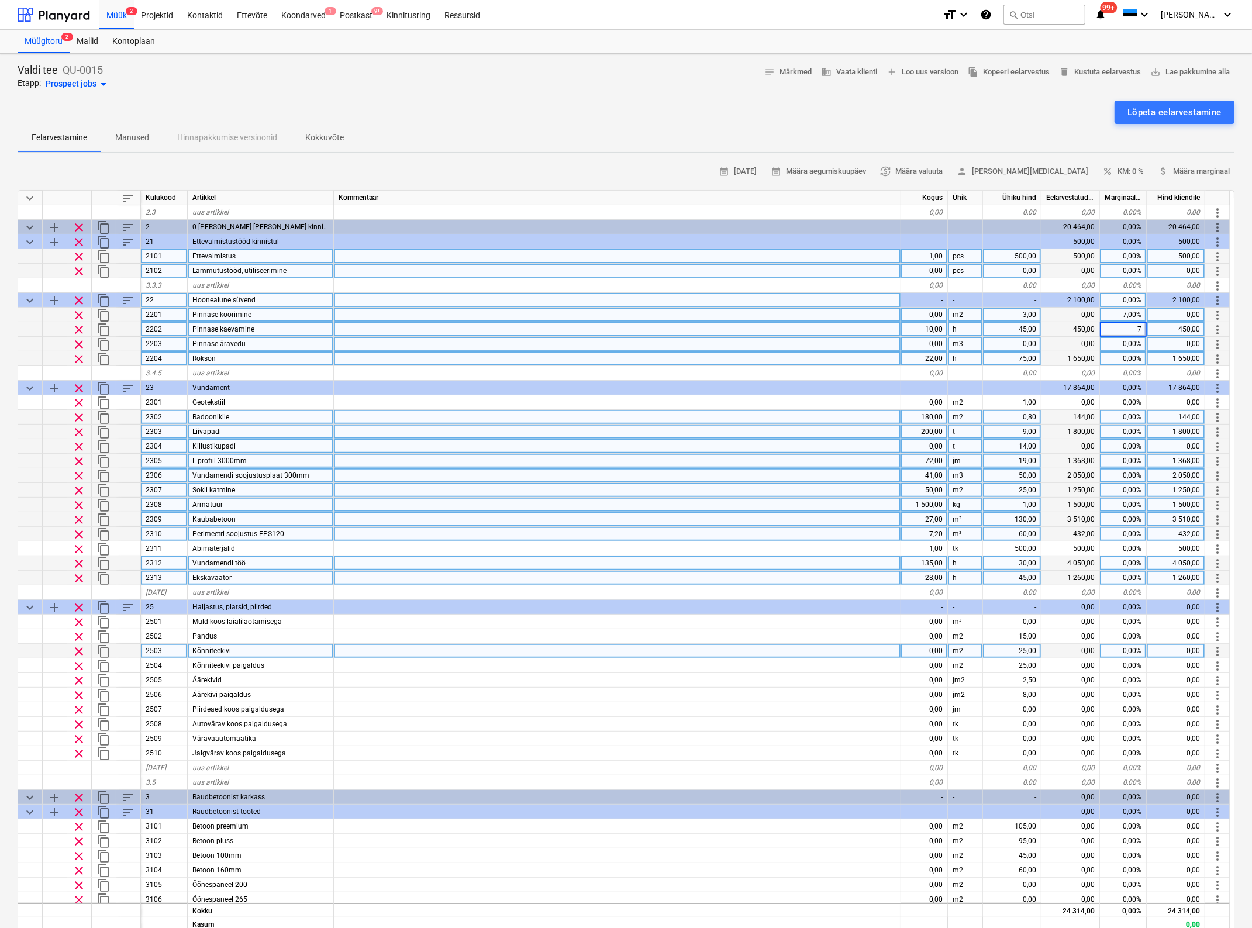
type textarea "x"
type input "7"
click at [1130, 358] on div "0,00%" at bounding box center [1123, 358] width 47 height 15
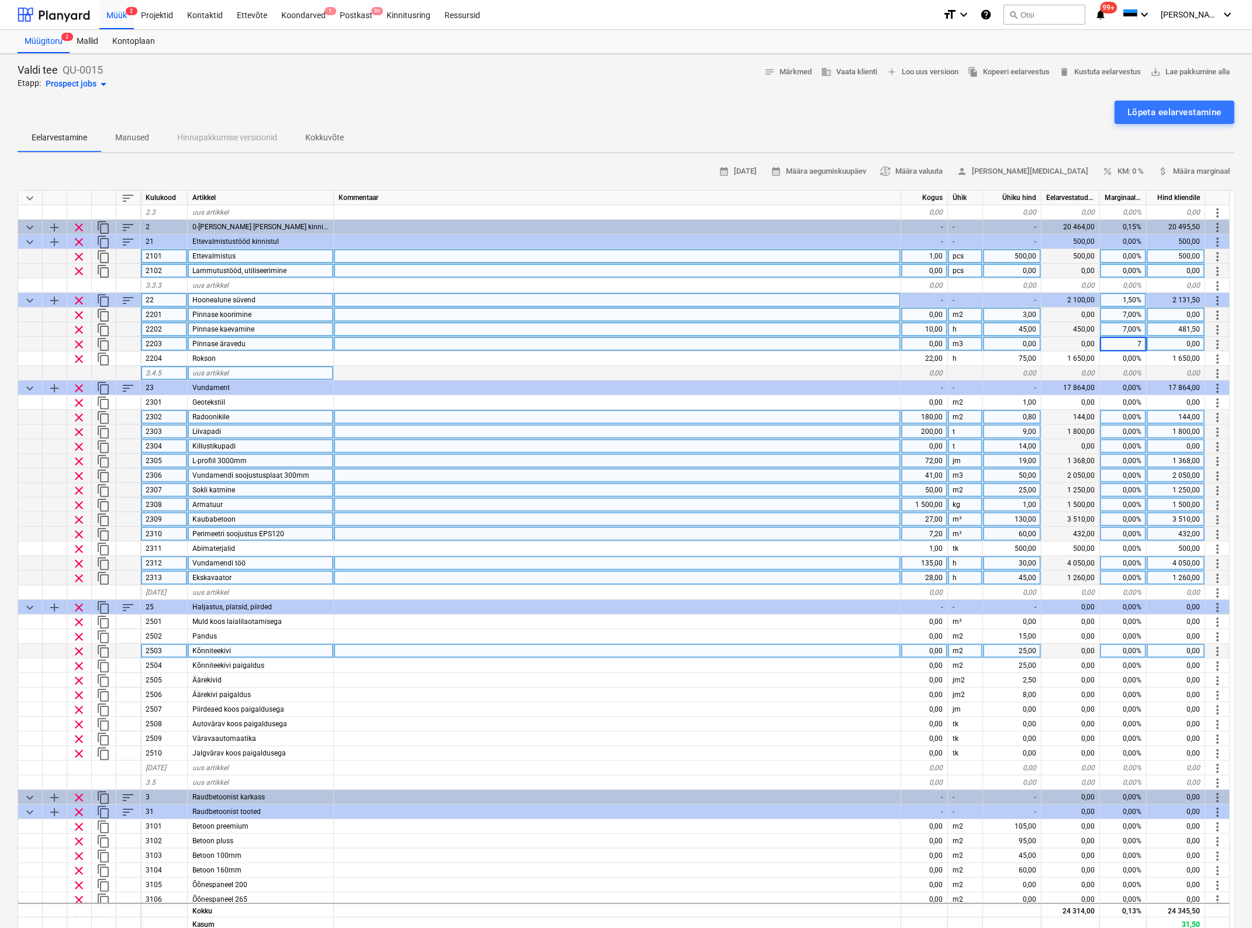
type textarea "x"
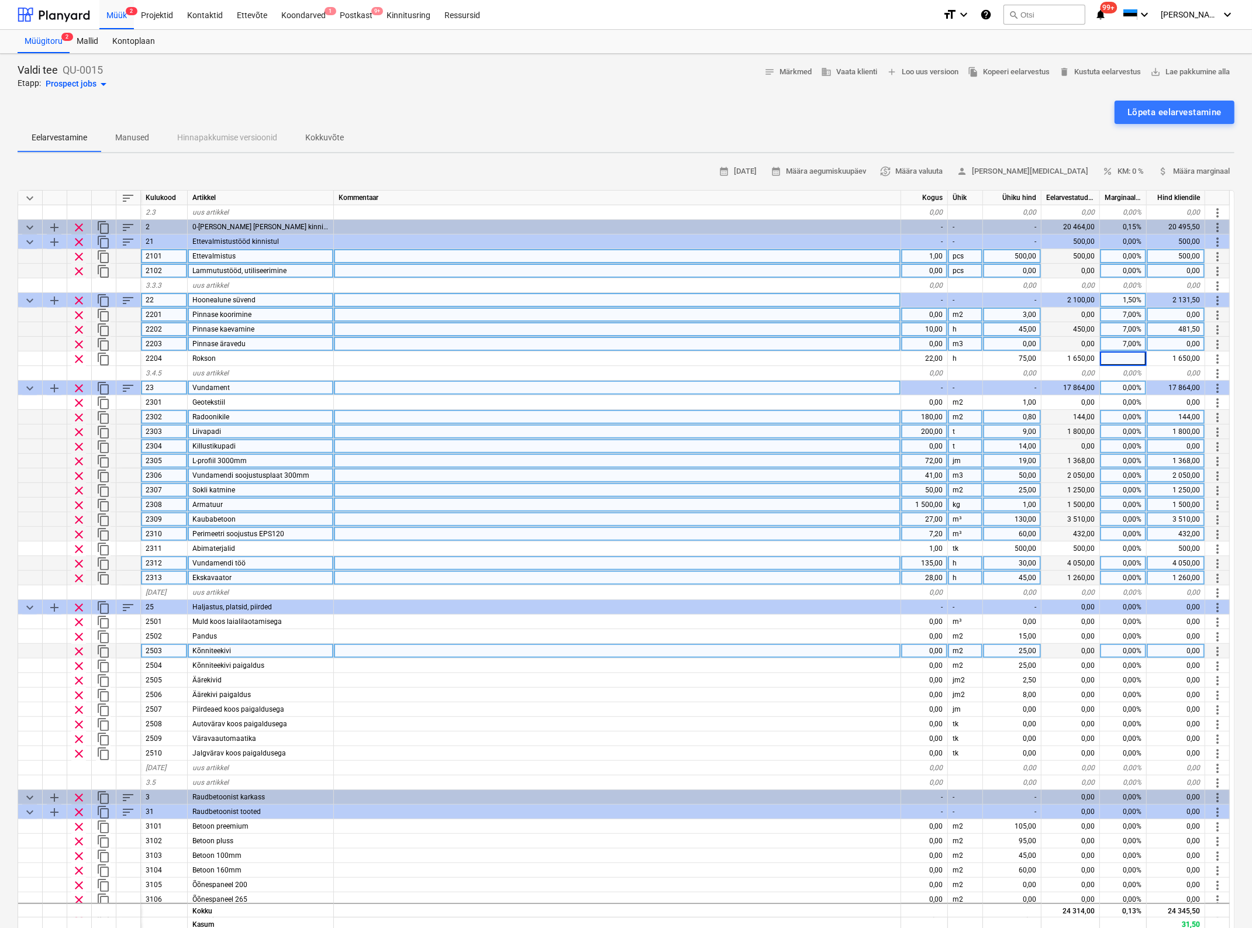
type input "7"
click at [1130, 389] on div "0,00%" at bounding box center [1123, 388] width 47 height 15
click at [1108, 440] on div "0,00%" at bounding box center [1123, 446] width 47 height 15
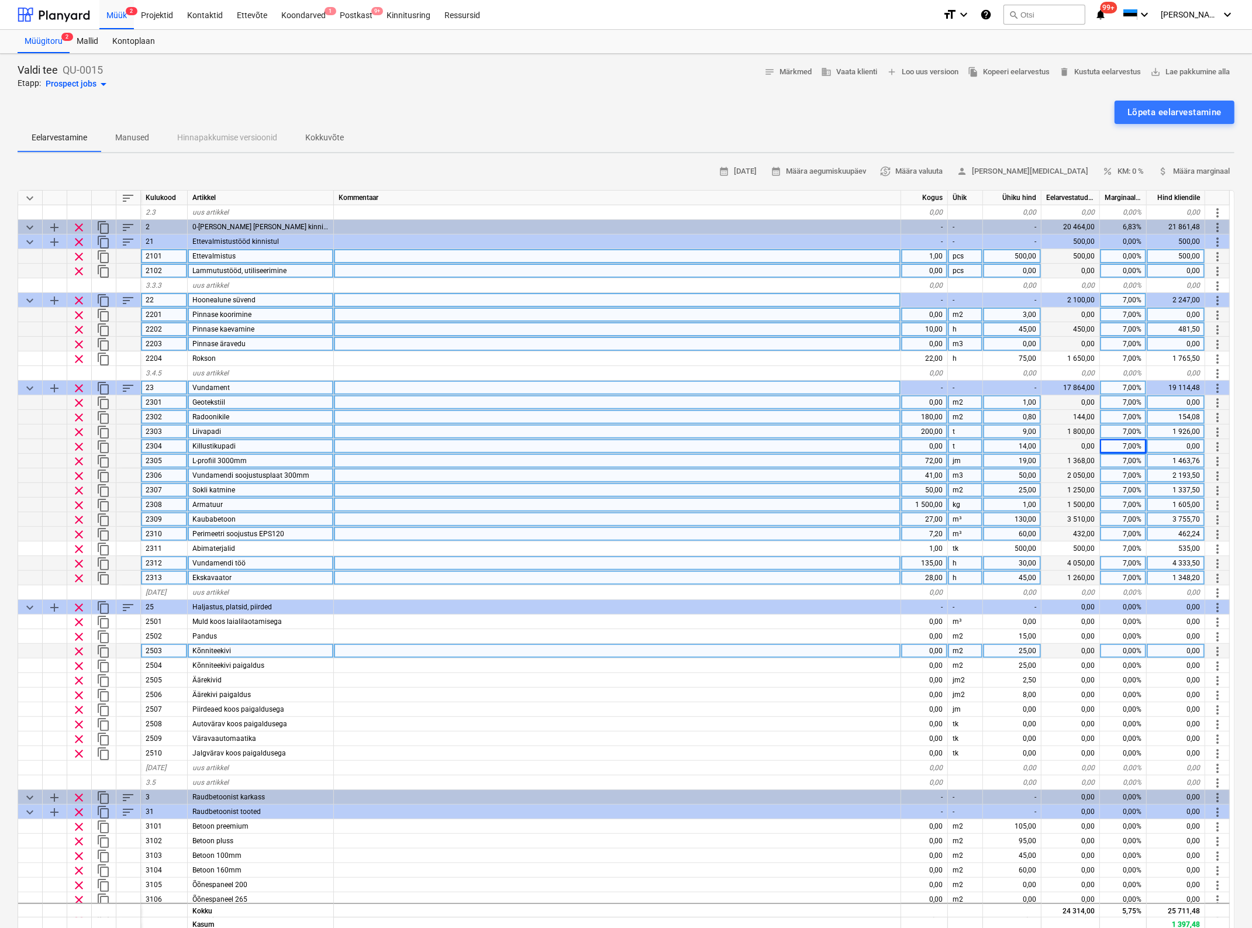
click at [1130, 402] on div "7,00%" at bounding box center [1123, 402] width 47 height 15
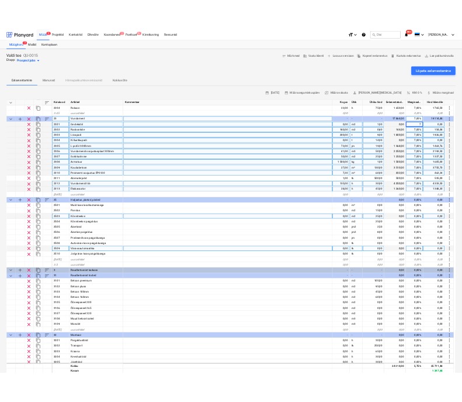
scroll to position [731, 0]
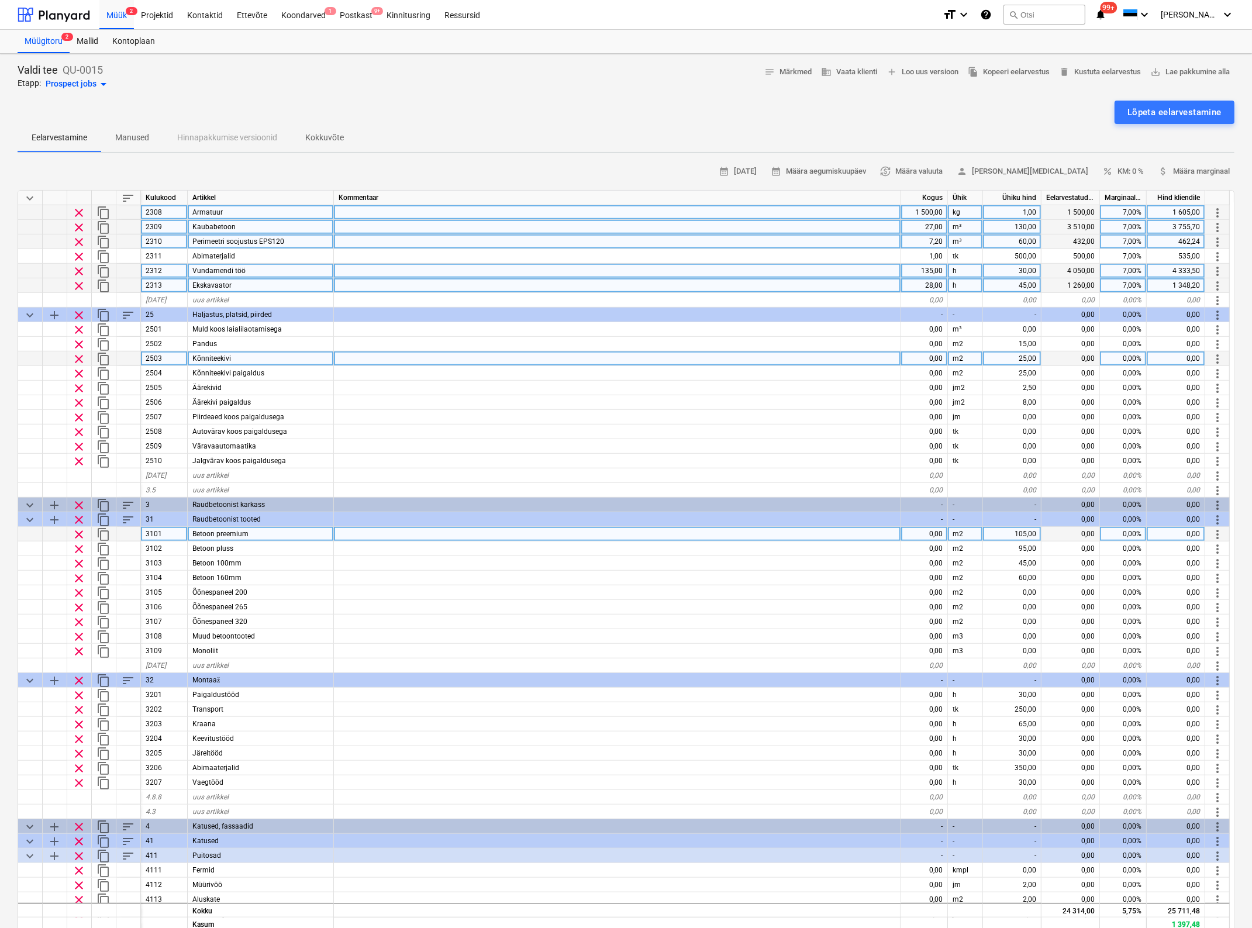
click at [928, 531] on div "0,00" at bounding box center [924, 534] width 47 height 15
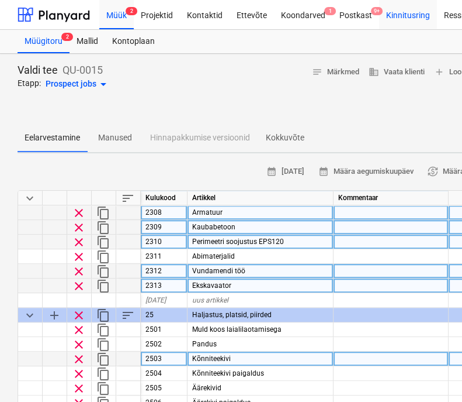
type textarea "x"
